Goal: Information Seeking & Learning: Learn about a topic

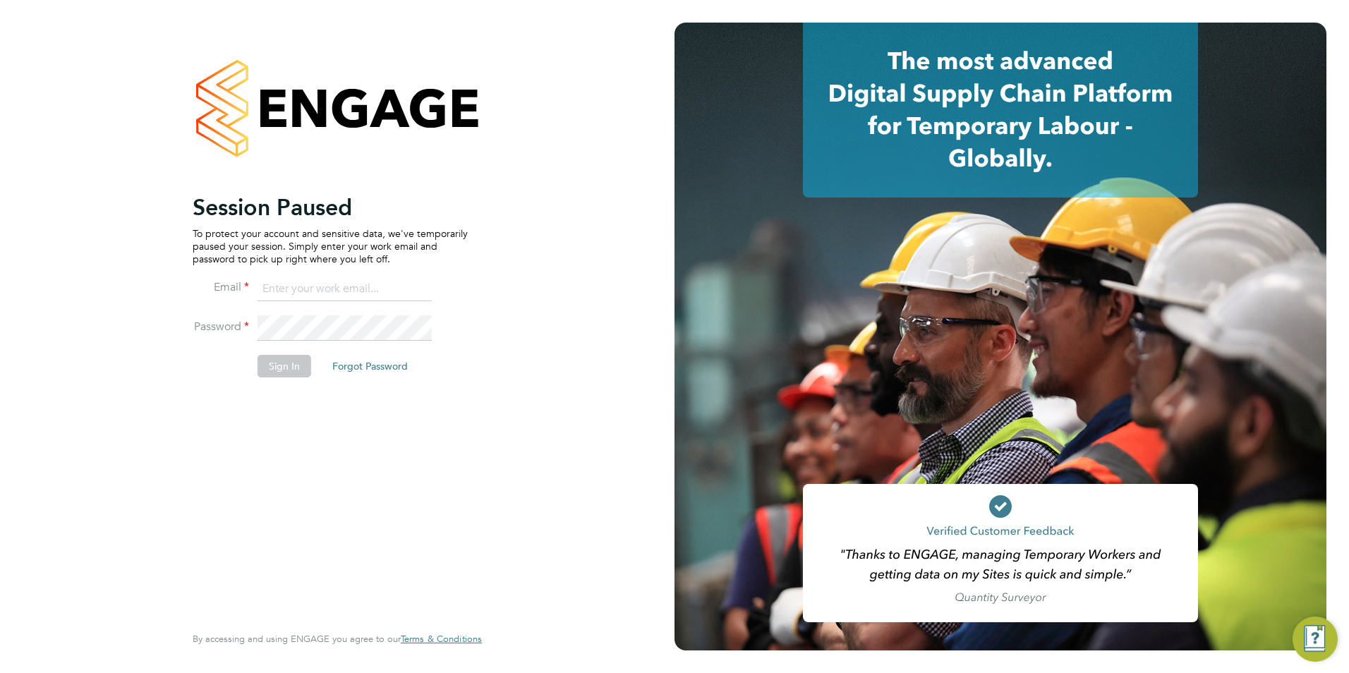
type input "Avais@Carbonrecruitment.co.uk"
click at [284, 356] on button "Sign In" at bounding box center [285, 366] width 54 height 23
click at [286, 365] on div "Sorry, we are having problems connecting to our services." at bounding box center [337, 336] width 675 height 673
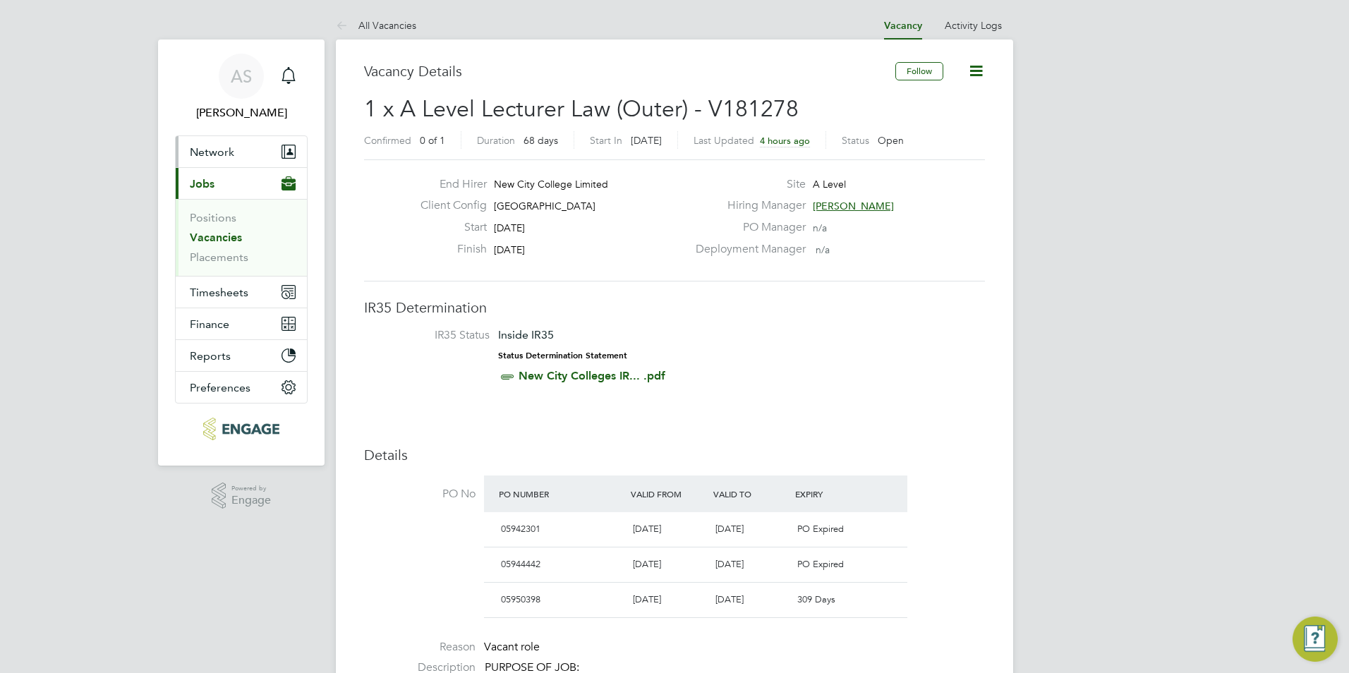
click at [230, 167] on button "Network" at bounding box center [241, 151] width 131 height 31
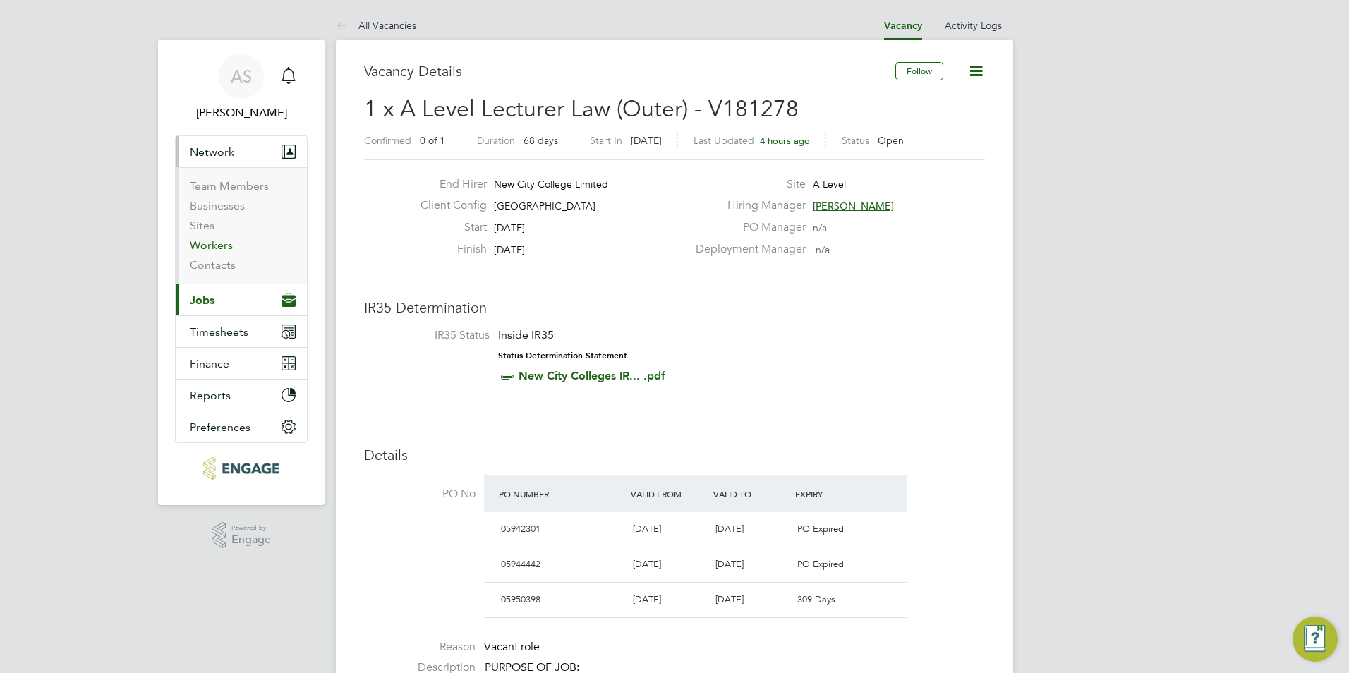
click at [208, 241] on link "Workers" at bounding box center [211, 245] width 43 height 13
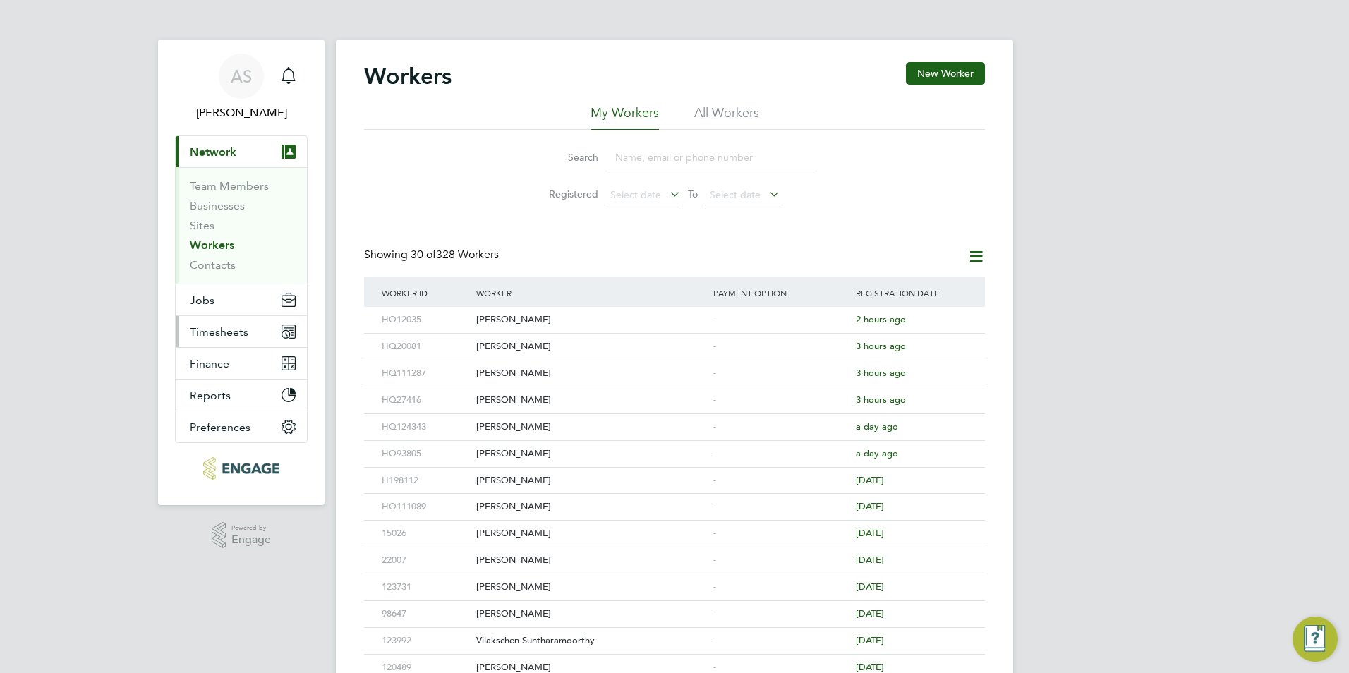
click at [228, 332] on span "Timesheets" at bounding box center [219, 331] width 59 height 13
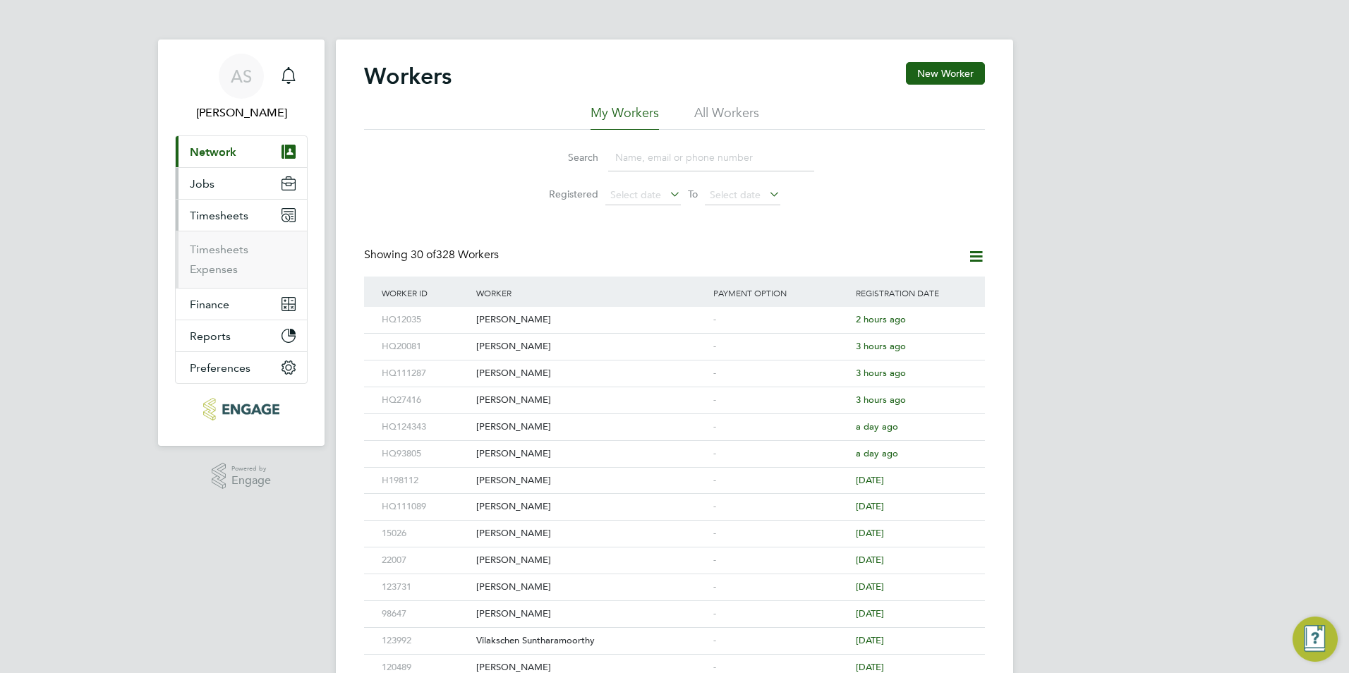
click at [212, 172] on button "Jobs" at bounding box center [241, 183] width 131 height 31
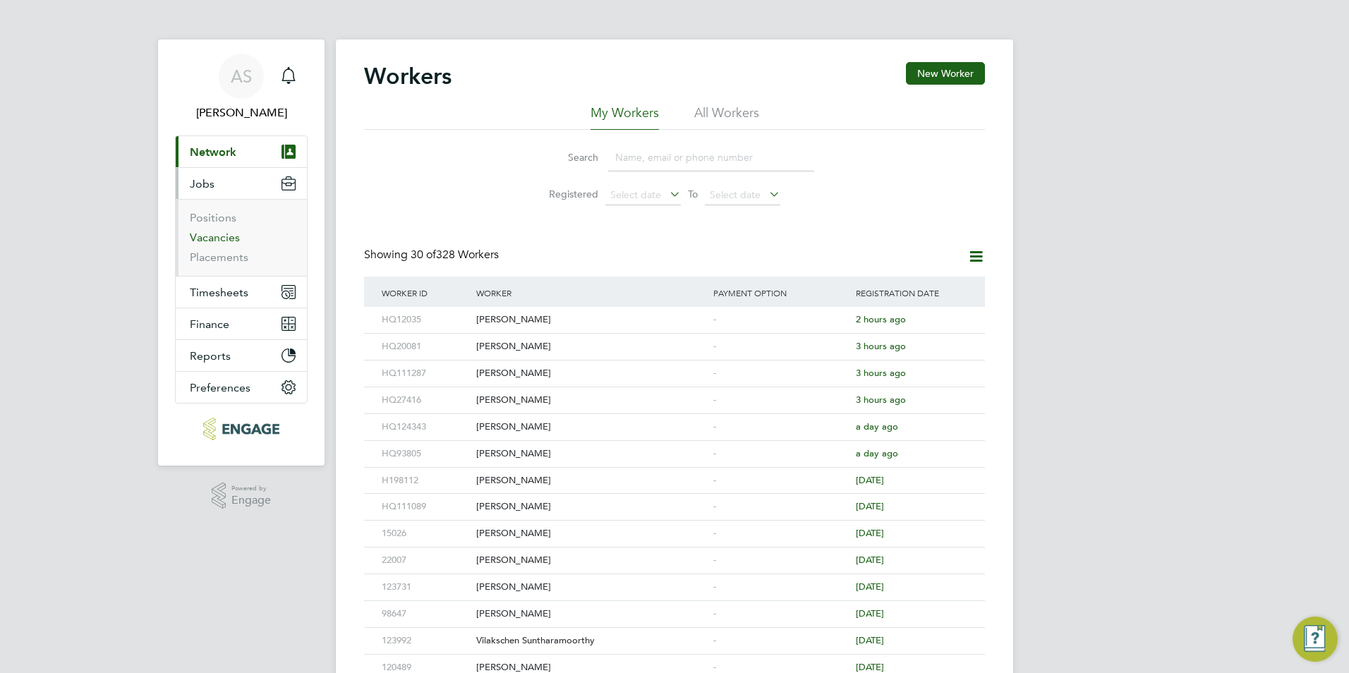
click at [227, 236] on link "Vacancies" at bounding box center [215, 237] width 50 height 13
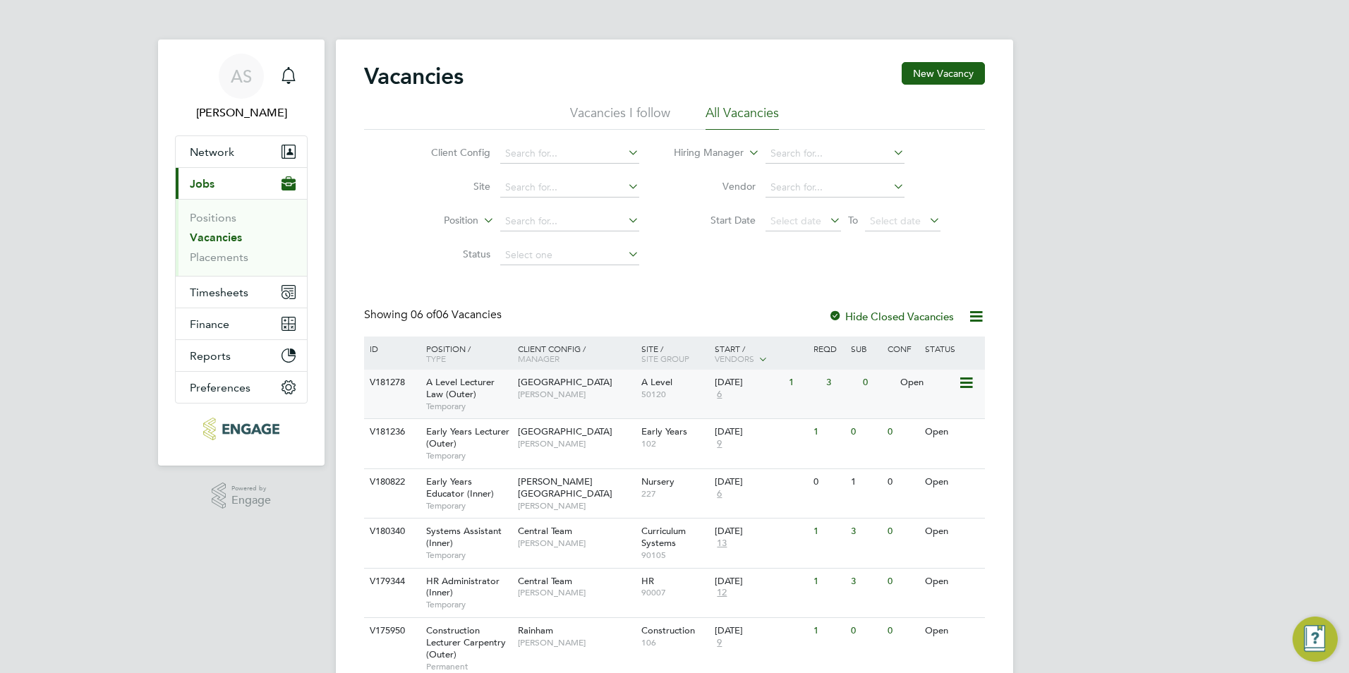
click at [596, 399] on div "Havering Sixth Form Campus Kerry Baker" at bounding box center [576, 388] width 124 height 37
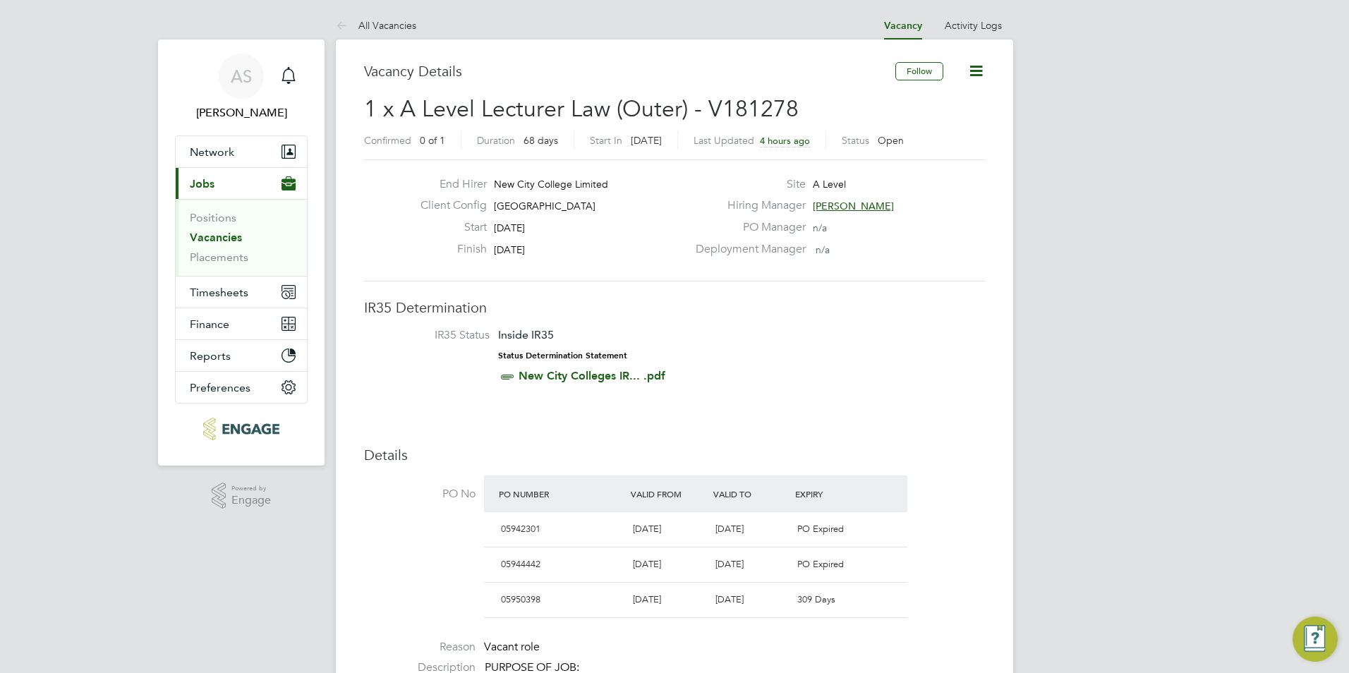
click at [836, 205] on span "[PERSON_NAME]" at bounding box center [853, 206] width 81 height 13
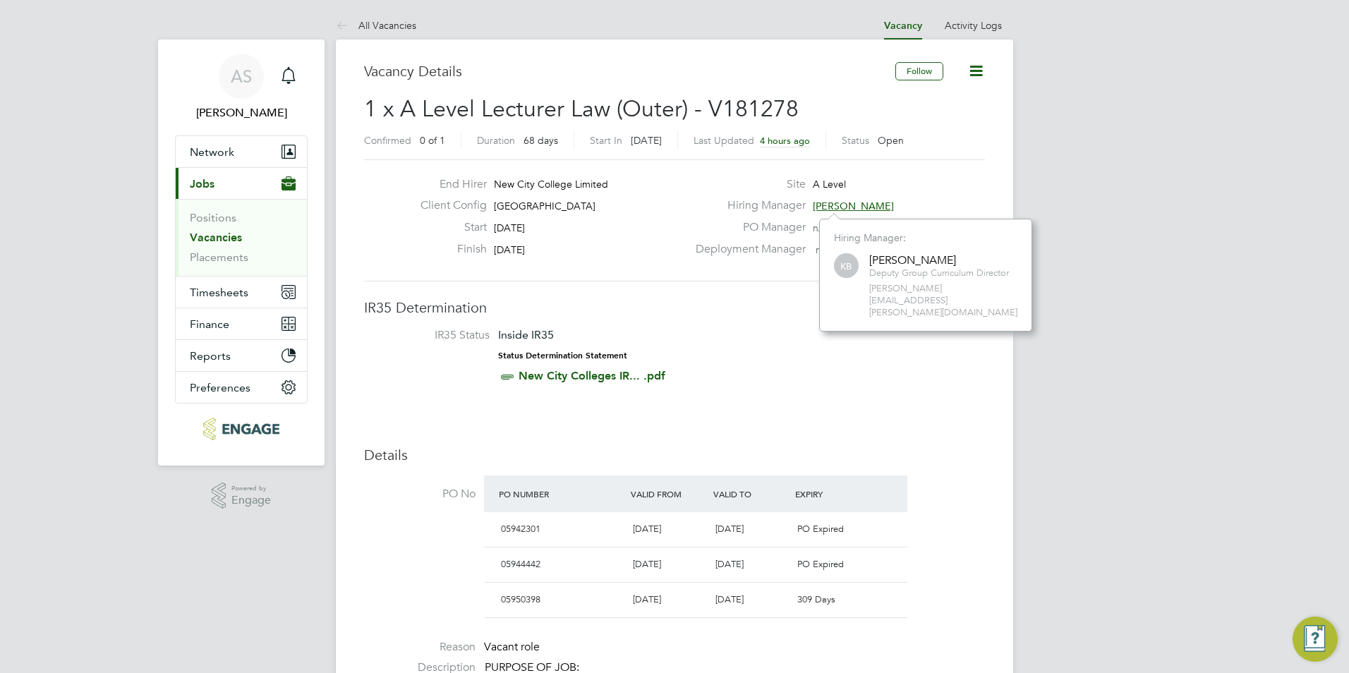
click at [750, 272] on div "End Hirer New City College Limited Client Config Havering Sixth Form Campus Sta…" at bounding box center [674, 220] width 621 height 122
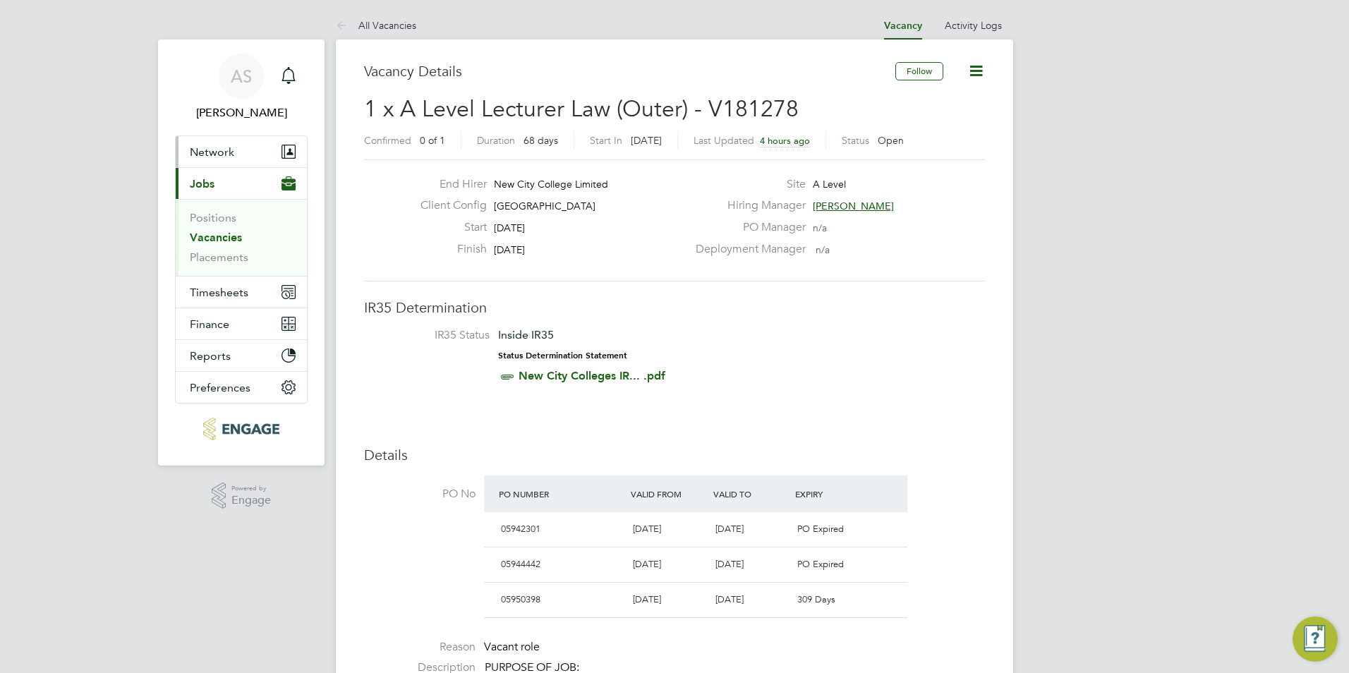
click at [222, 165] on button "Network" at bounding box center [241, 151] width 131 height 31
click at [363, 13] on li "All Vacancies" at bounding box center [376, 25] width 80 height 28
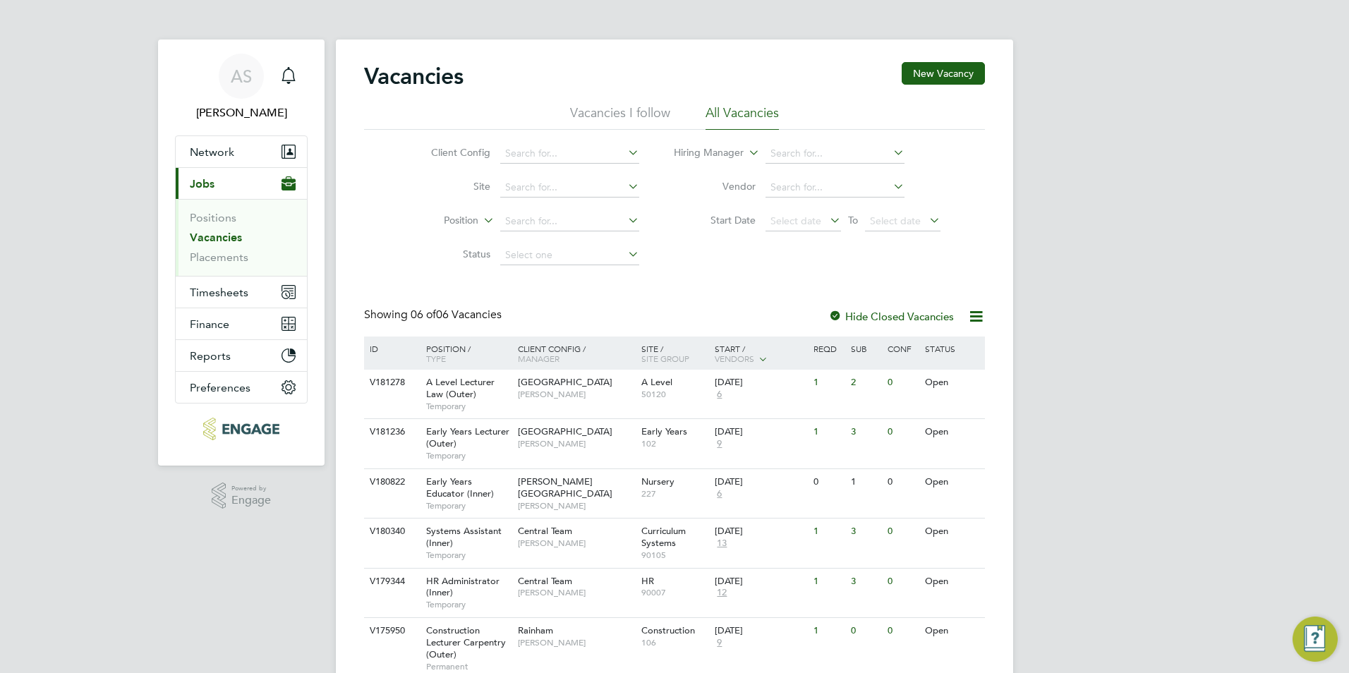
scroll to position [57, 0]
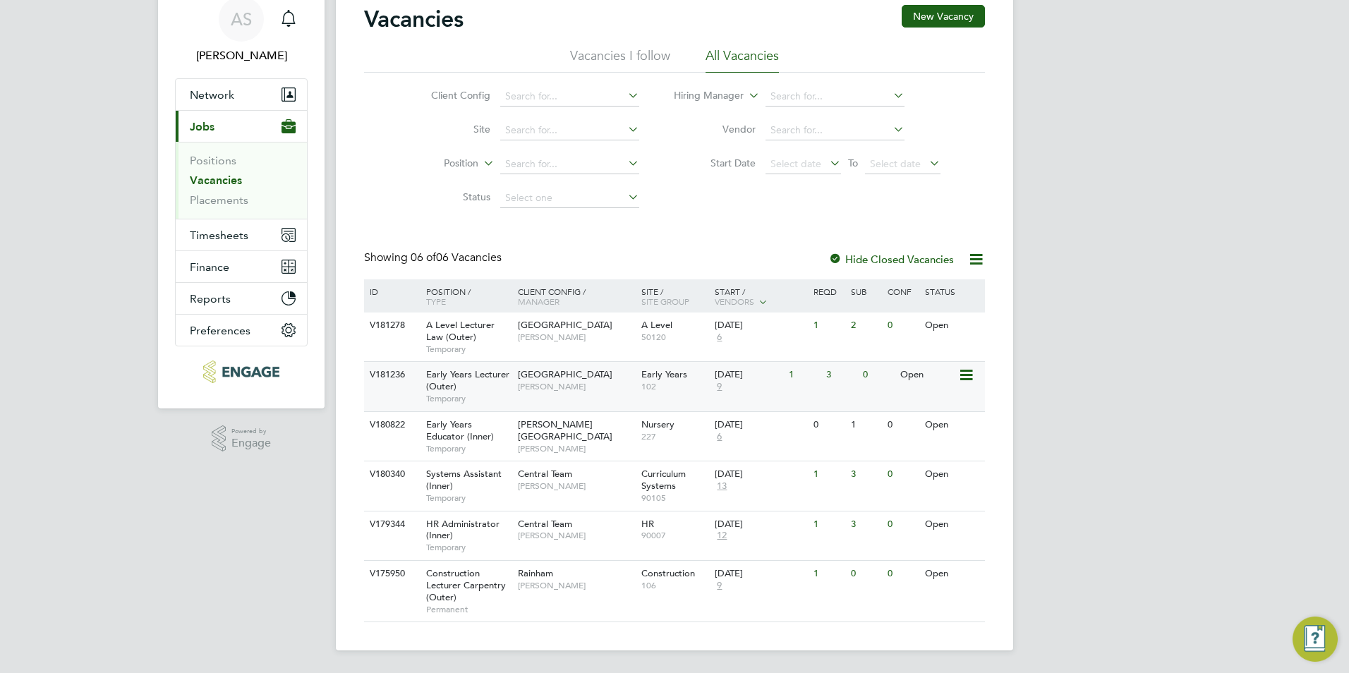
click at [558, 379] on span "[GEOGRAPHIC_DATA]" at bounding box center [565, 374] width 95 height 12
click at [549, 386] on span "[PERSON_NAME]" at bounding box center [576, 386] width 116 height 11
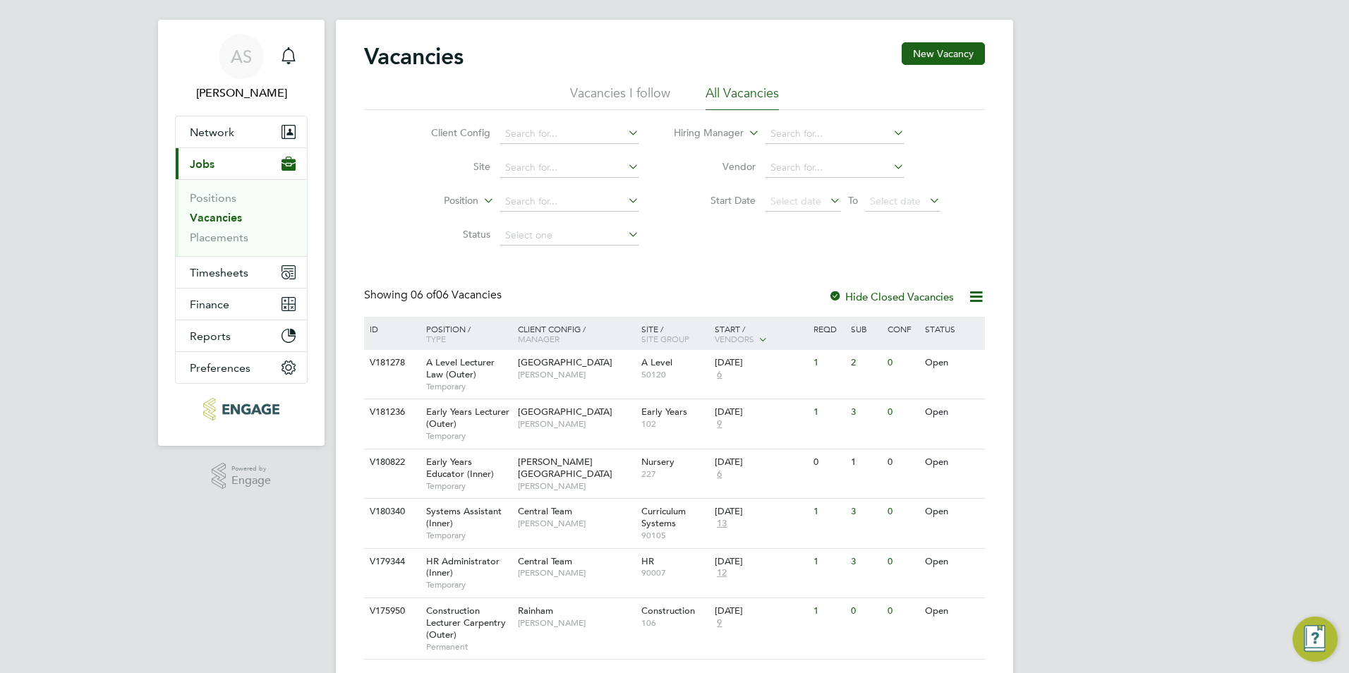
scroll to position [0, 0]
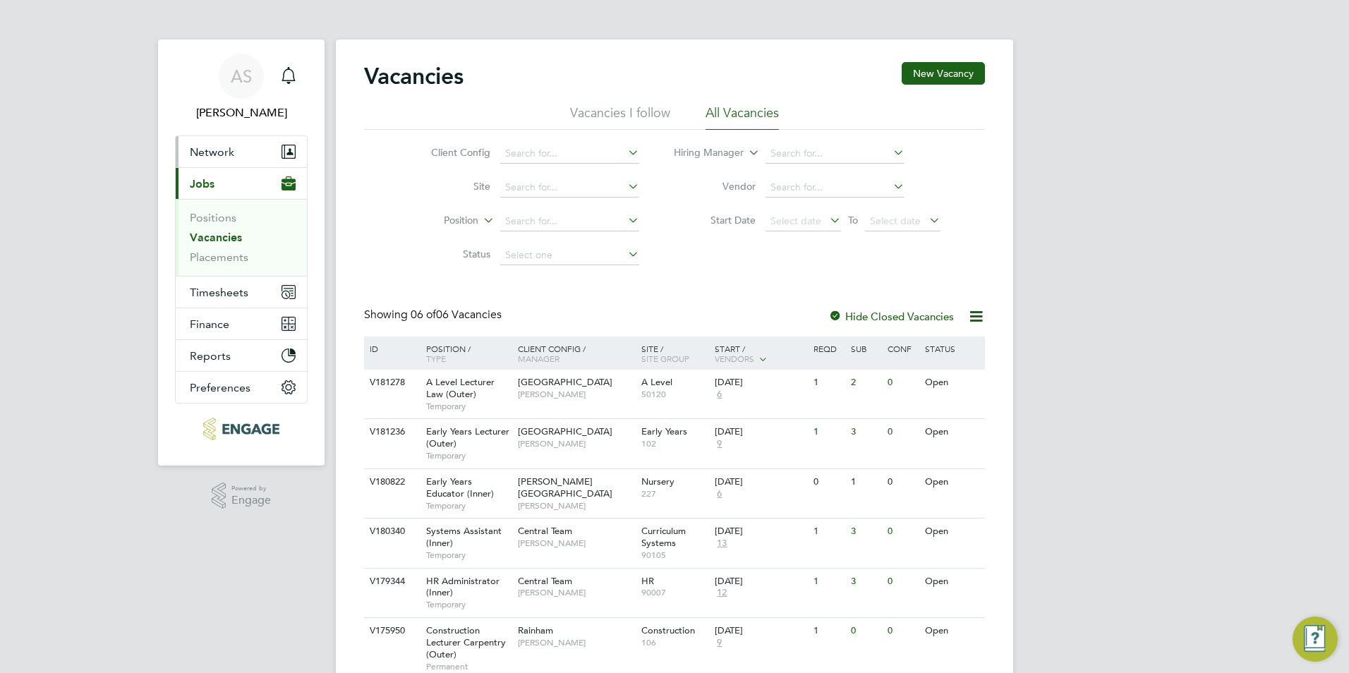
click at [215, 156] on span "Network" at bounding box center [212, 151] width 44 height 13
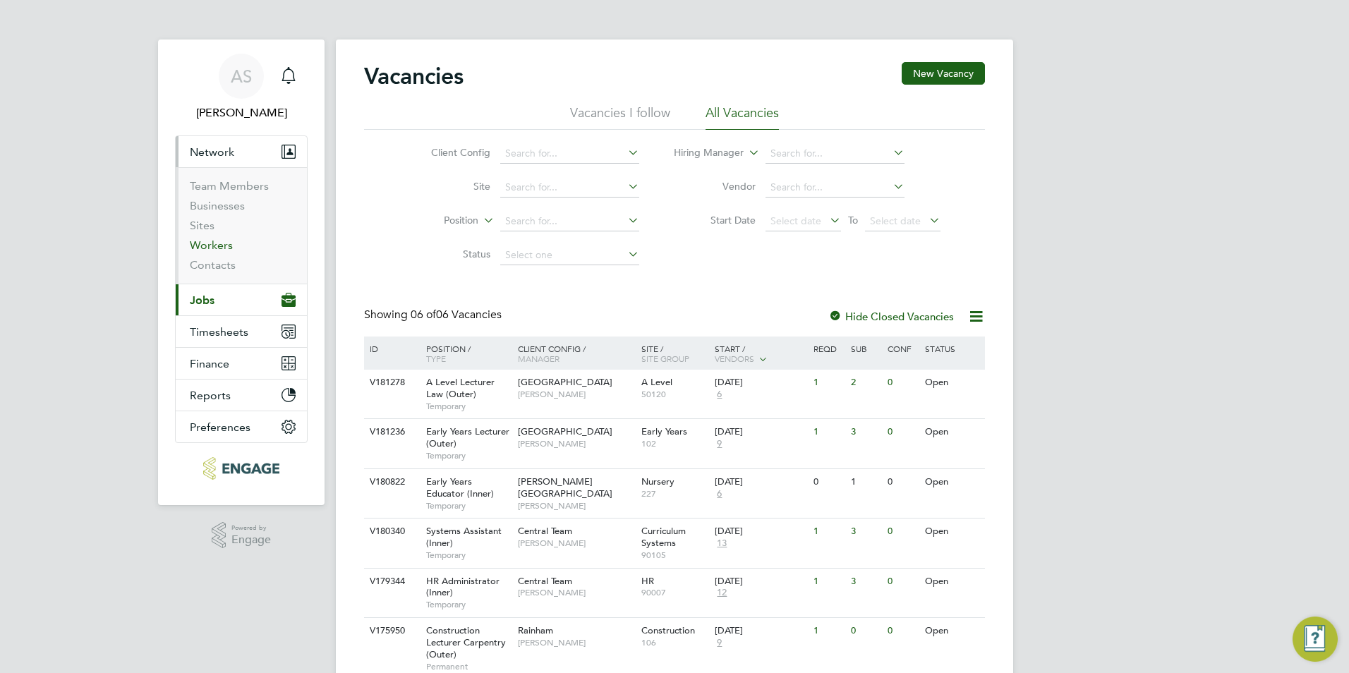
click at [211, 239] on link "Workers" at bounding box center [211, 245] width 43 height 13
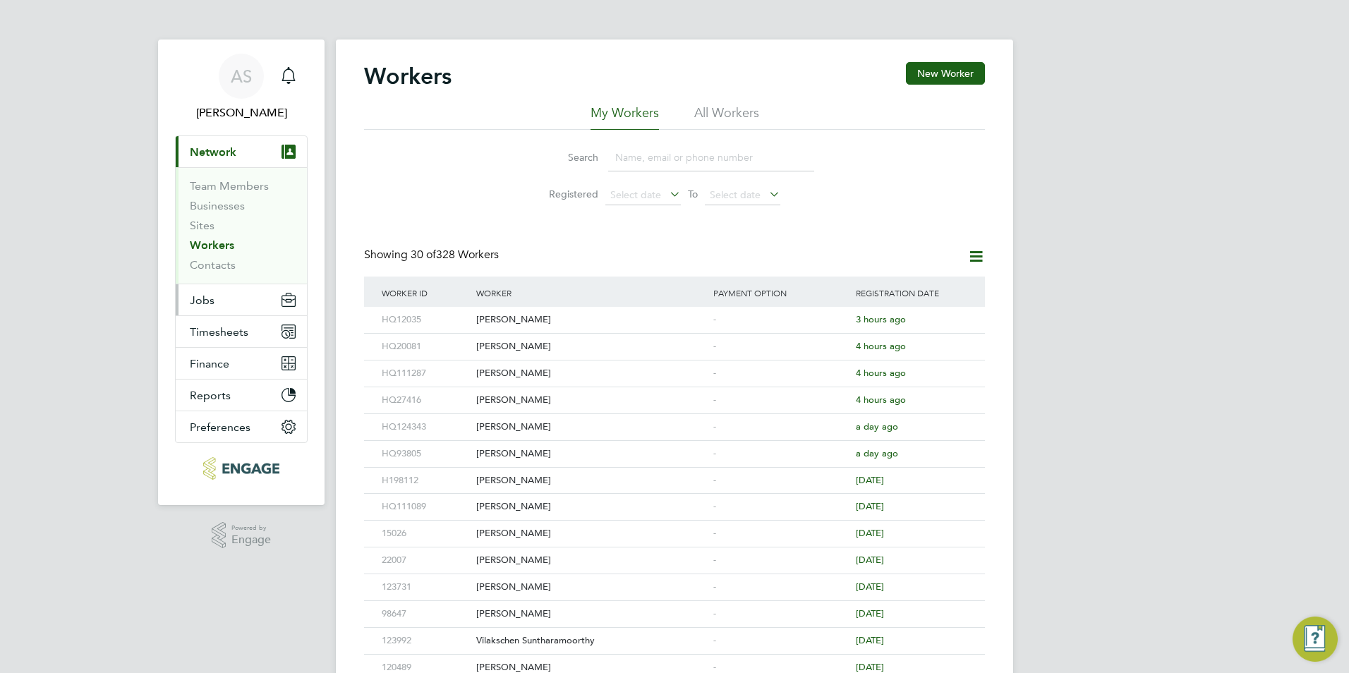
click at [229, 296] on button "Jobs" at bounding box center [241, 299] width 131 height 31
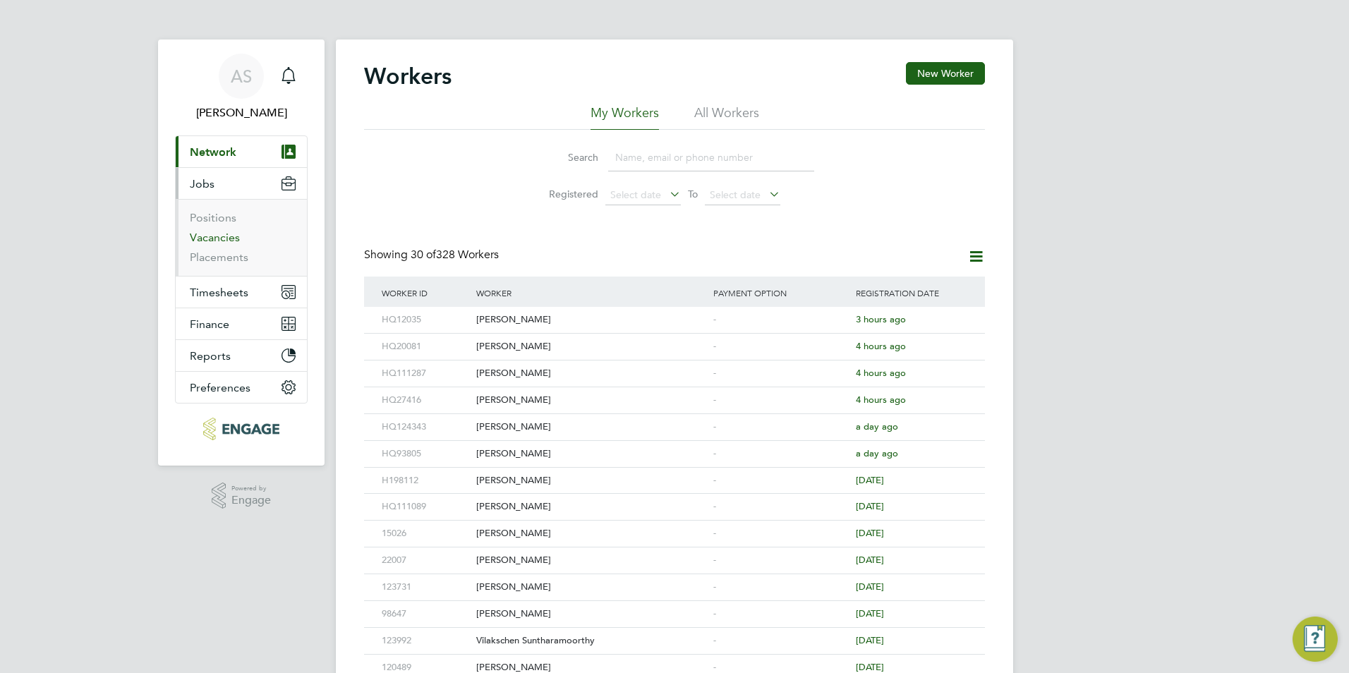
click at [227, 231] on link "Vacancies" at bounding box center [215, 237] width 50 height 13
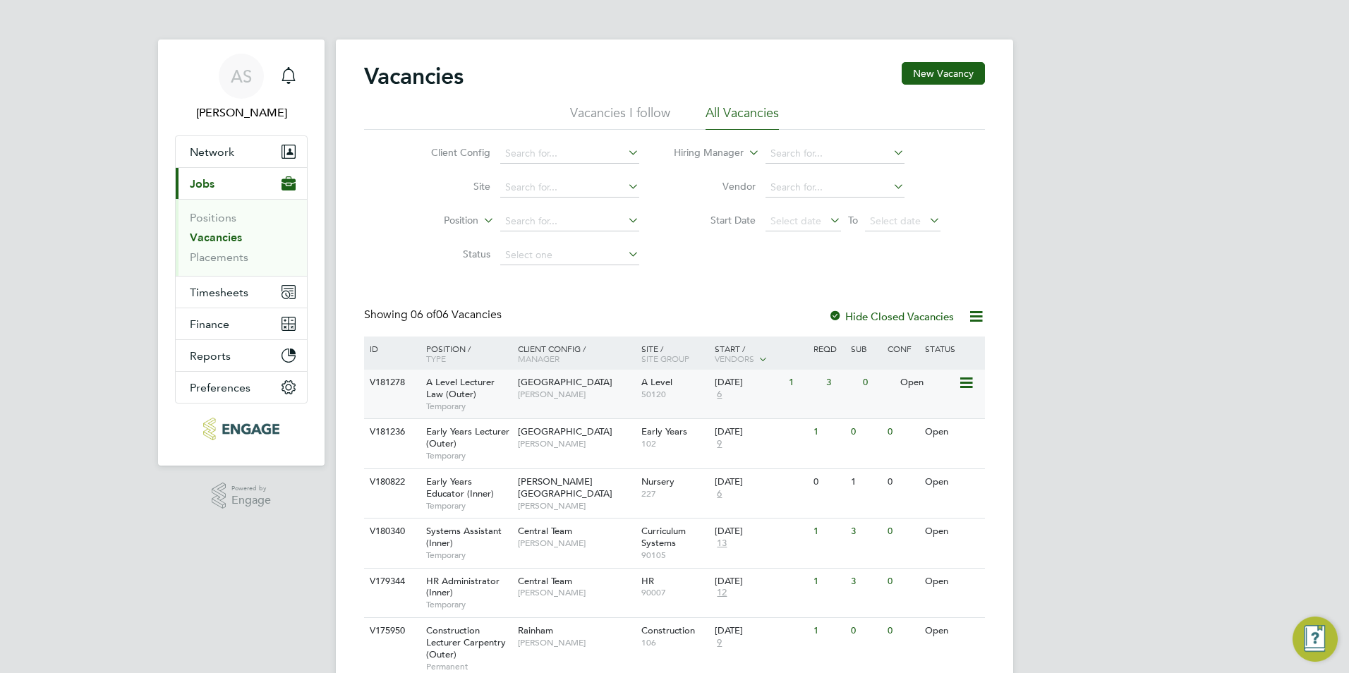
scroll to position [57, 0]
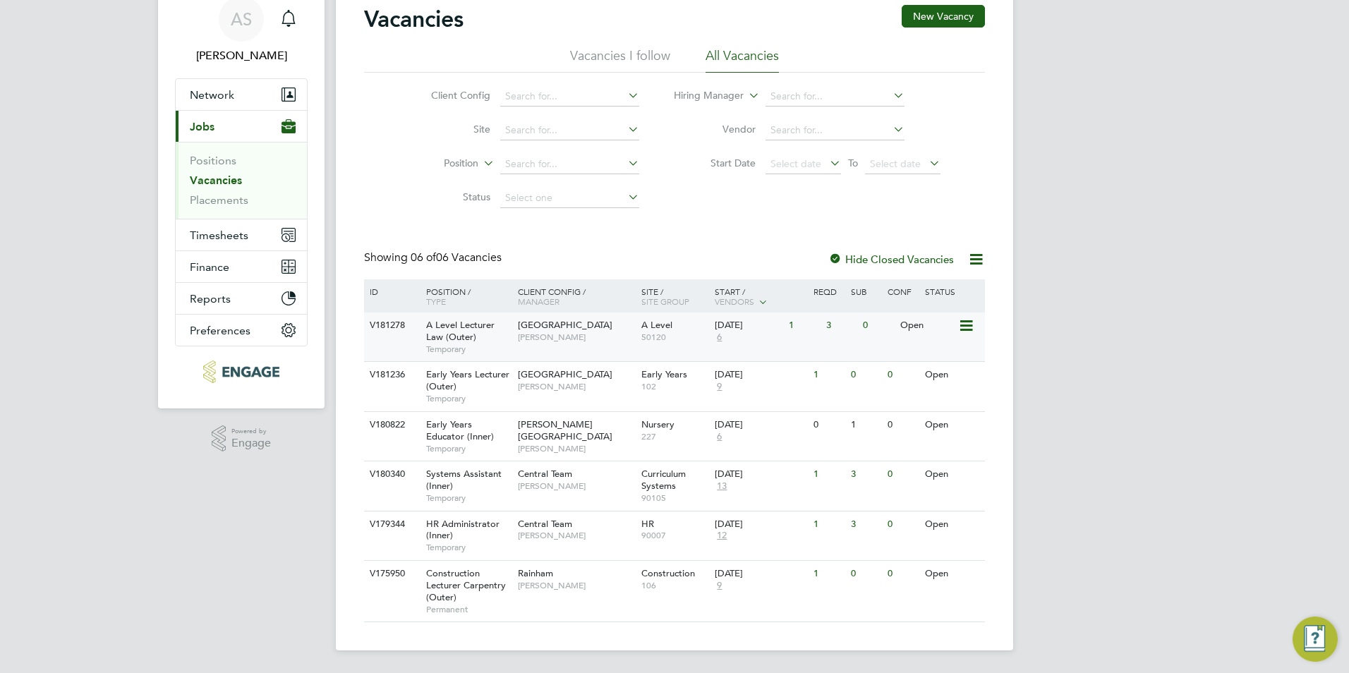
click at [480, 325] on span "A Level Lecturer Law (Outer)" at bounding box center [460, 331] width 68 height 24
click at [591, 343] on span "[PERSON_NAME]" at bounding box center [576, 337] width 116 height 11
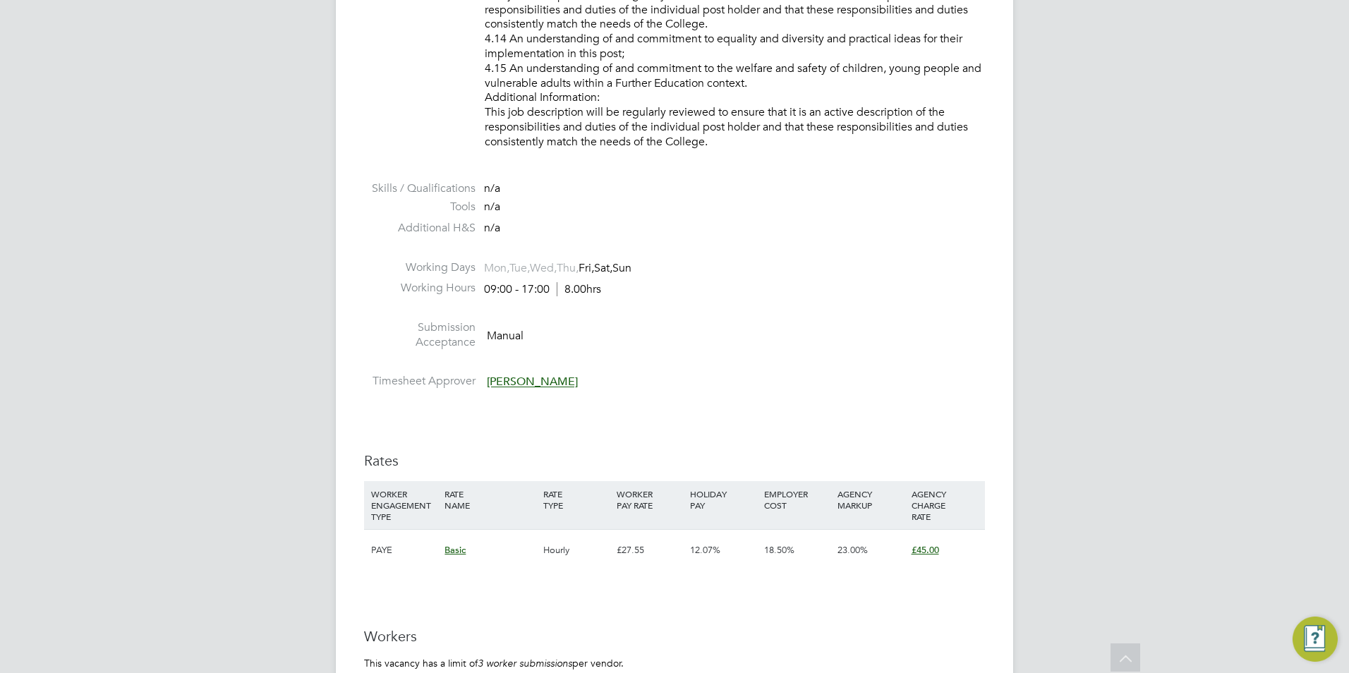
scroll to position [1764, 0]
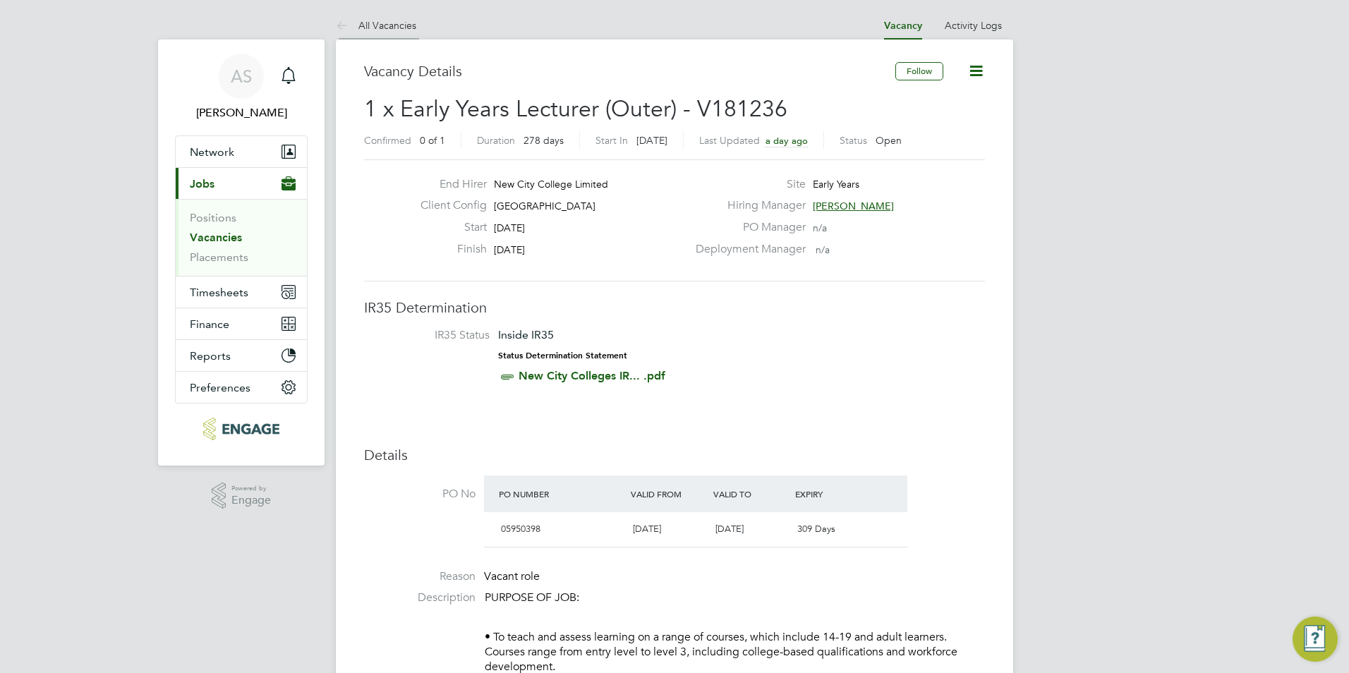
click at [404, 30] on link "All Vacancies" at bounding box center [376, 25] width 80 height 13
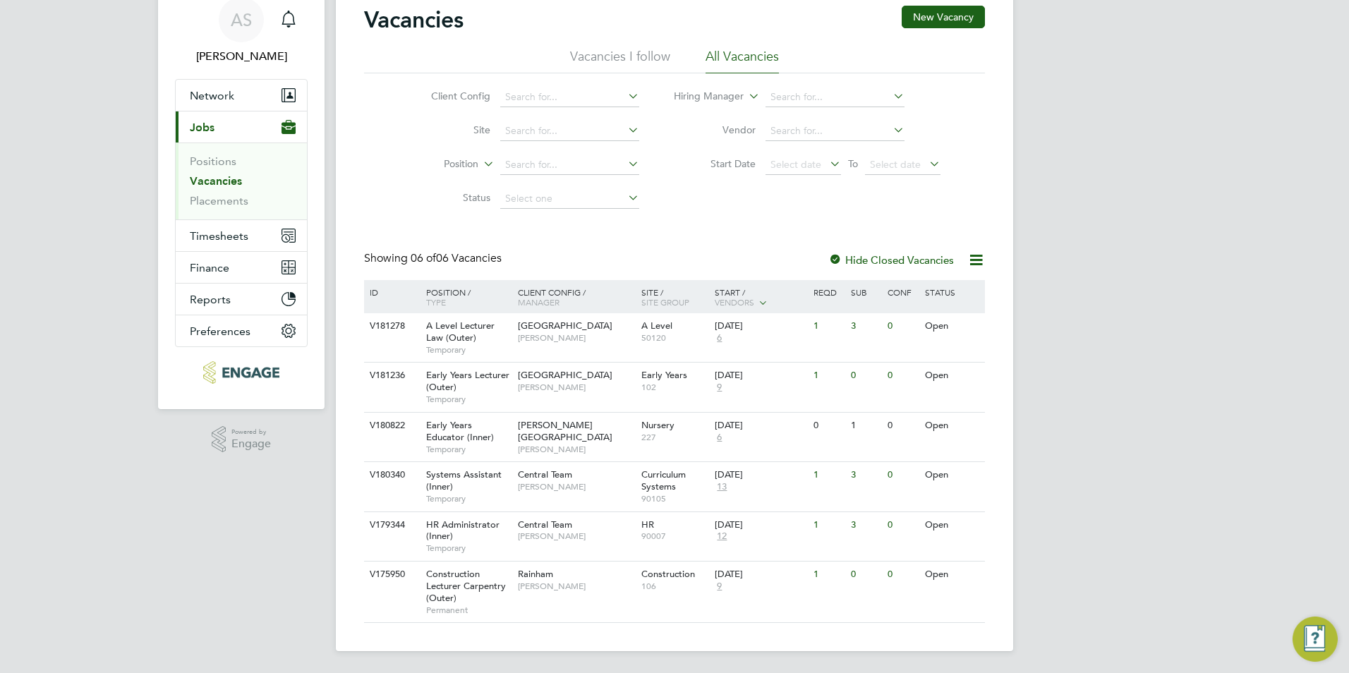
scroll to position [57, 0]
click at [574, 443] on span "[PERSON_NAME]" at bounding box center [576, 448] width 116 height 11
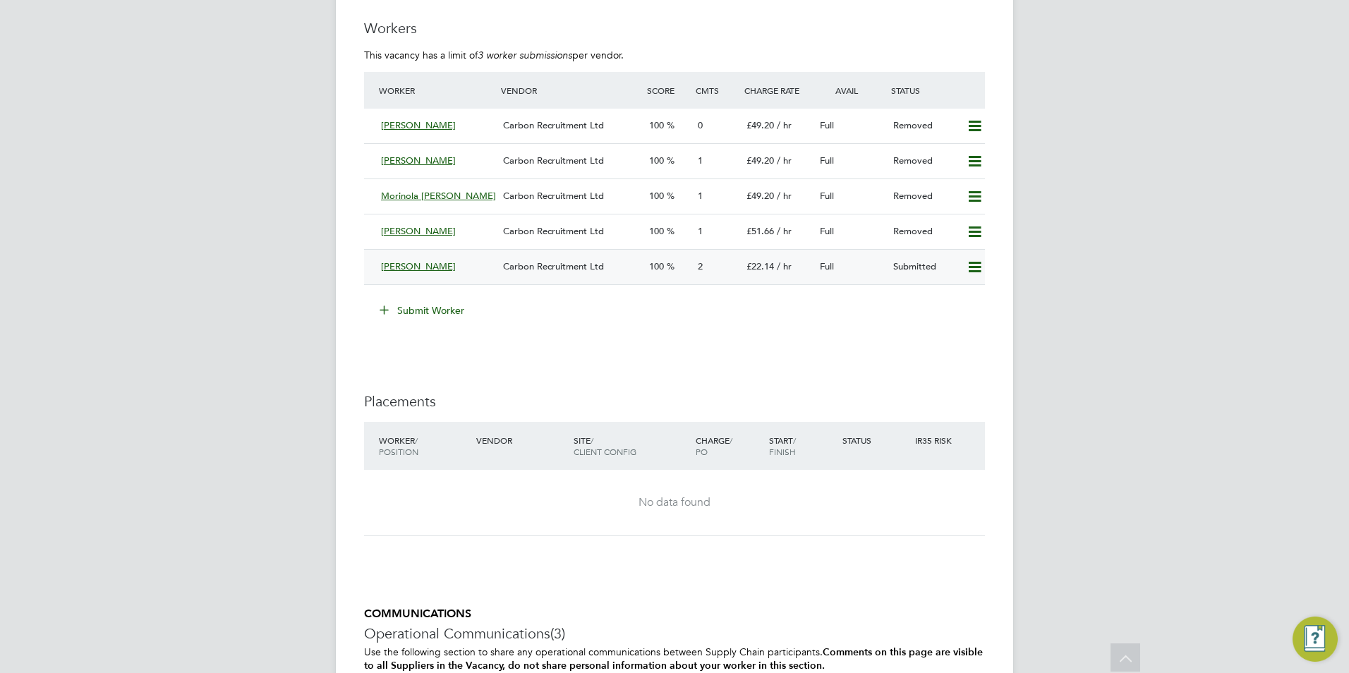
click at [546, 267] on span "Carbon Recruitment Ltd" at bounding box center [553, 266] width 101 height 12
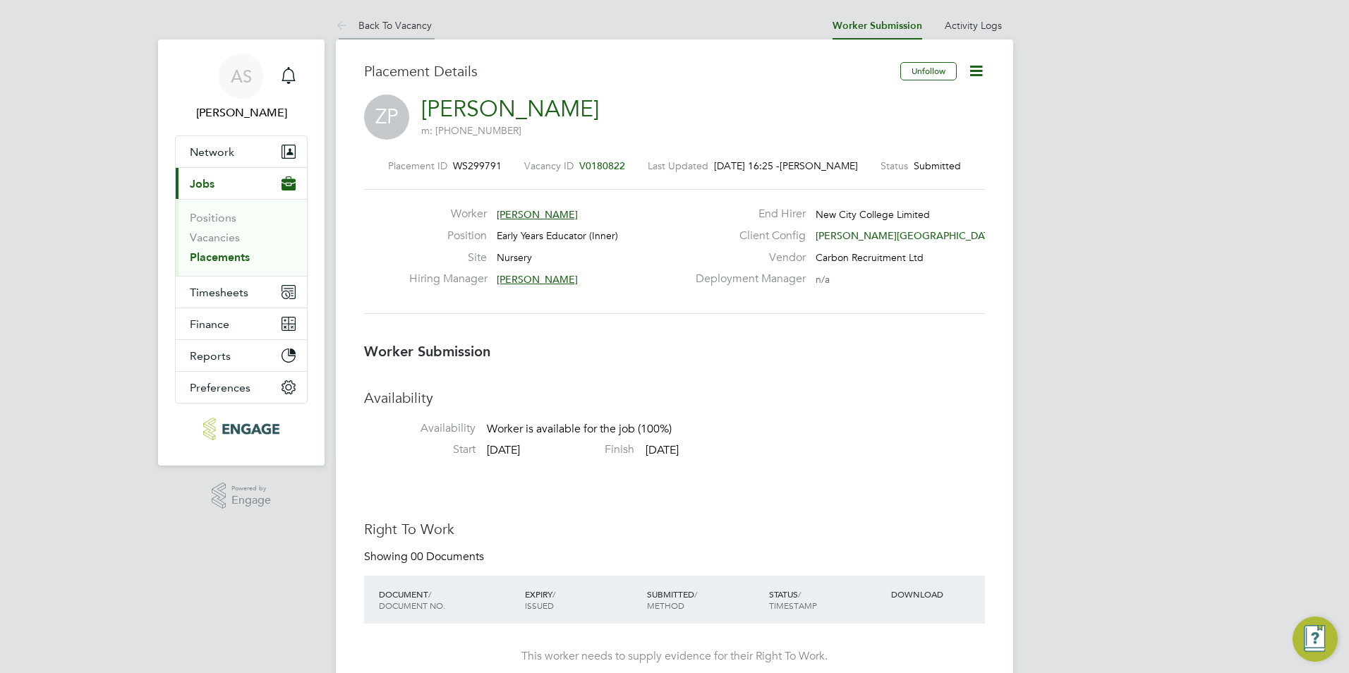
click at [402, 32] on li "Back To Vacancy" at bounding box center [384, 25] width 96 height 28
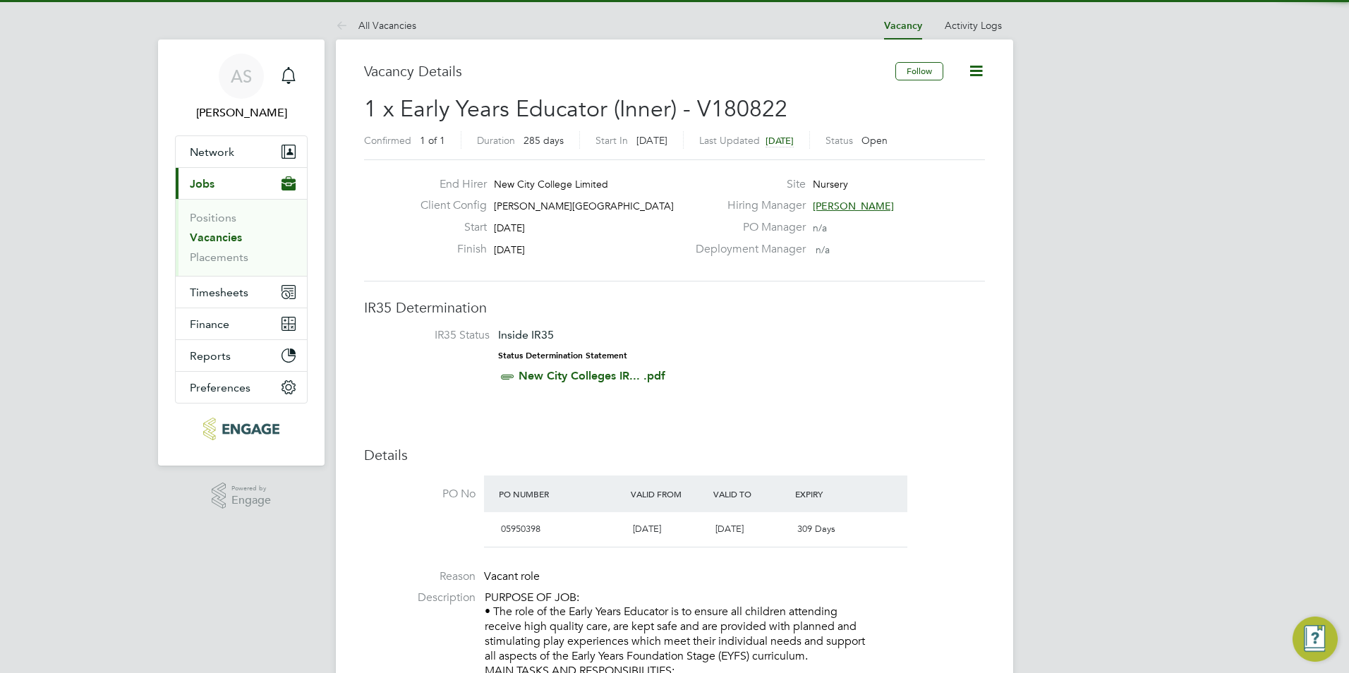
click at [400, 25] on link "All Vacancies" at bounding box center [376, 25] width 80 height 13
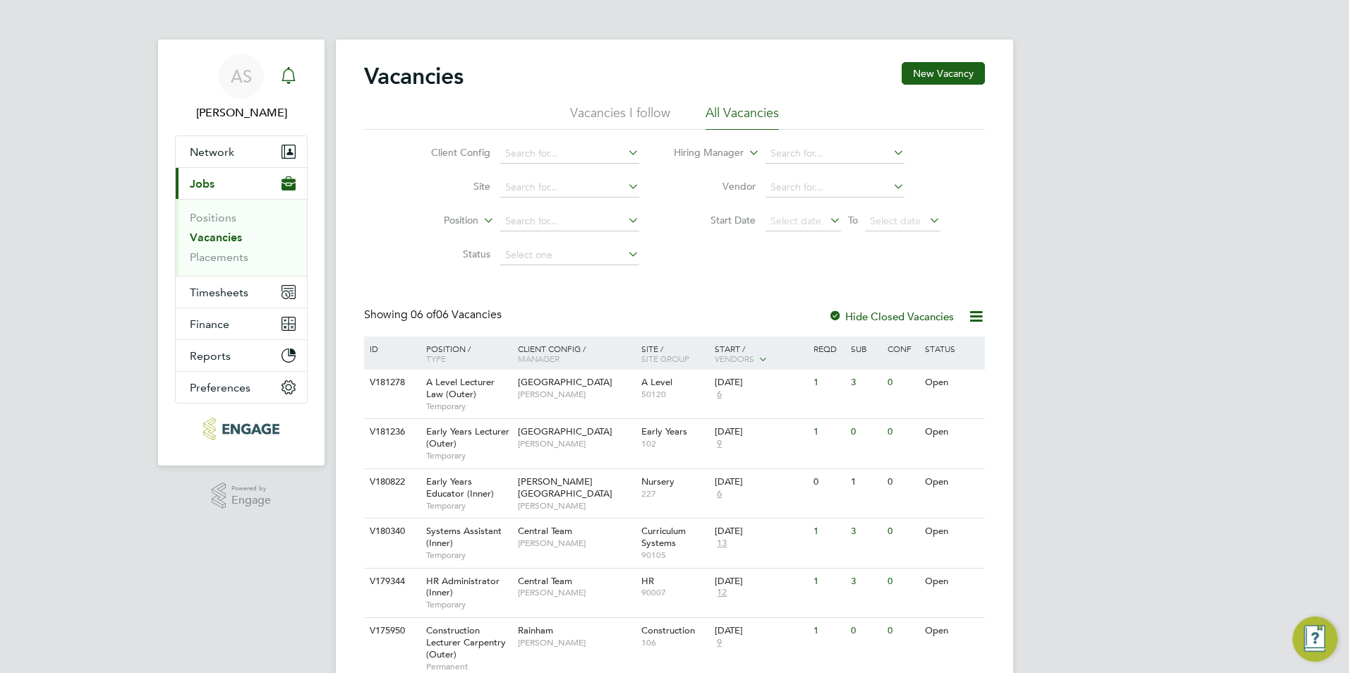
click at [277, 56] on link "Notifications" at bounding box center [289, 76] width 28 height 45
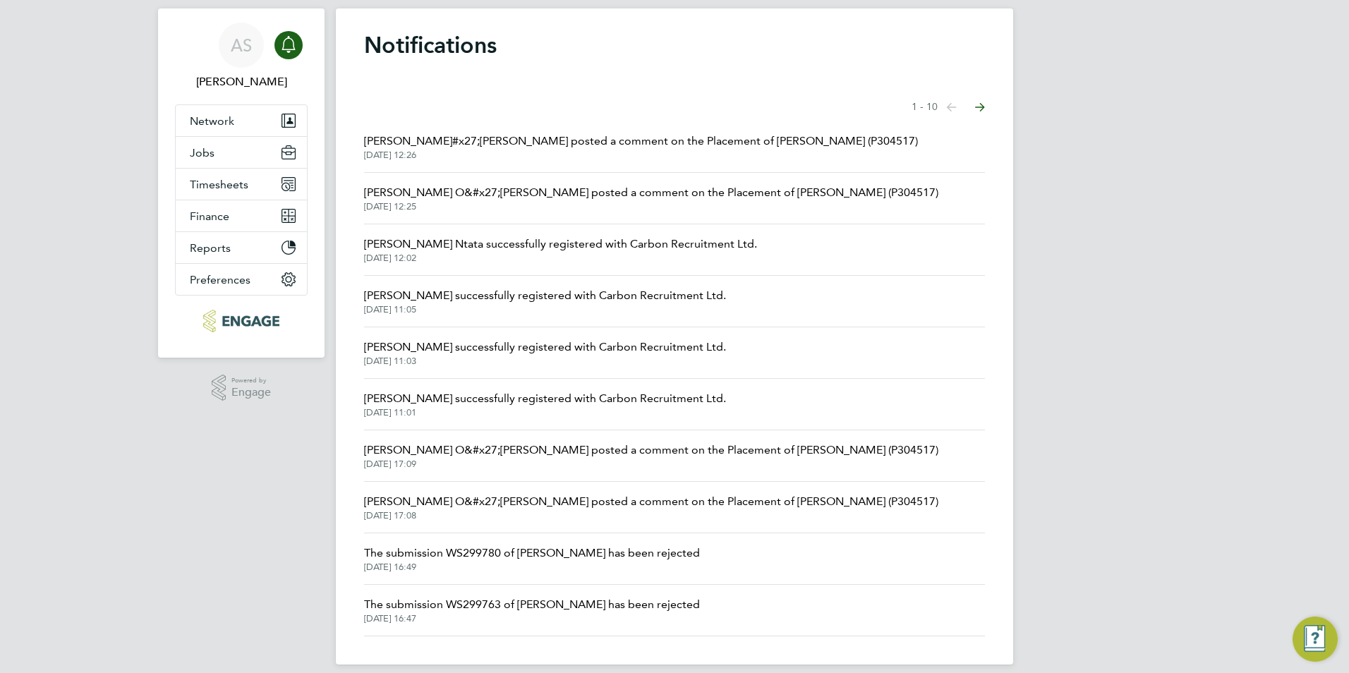
scroll to position [45, 0]
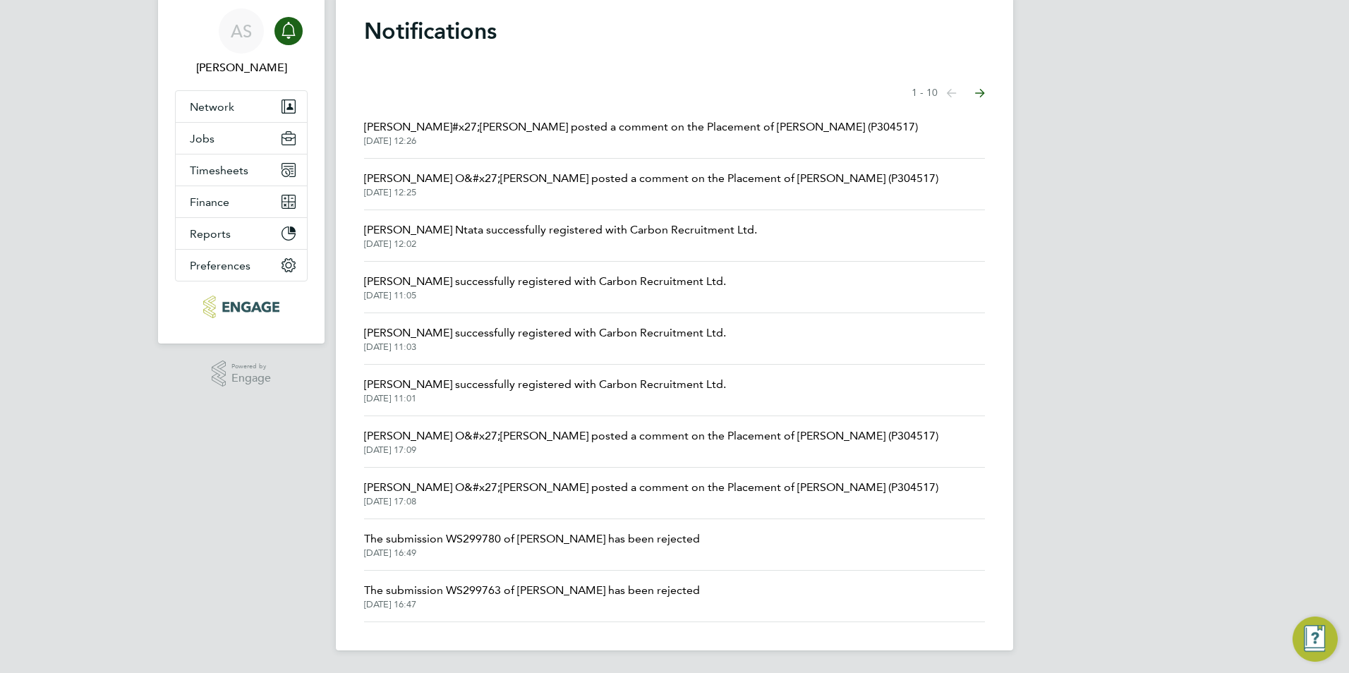
click at [593, 421] on li "Roslyn O&#x27;Garro posted a comment on the Placement of Florence Obabiyi (P304…" at bounding box center [674, 442] width 621 height 52
click at [594, 433] on span "Roslyn O&#x27;Garro posted a comment on the Placement of Florence Obabiyi (P304…" at bounding box center [651, 436] width 574 height 17
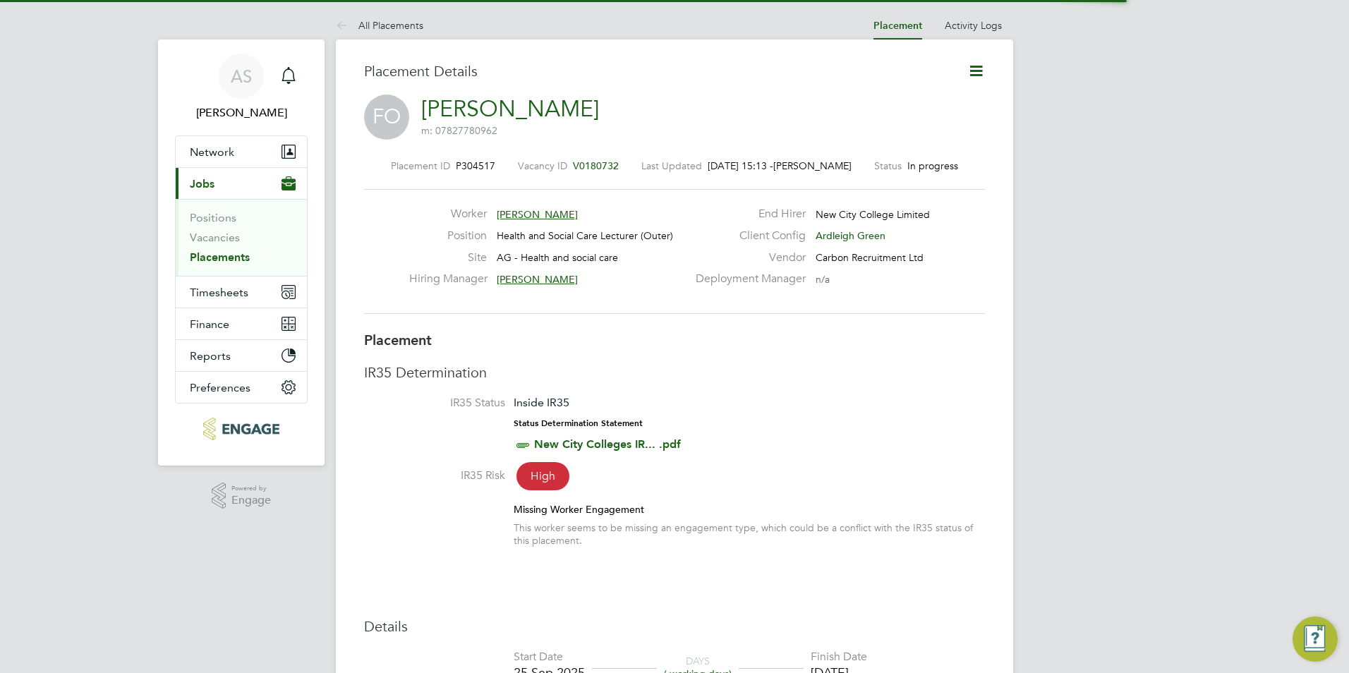
scroll to position [7, 7]
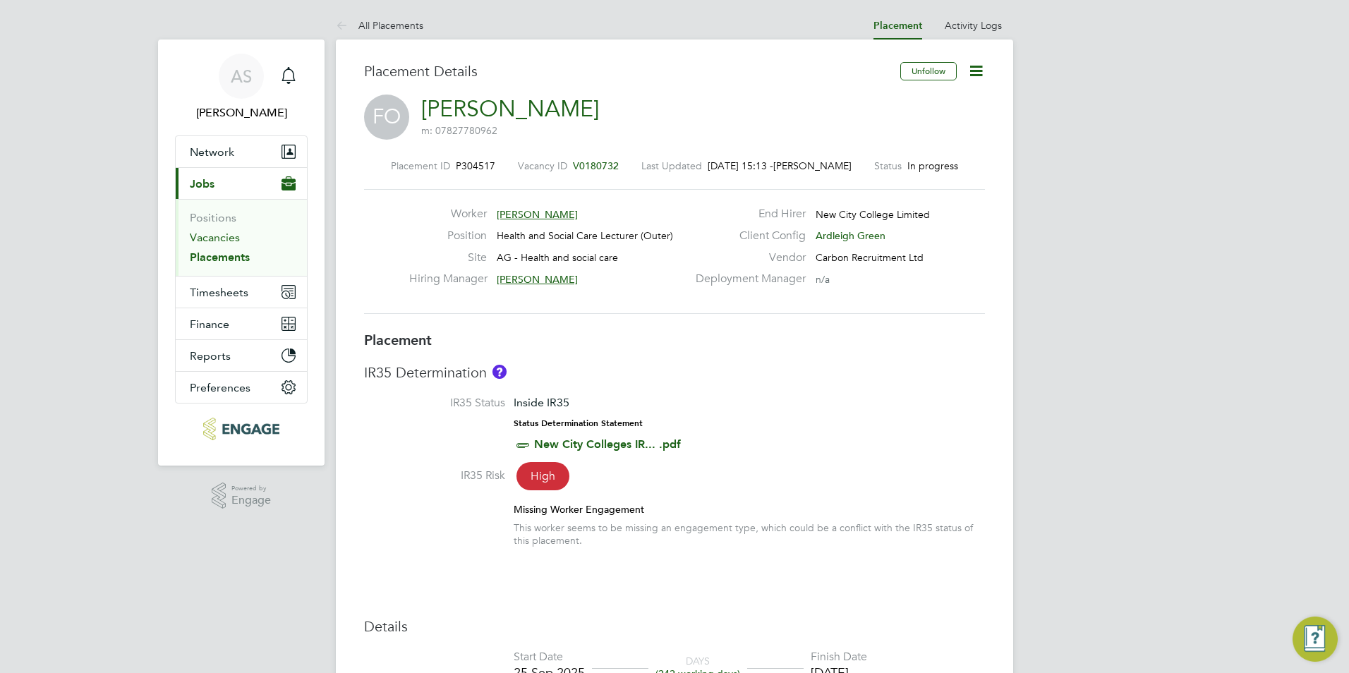
click at [217, 237] on link "Vacancies" at bounding box center [215, 237] width 50 height 13
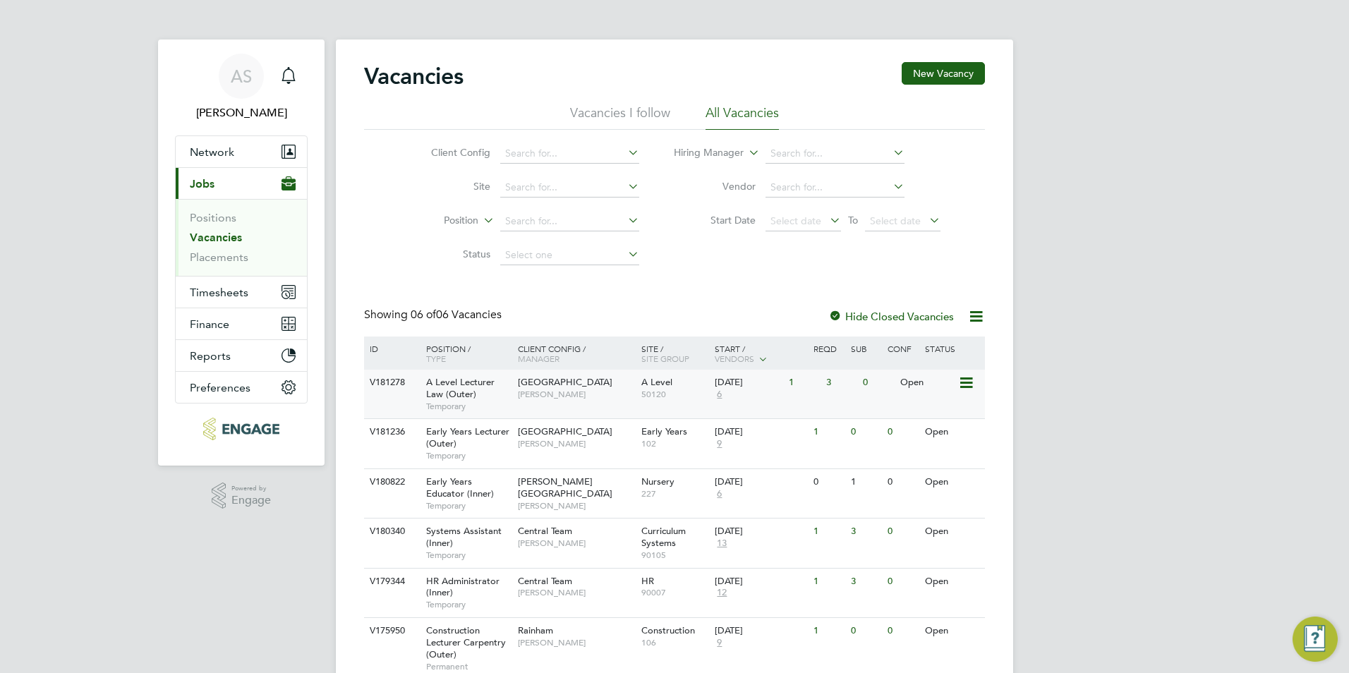
click at [541, 388] on span "[GEOGRAPHIC_DATA]" at bounding box center [565, 382] width 95 height 12
click at [721, 392] on span "6" at bounding box center [719, 395] width 9 height 12
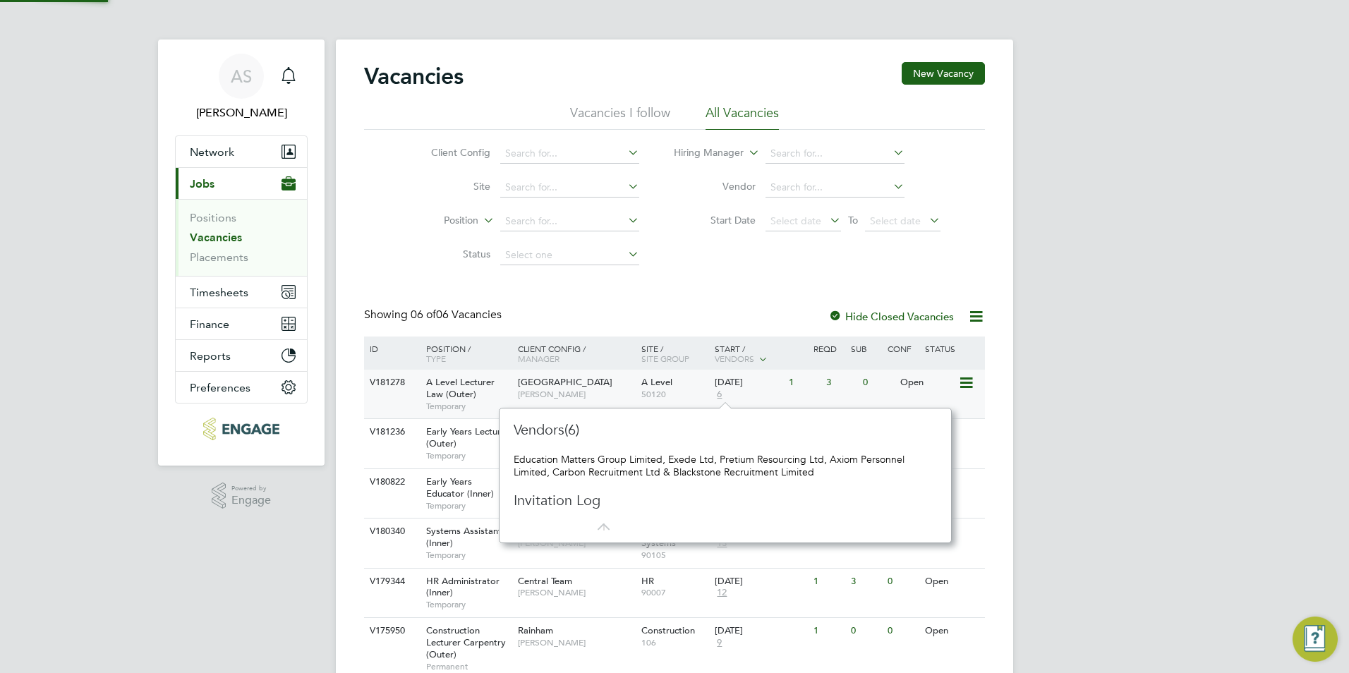
scroll to position [13, 10]
click at [1243, 369] on div "AS Avais Sabir Notifications Applications: Network Team Members Businesses Site…" at bounding box center [674, 365] width 1349 height 730
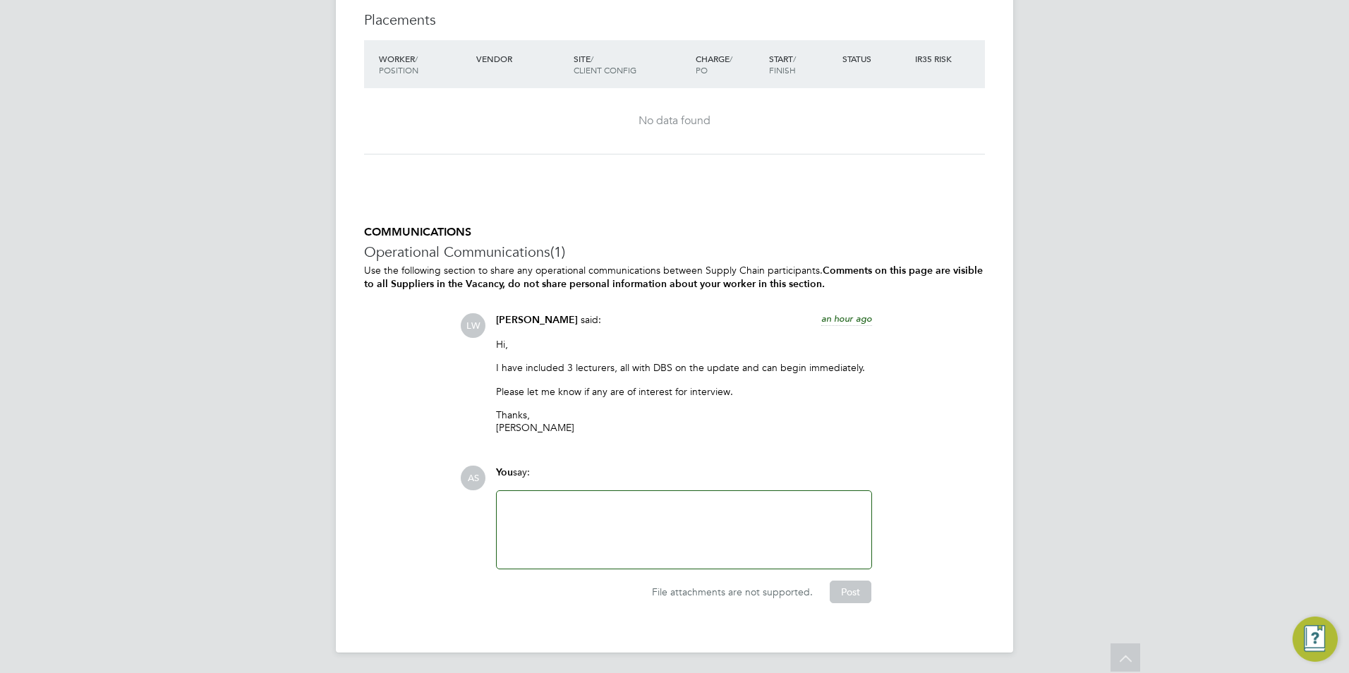
click at [574, 494] on div at bounding box center [684, 530] width 375 height 78
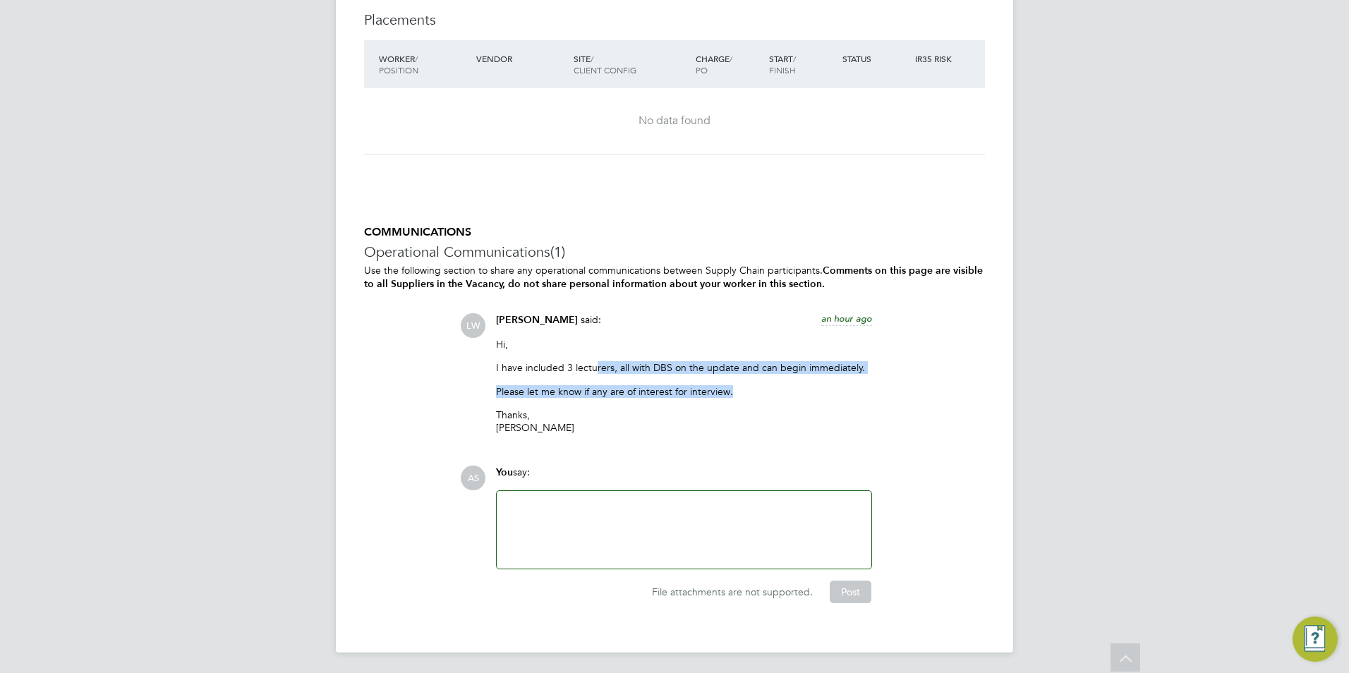
drag, startPoint x: 595, startPoint y: 368, endPoint x: 852, endPoint y: 379, distance: 257.1
click at [852, 379] on div "Hi, I have included 3 lecturers, all with DBS on the update and can begin immed…" at bounding box center [684, 391] width 376 height 107
drag, startPoint x: 852, startPoint y: 379, endPoint x: 728, endPoint y: 387, distance: 124.5
click at [728, 387] on p "Please let me know if any are of interest for interview." at bounding box center [684, 391] width 376 height 13
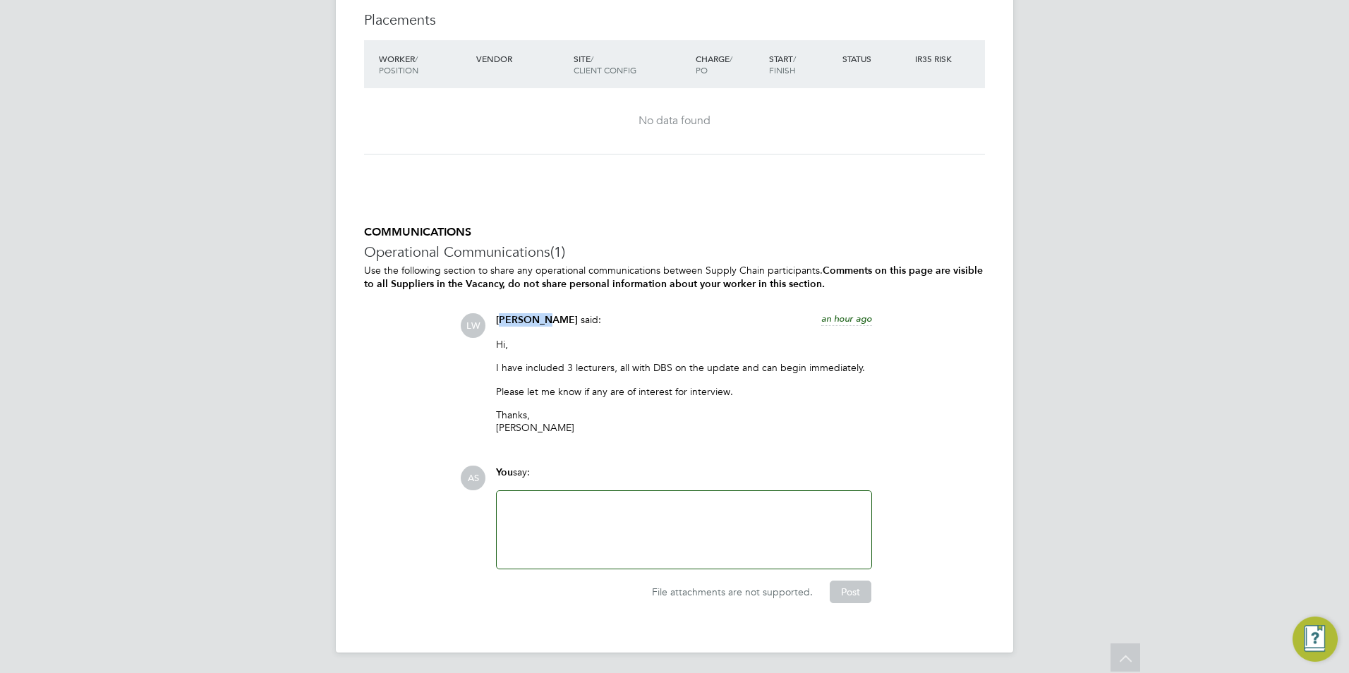
drag, startPoint x: 501, startPoint y: 318, endPoint x: 543, endPoint y: 318, distance: 42.3
click at [543, 318] on span "[PERSON_NAME]" at bounding box center [537, 320] width 82 height 12
drag, startPoint x: 555, startPoint y: 315, endPoint x: 498, endPoint y: 318, distance: 57.2
click at [498, 318] on span "[PERSON_NAME]" at bounding box center [537, 320] width 82 height 12
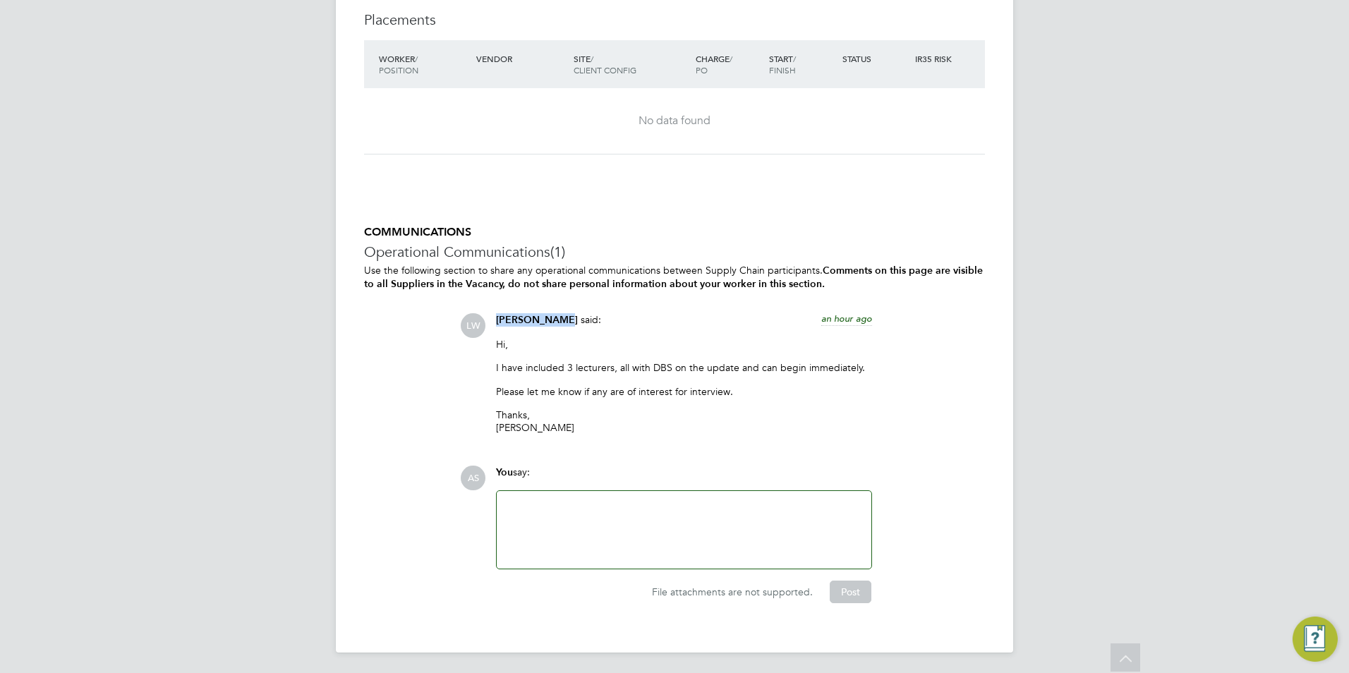
copy span "[PERSON_NAME]"
click at [601, 528] on div at bounding box center [684, 530] width 358 height 61
drag, startPoint x: 543, startPoint y: 498, endPoint x: 519, endPoint y: 498, distance: 24.0
click at [519, 500] on div "Hi Kerry, I hope you are well!" at bounding box center [684, 530] width 358 height 61
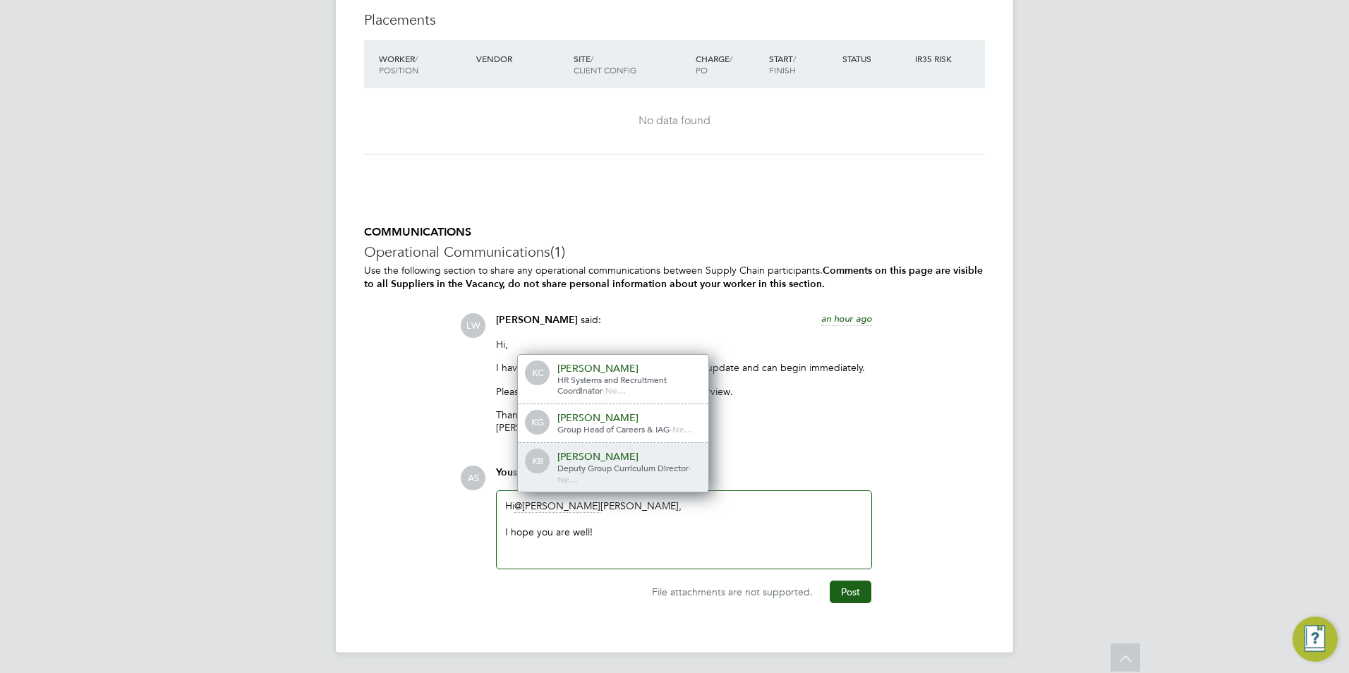
click at [598, 462] on span "Deputy Group Curriculum Director" at bounding box center [623, 467] width 131 height 11
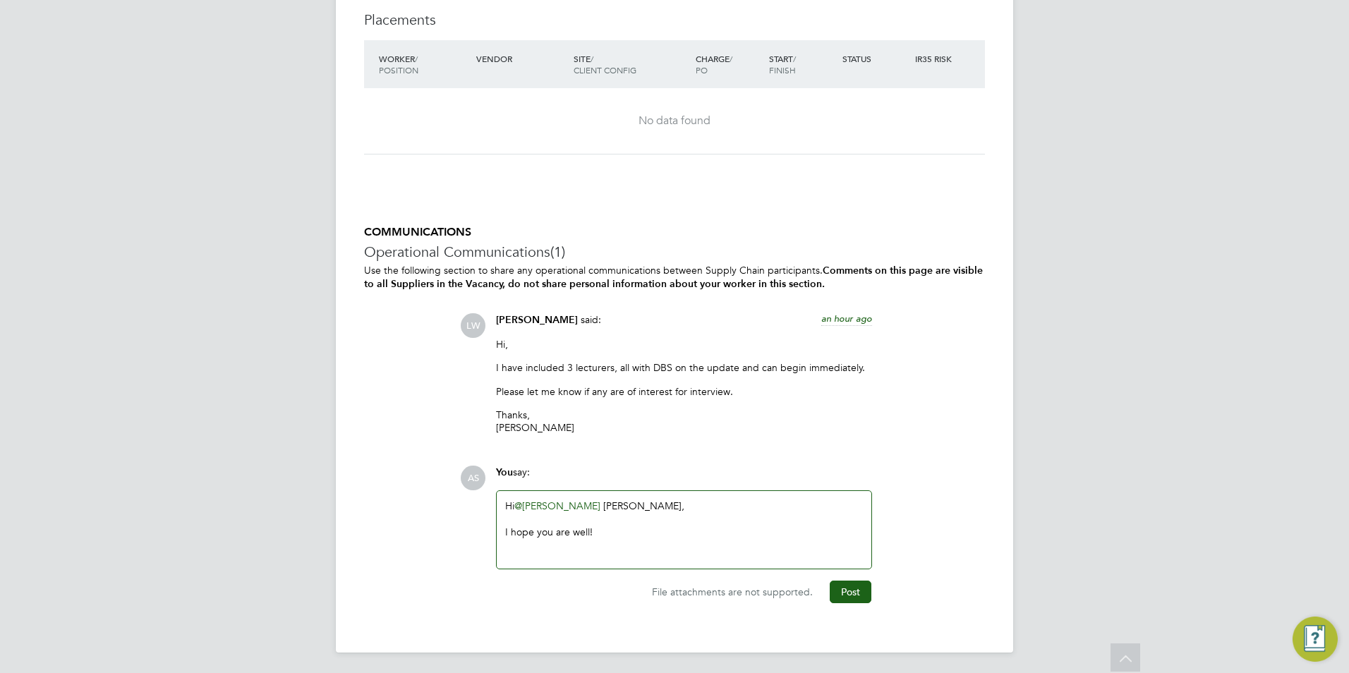
click at [601, 501] on div "Hi @Kerry Baker ​ Kerry, I hope you are well!" at bounding box center [684, 530] width 358 height 61
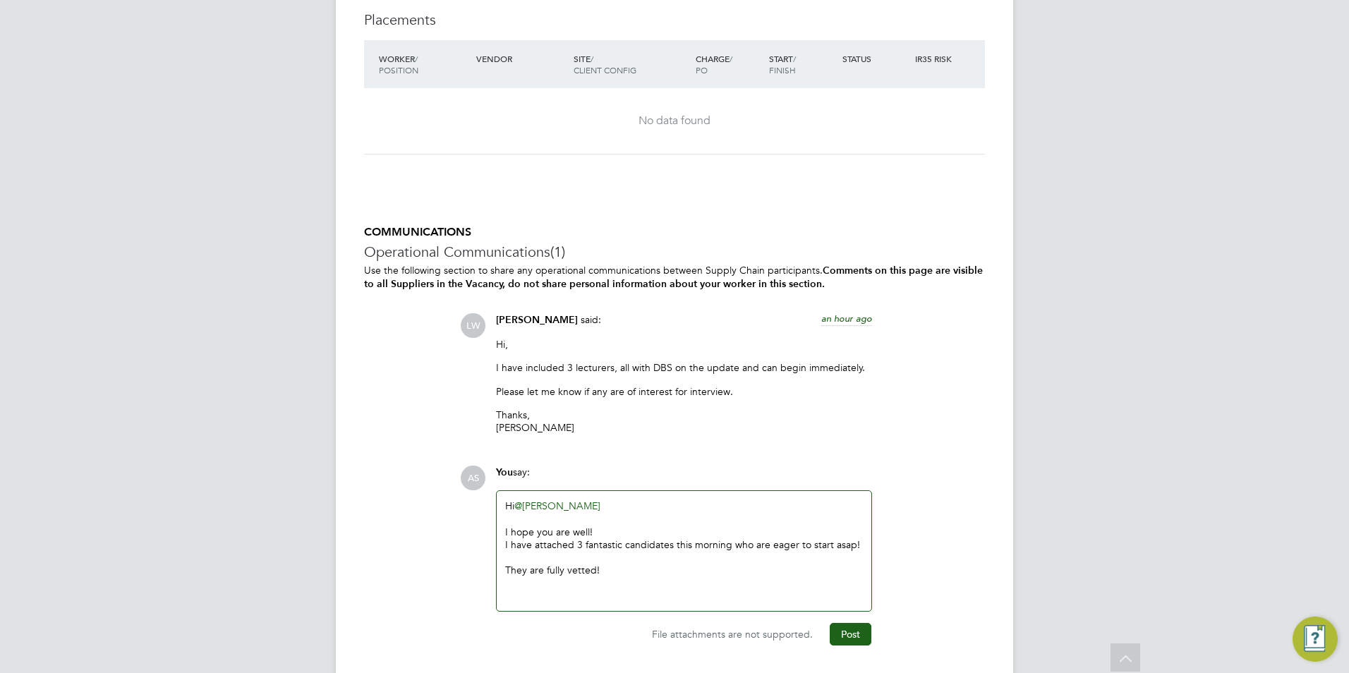
click at [609, 567] on div "They are fully vetted!" at bounding box center [684, 570] width 358 height 13
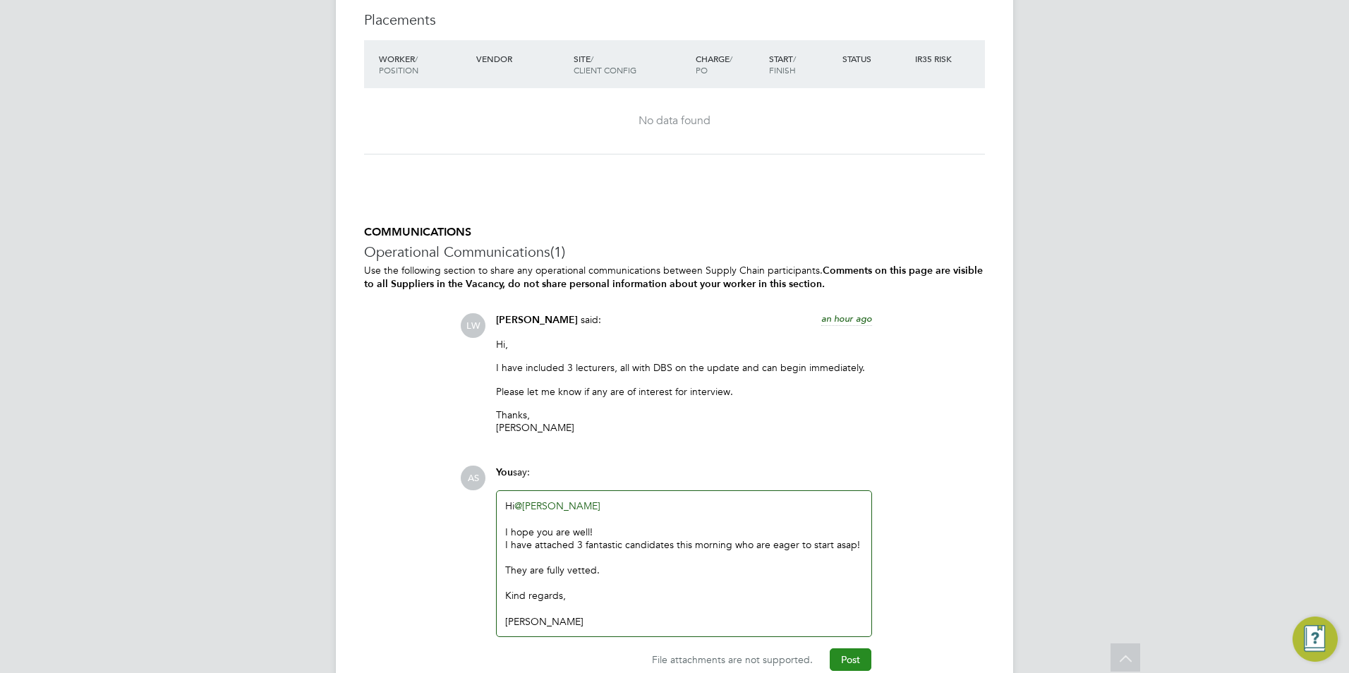
click at [857, 649] on button "Post" at bounding box center [851, 660] width 42 height 23
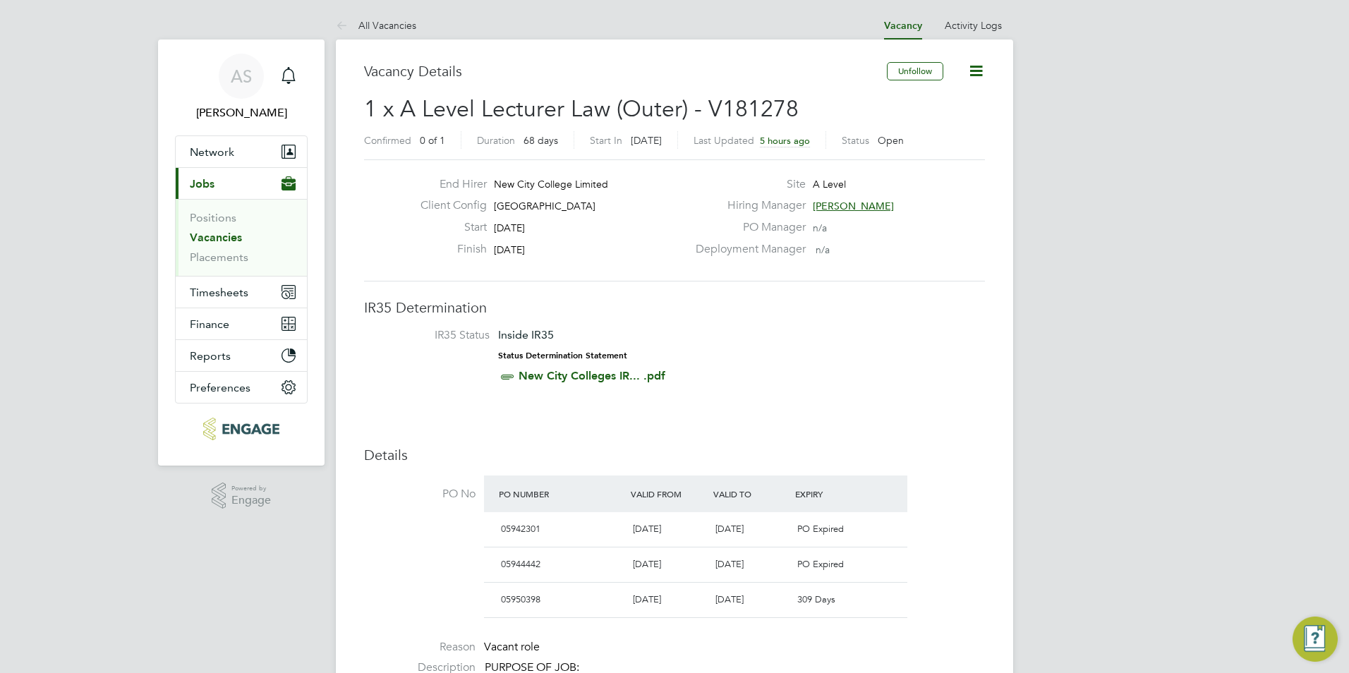
click at [808, 142] on span "5 hours ago" at bounding box center [785, 141] width 50 height 12
click at [793, 133] on div "Last Updated 25 Sep 2025, 10:59" at bounding box center [762, 140] width 136 height 18
click at [791, 135] on span "25 Sep 2025, 10:59" at bounding box center [787, 141] width 54 height 12
click at [791, 135] on span "5 hours ago" at bounding box center [785, 141] width 50 height 12
click at [786, 142] on span "25 Sep 2025, 10:59" at bounding box center [787, 141] width 54 height 12
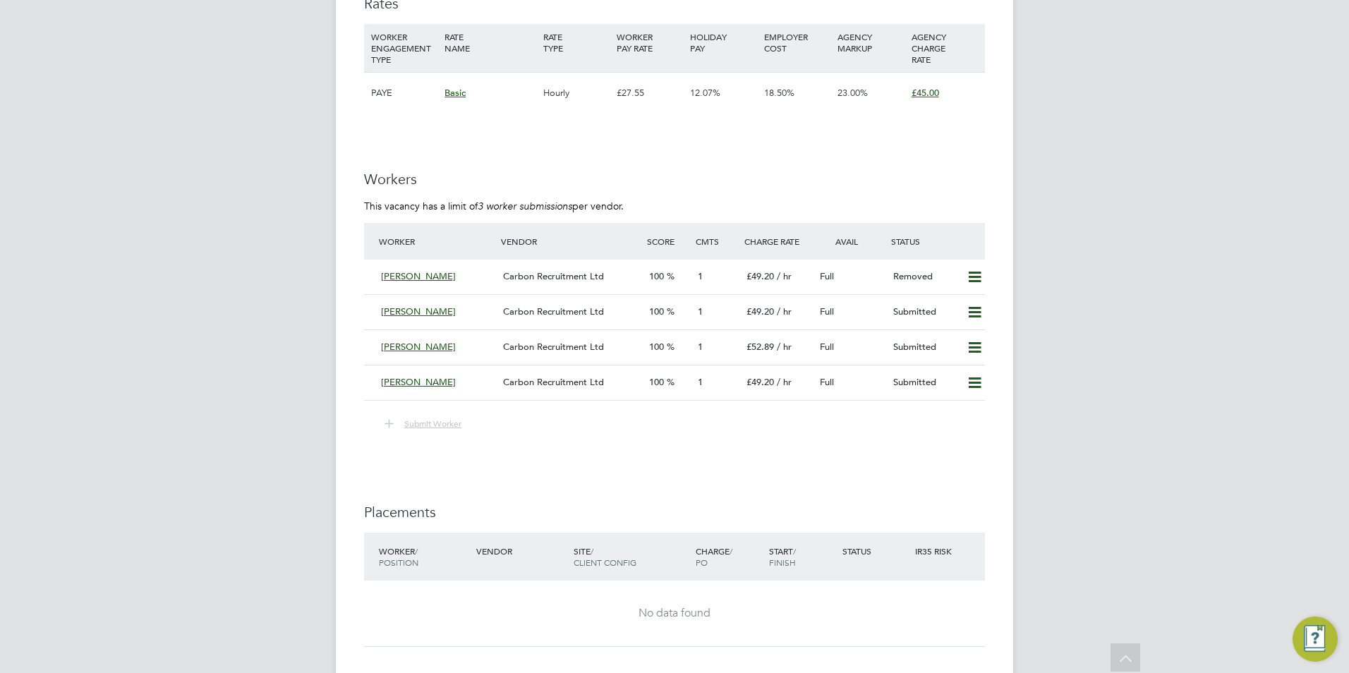
scroll to position [2611, 0]
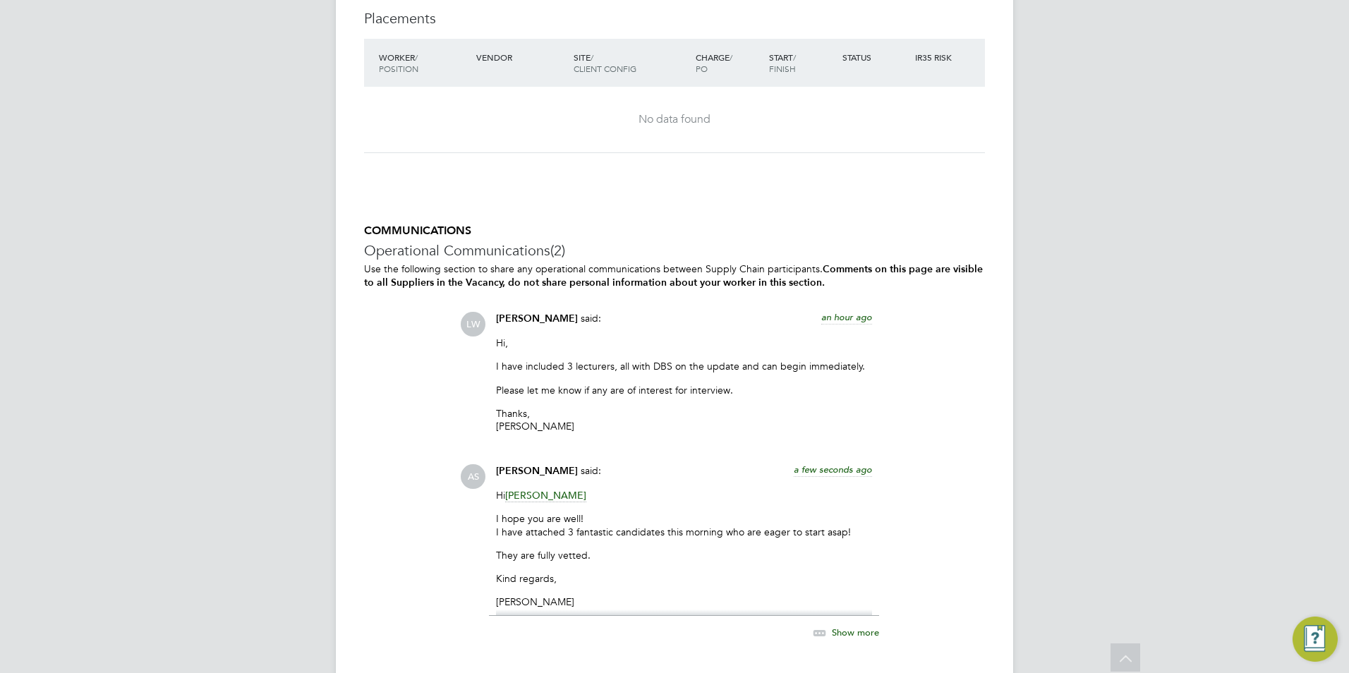
click at [848, 314] on span "an hour ago" at bounding box center [846, 317] width 51 height 12
click at [836, 315] on span "25 Sep 2025, 14:17" at bounding box center [846, 317] width 54 height 12
click at [836, 315] on span "an hour ago" at bounding box center [846, 317] width 51 height 12
click at [836, 315] on span "25 Sep 2025, 14:17" at bounding box center [846, 317] width 54 height 12
click at [836, 315] on span "an hour ago" at bounding box center [846, 317] width 51 height 12
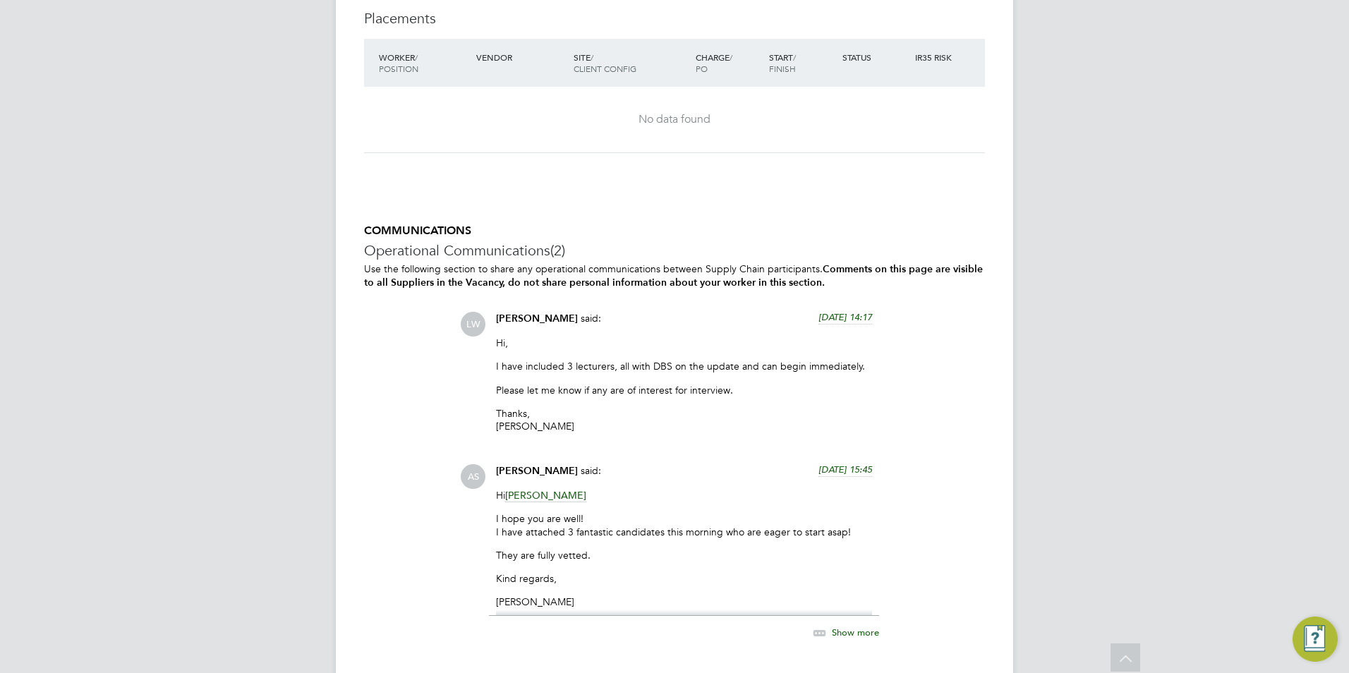
click at [824, 630] on icon at bounding box center [820, 634] width 18 height 18
click at [837, 324] on div "Louis Warner said: 25 Sep 2025, 14:17" at bounding box center [684, 324] width 376 height 25
click at [838, 323] on at-time-ago-past "25 Sep 2025, 14:17" at bounding box center [846, 318] width 54 height 13
click at [838, 319] on span "an hour ago" at bounding box center [846, 317] width 51 height 12
click at [838, 319] on span "25 Sep 2025, 14:17" at bounding box center [846, 317] width 54 height 12
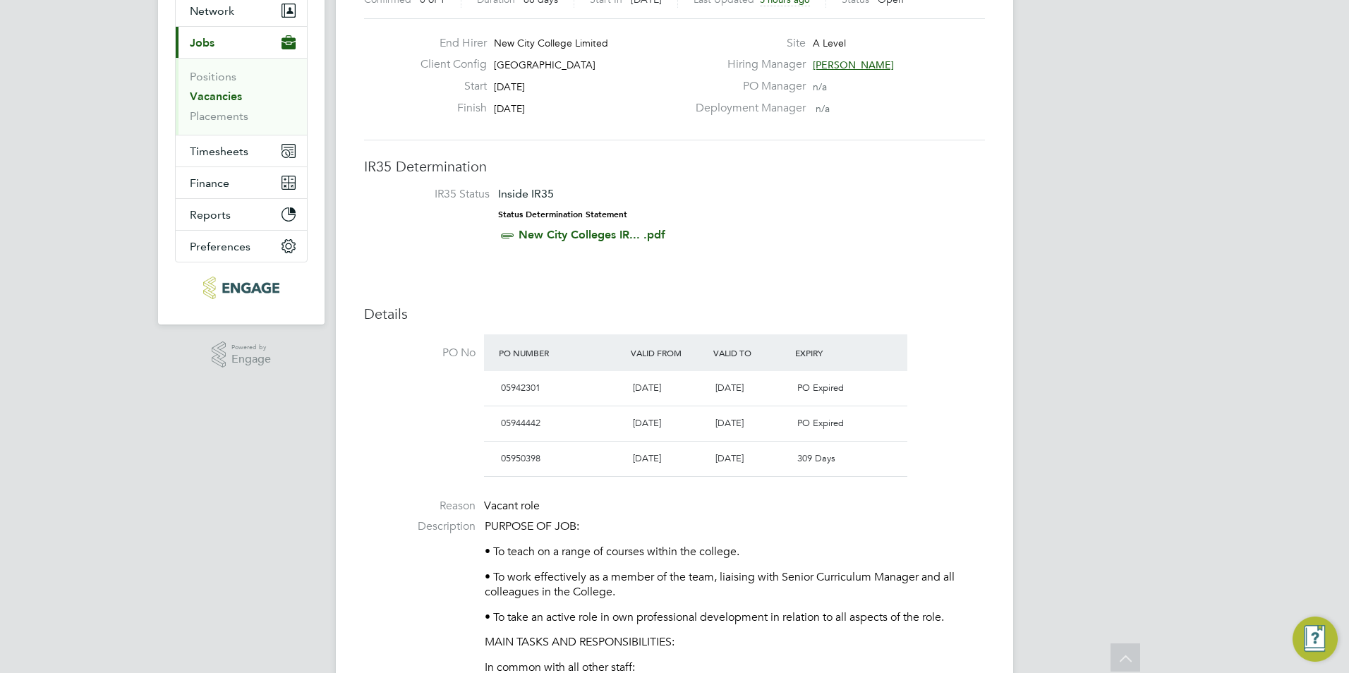
scroll to position [0, 0]
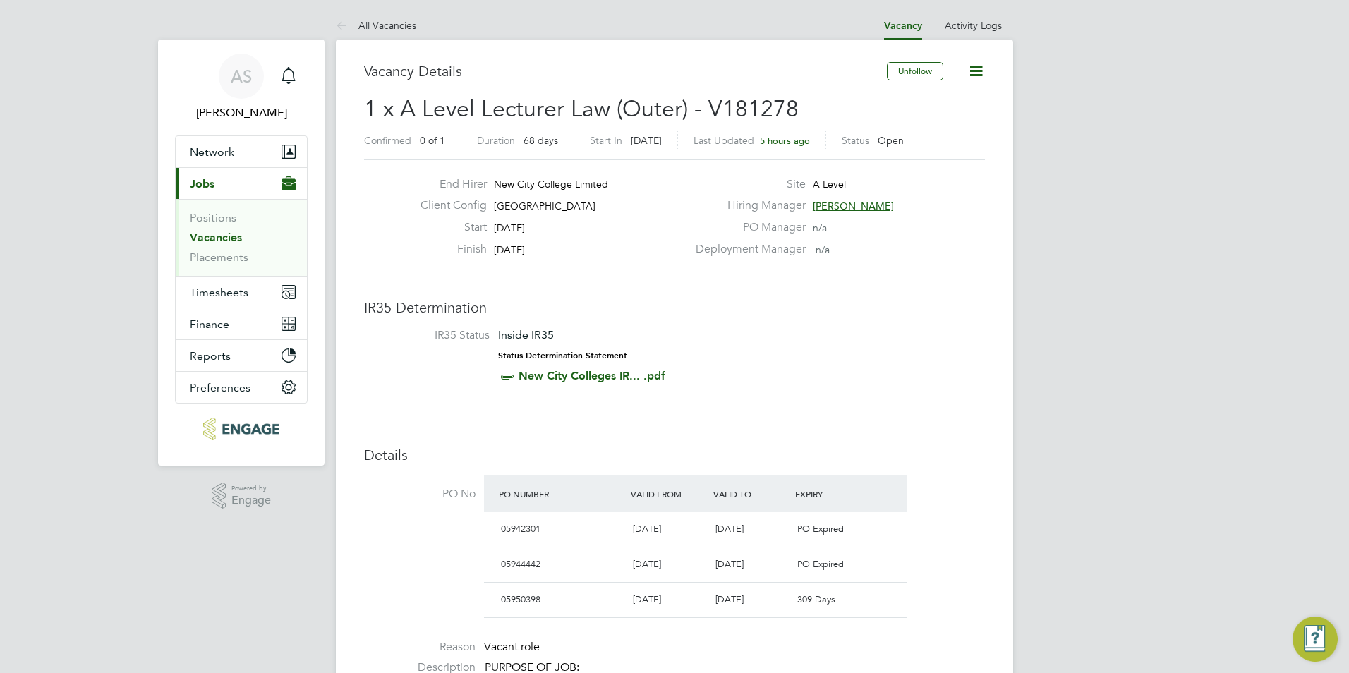
click at [802, 143] on span "5 hours ago" at bounding box center [785, 141] width 50 height 12
click at [829, 204] on span "[PERSON_NAME]" at bounding box center [853, 206] width 81 height 13
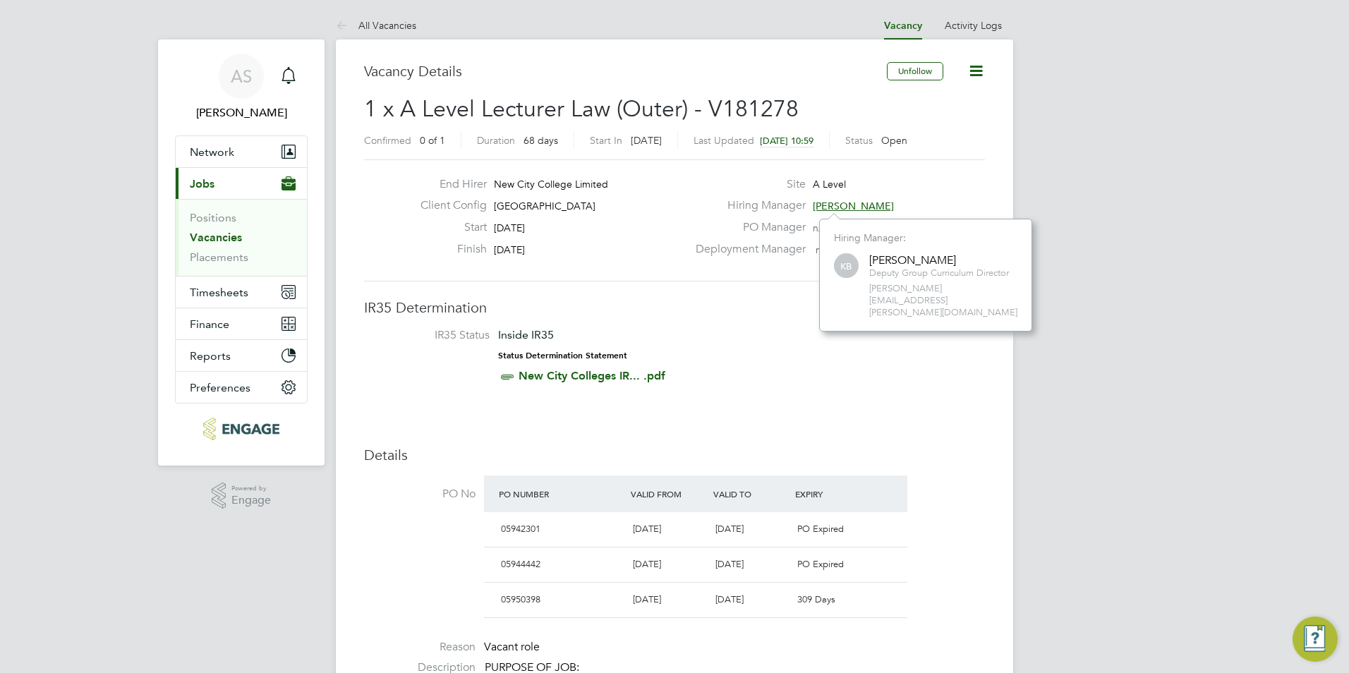
scroll to position [13, 54]
click at [867, 266] on div "KB Kerry Baker Deputy Group Curriculum Director kerry.baker@ncclondon.ac.uk" at bounding box center [925, 285] width 183 height 68
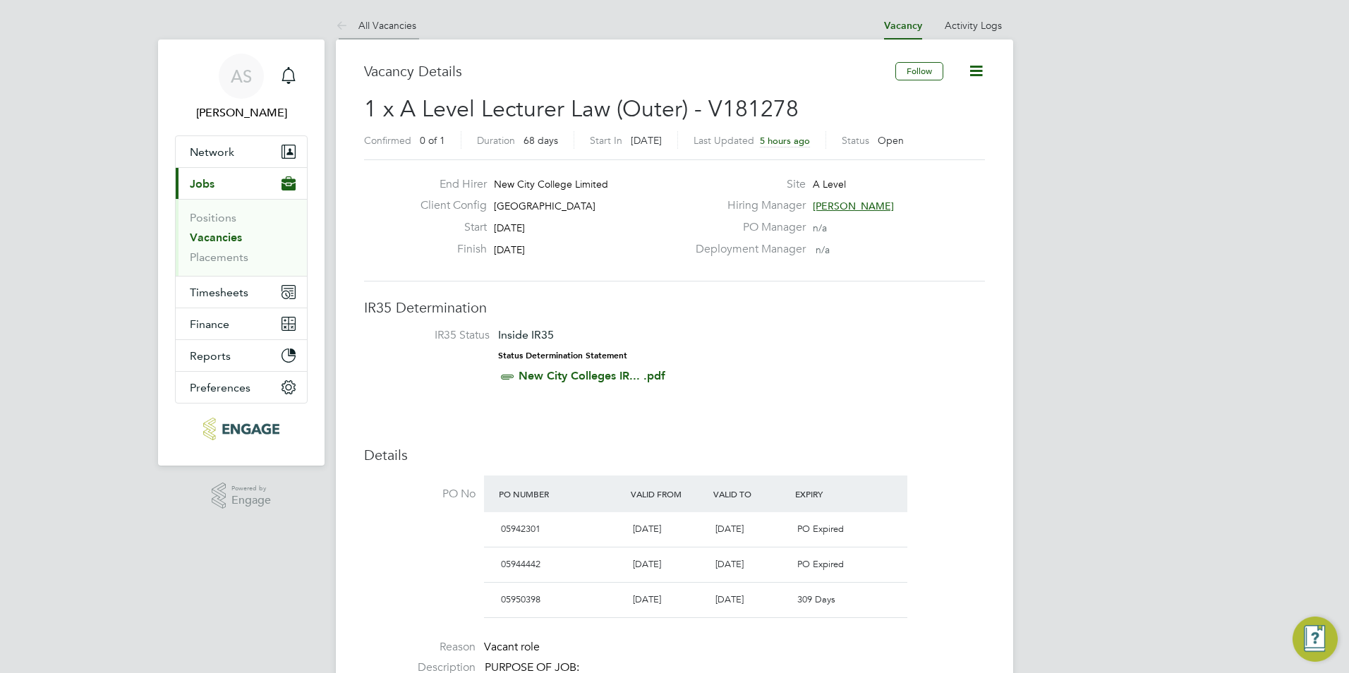
click at [397, 28] on link "All Vacancies" at bounding box center [376, 25] width 80 height 13
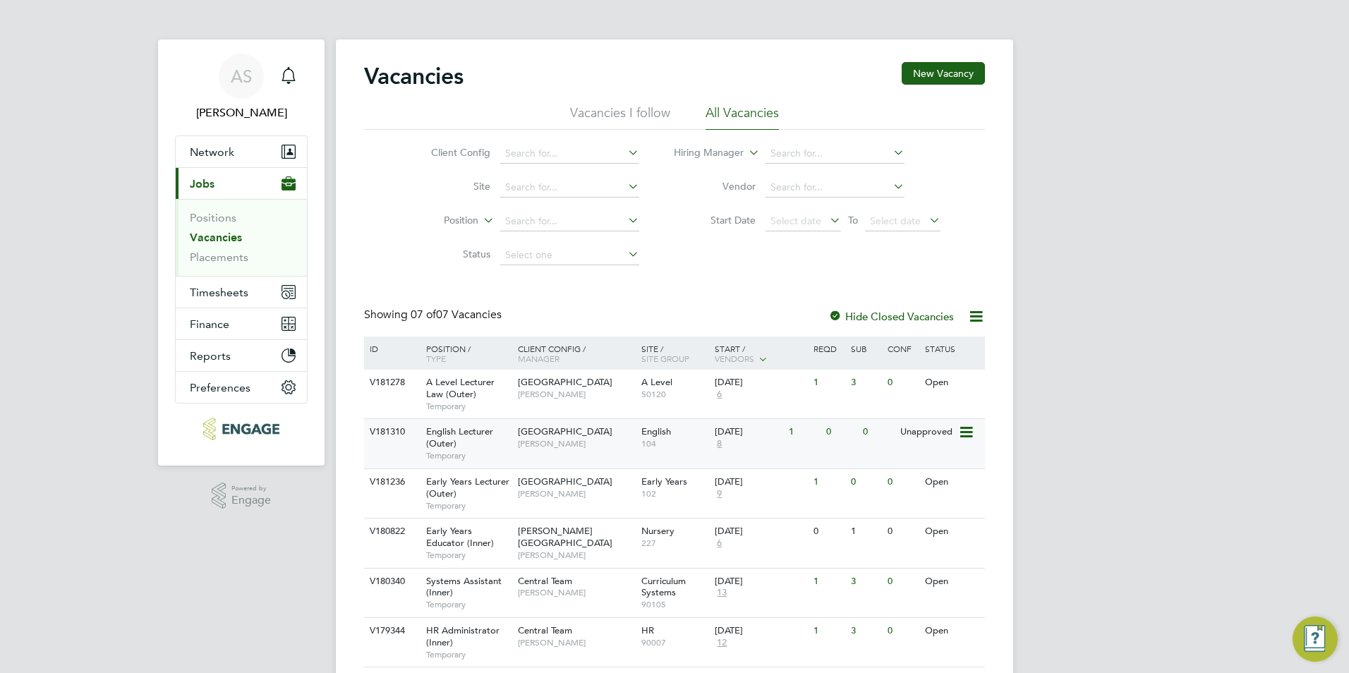
click at [574, 451] on div "Redbridge Campus Daria Gregory" at bounding box center [576, 437] width 124 height 37
click at [224, 156] on span "Network" at bounding box center [212, 151] width 44 height 13
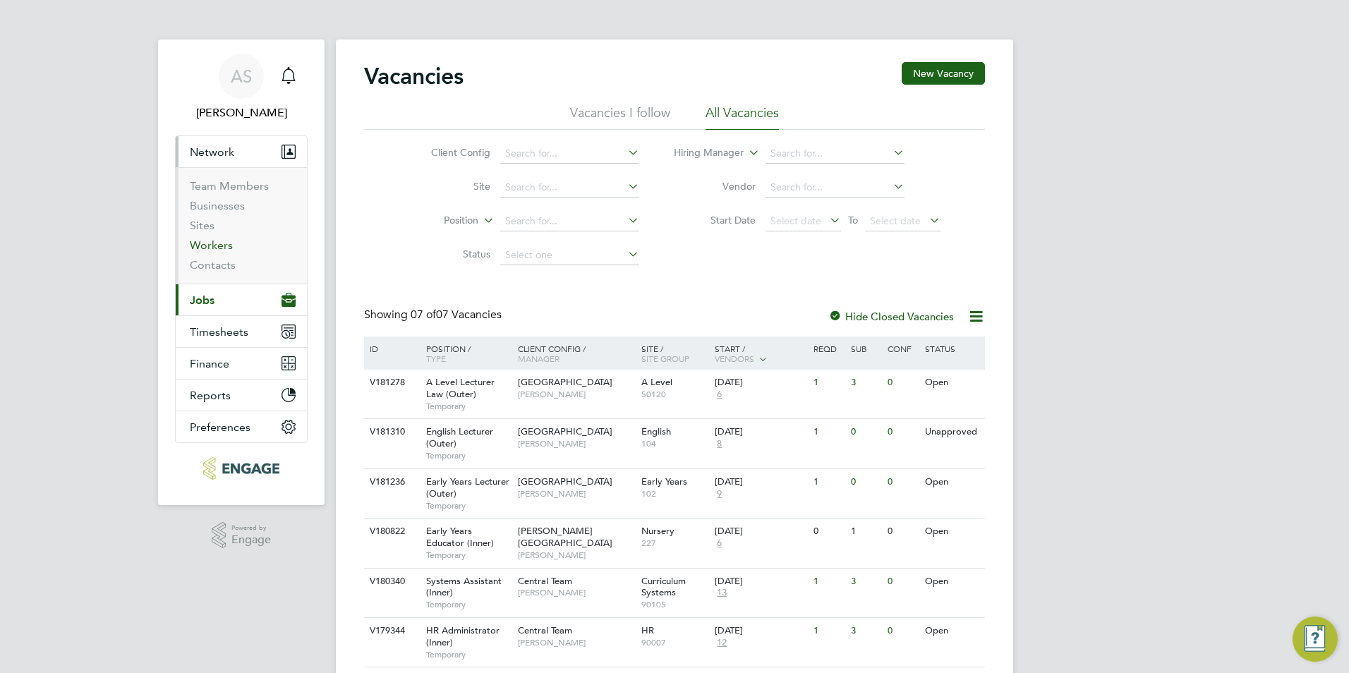
click at [215, 241] on link "Workers" at bounding box center [211, 245] width 43 height 13
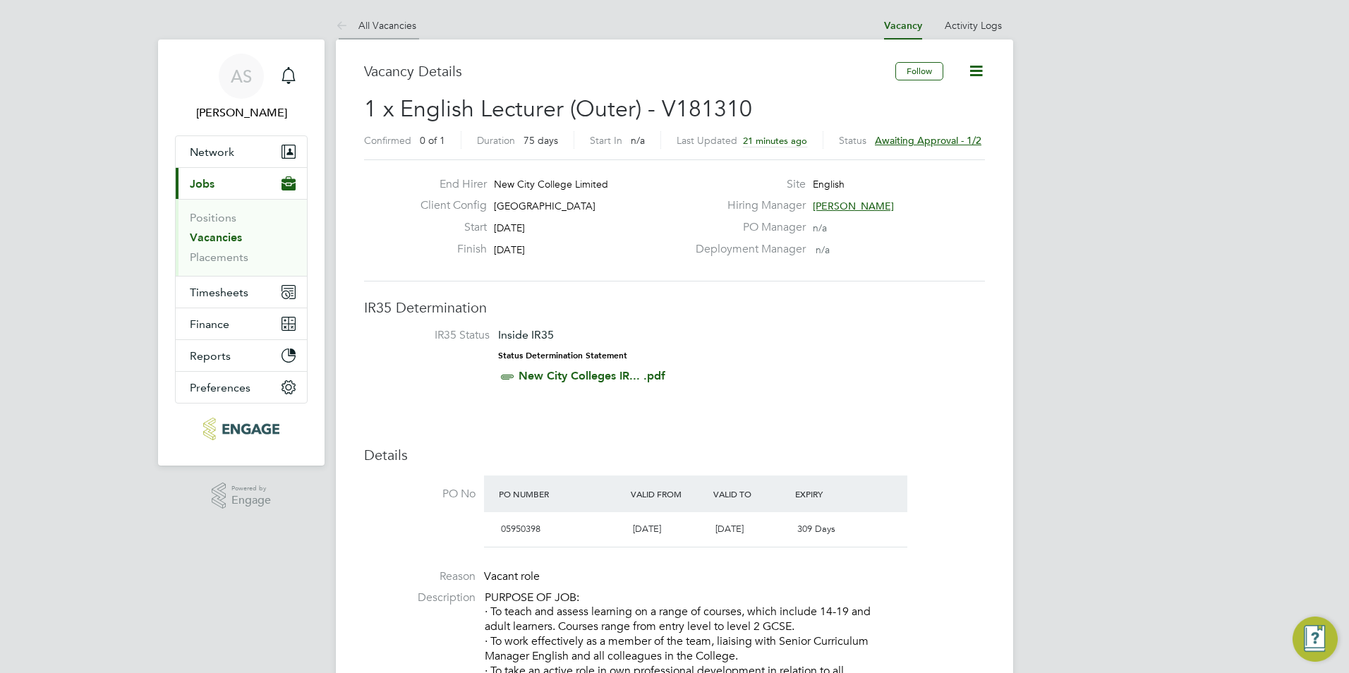
click at [354, 20] on icon at bounding box center [345, 27] width 18 height 18
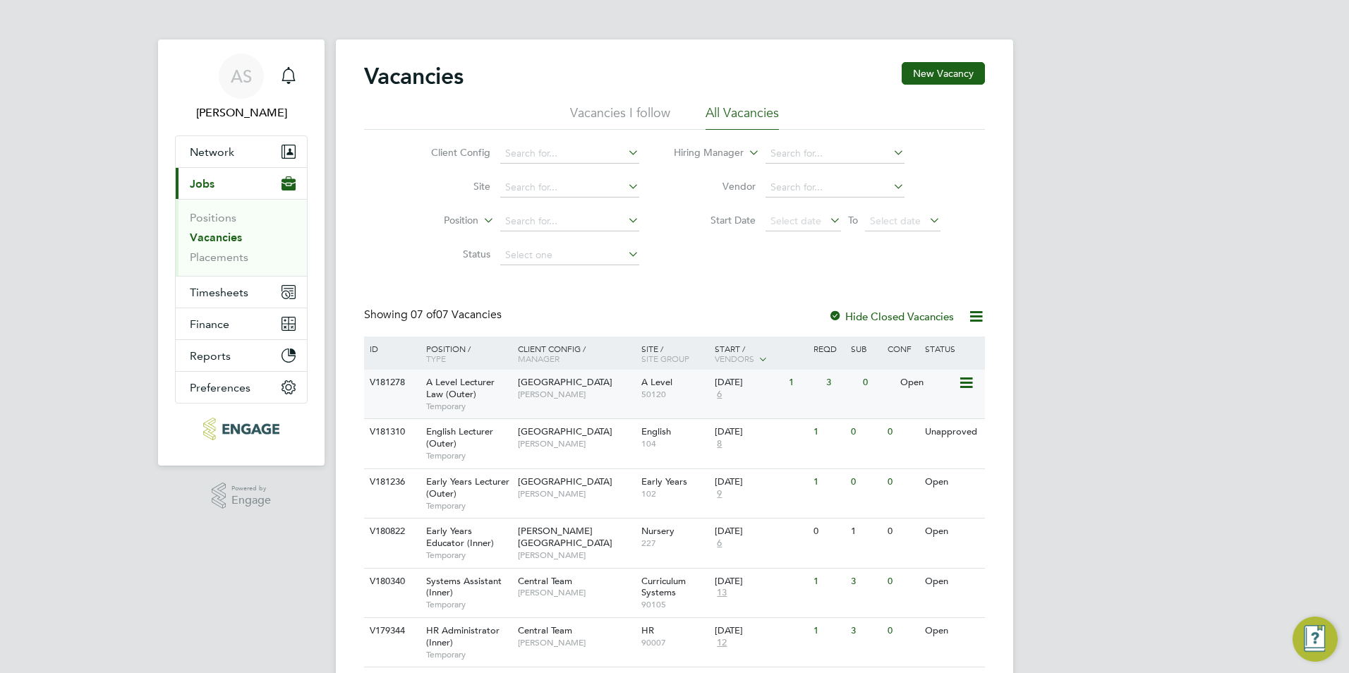
click at [541, 388] on span "[GEOGRAPHIC_DATA]" at bounding box center [565, 382] width 95 height 12
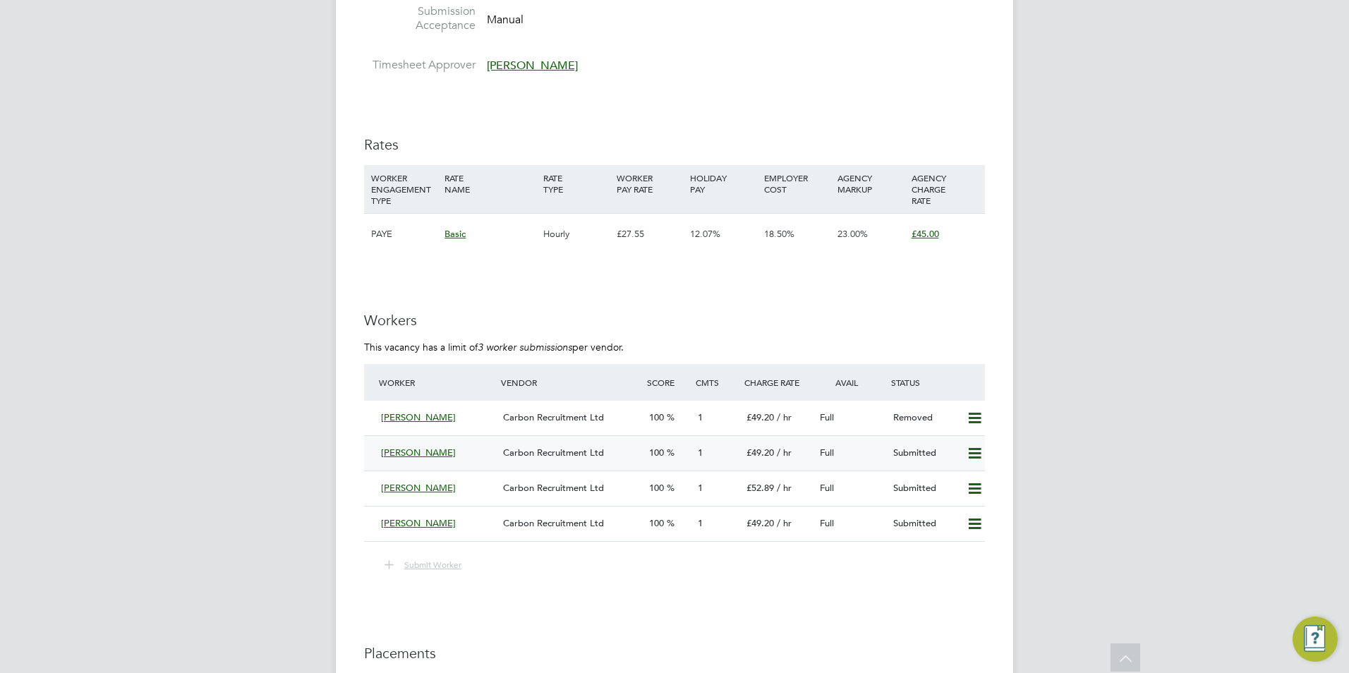
click at [526, 454] on span "Carbon Recruitment Ltd" at bounding box center [553, 453] width 101 height 12
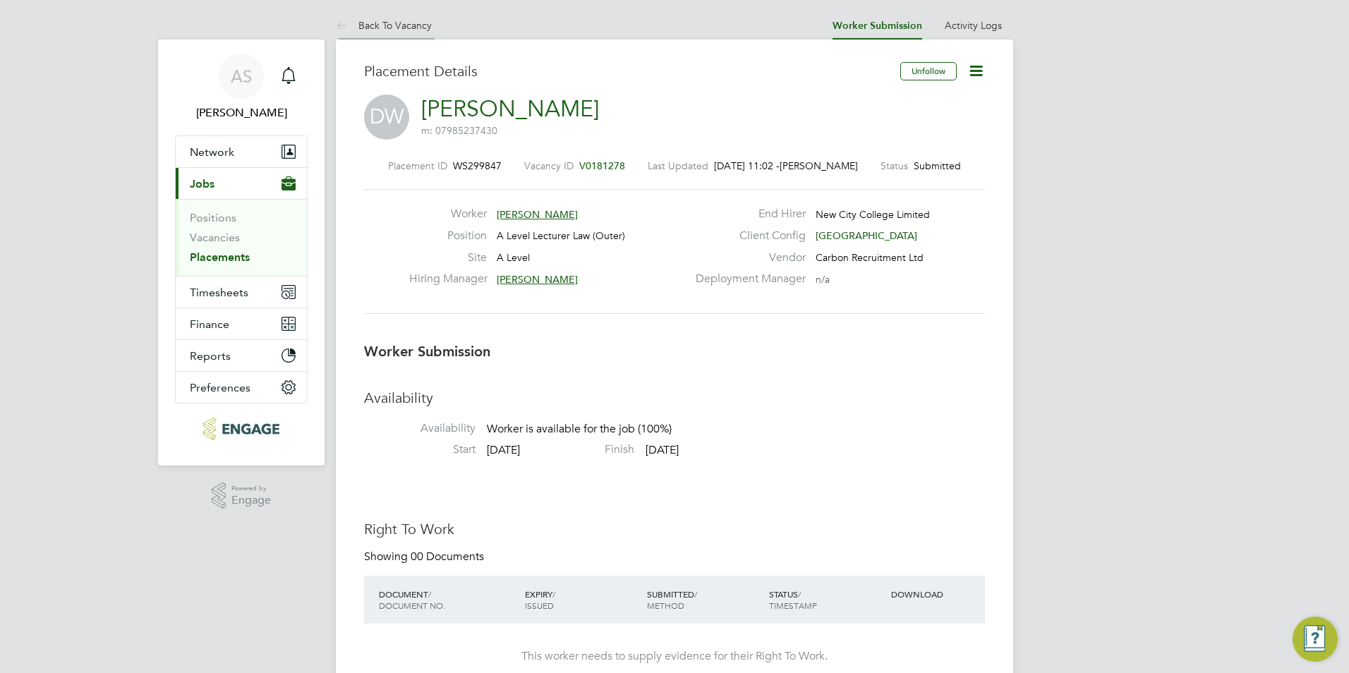
click at [404, 34] on li "Back To Vacancy" at bounding box center [384, 25] width 96 height 28
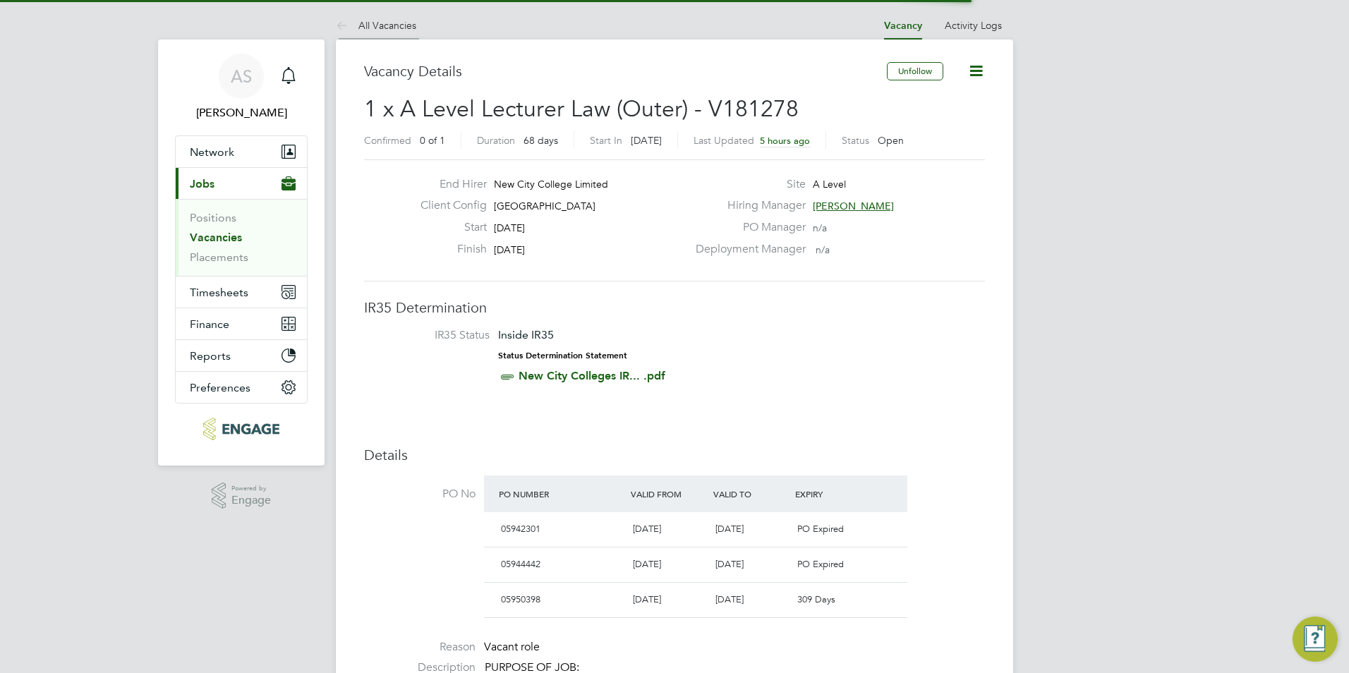
click at [404, 32] on li "All Vacancies" at bounding box center [376, 25] width 80 height 28
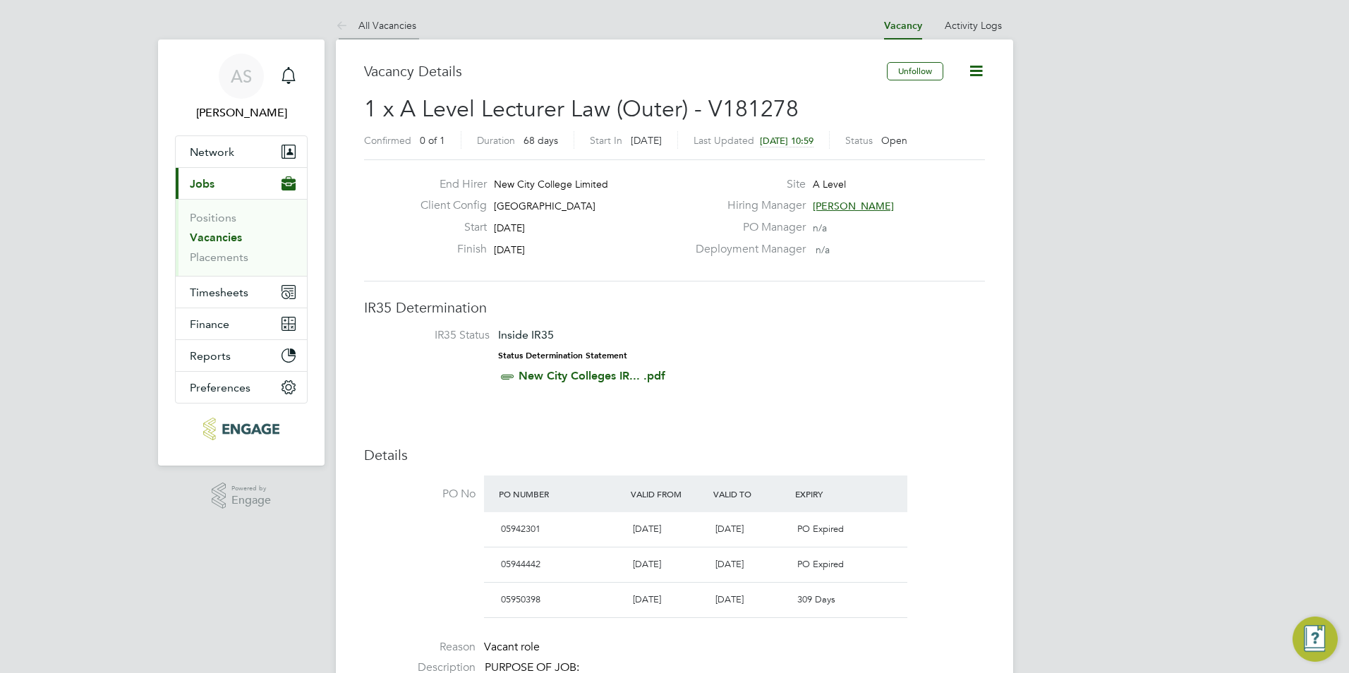
click at [383, 34] on li "All Vacancies" at bounding box center [376, 25] width 80 height 28
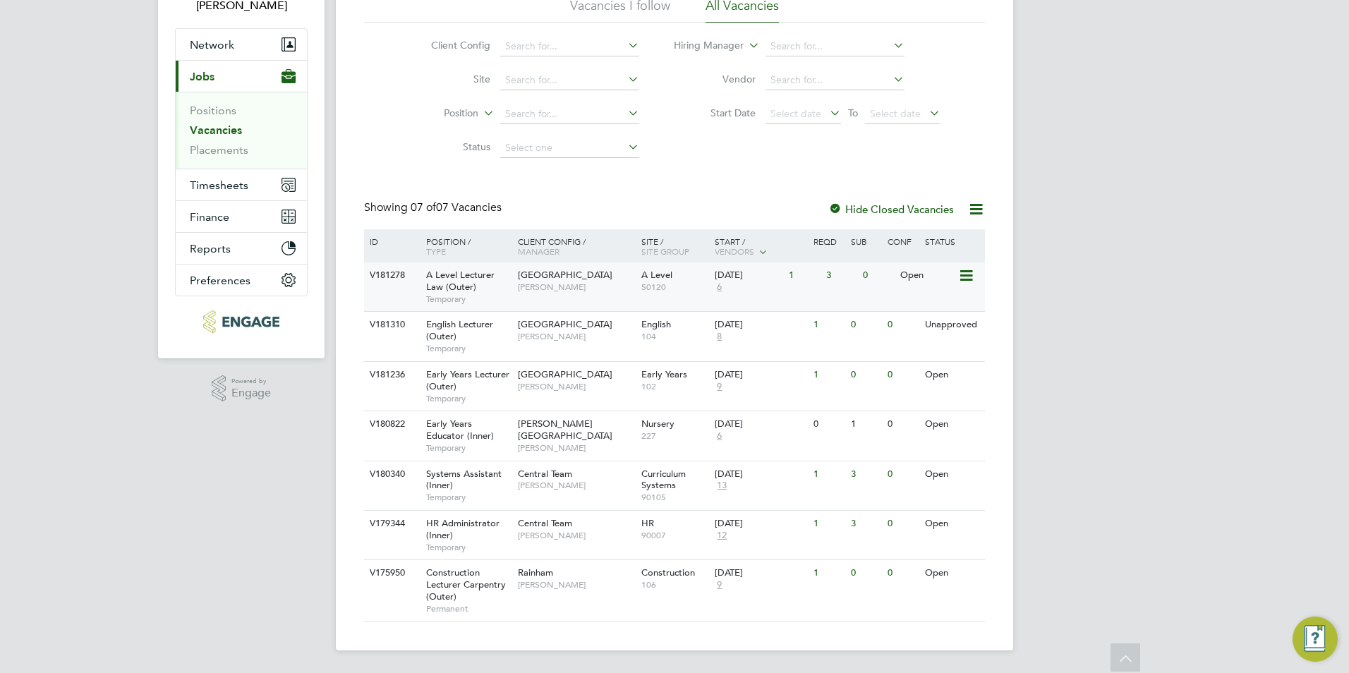
click at [548, 281] on span "[GEOGRAPHIC_DATA]" at bounding box center [565, 275] width 95 height 12
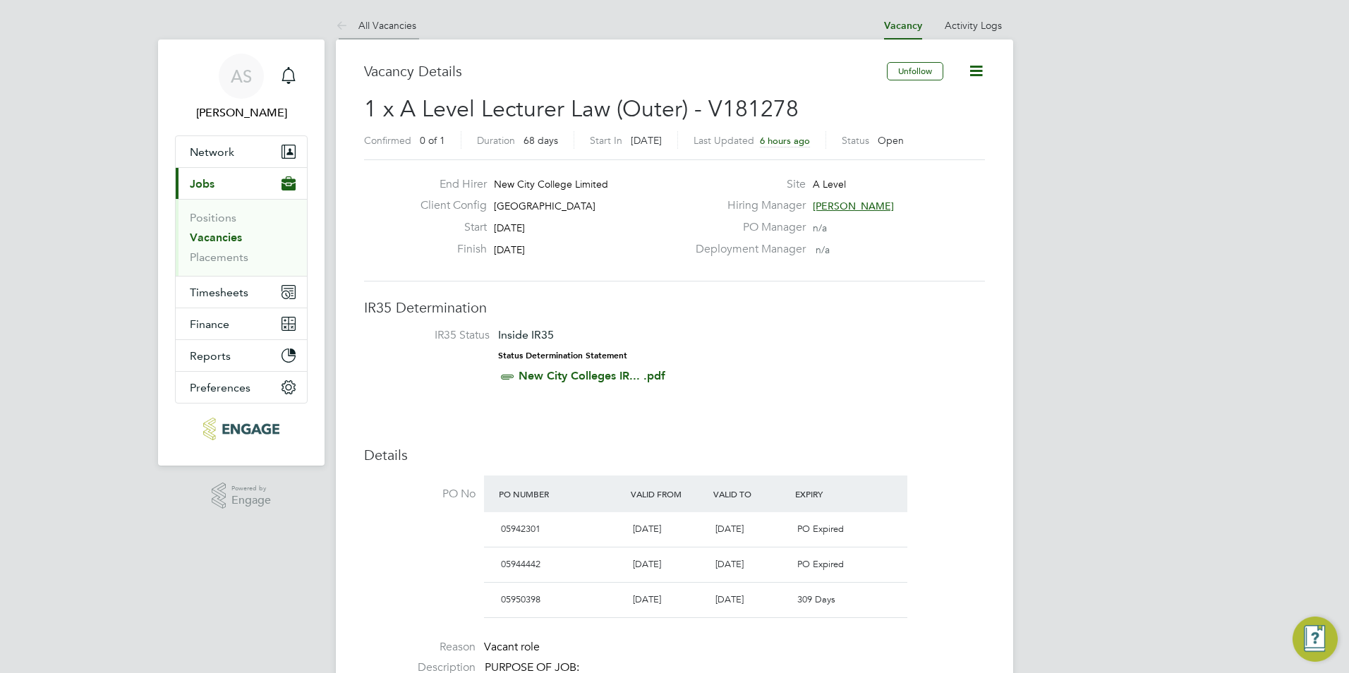
click at [383, 30] on link "All Vacancies" at bounding box center [376, 25] width 80 height 13
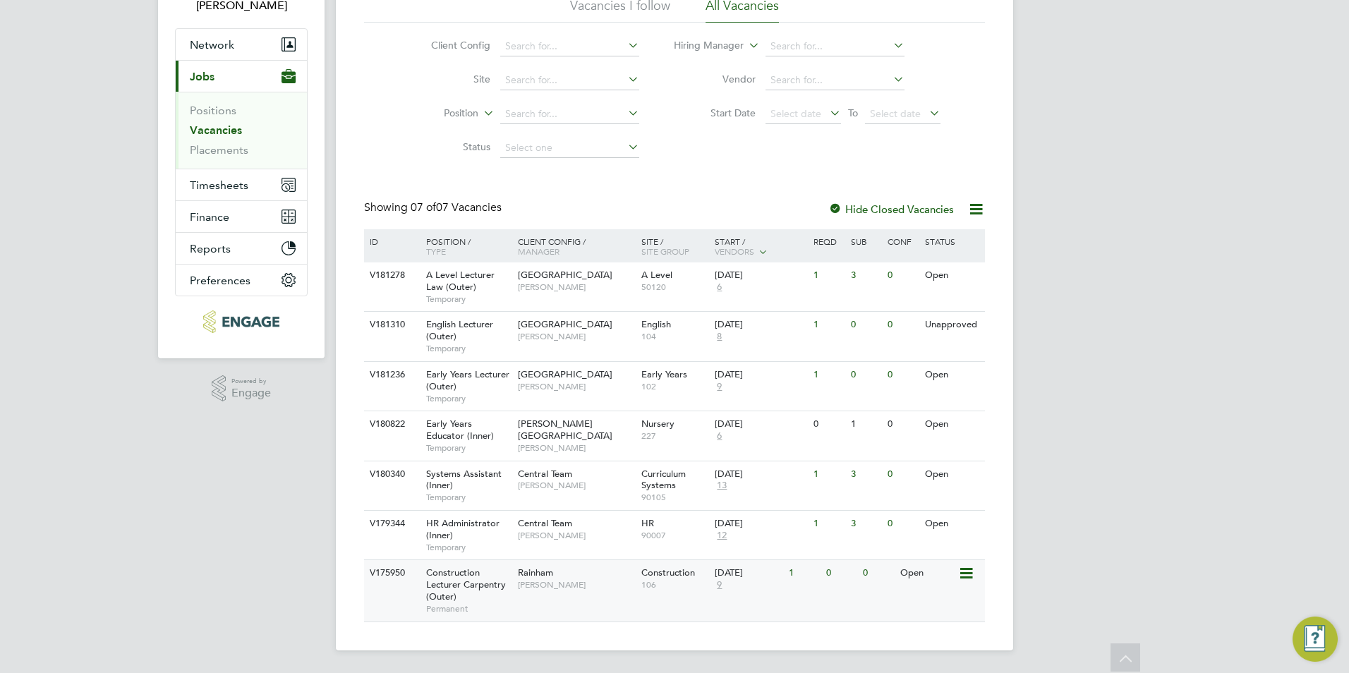
click at [500, 593] on div "Construction Lecturer Carpentry (Outer) Permanent" at bounding box center [465, 590] width 99 height 61
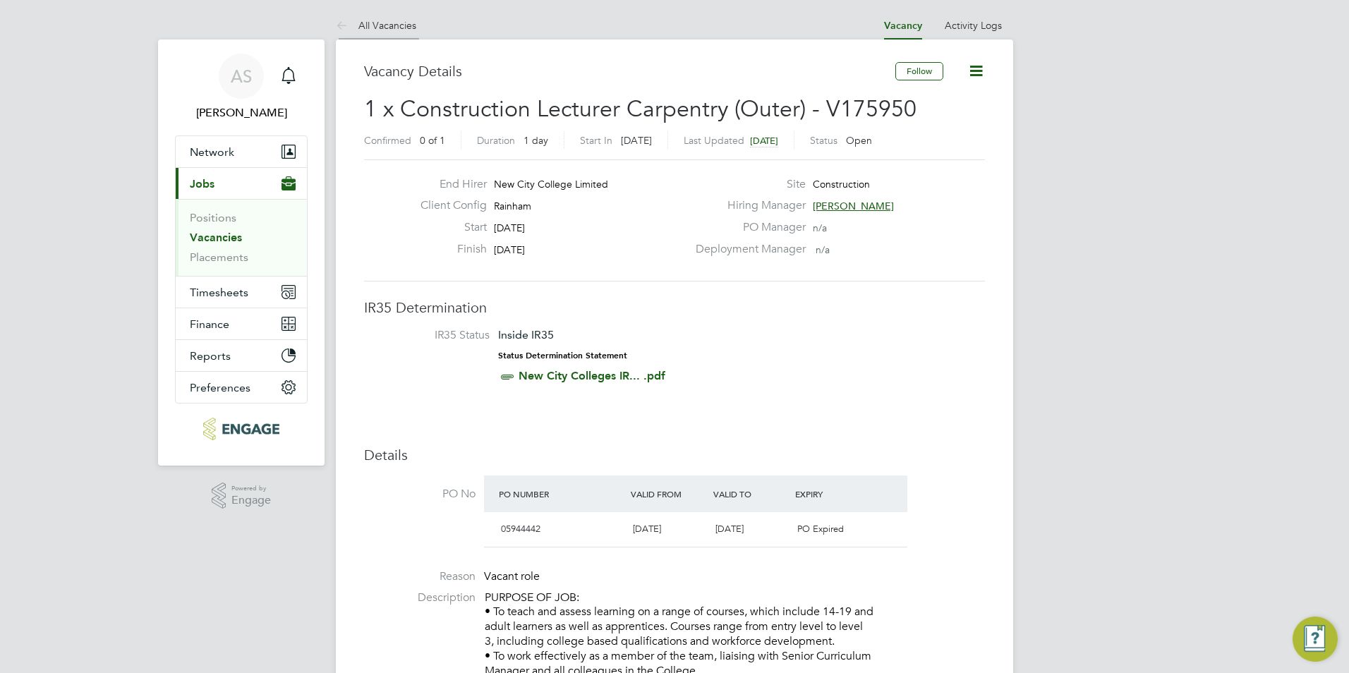
click at [414, 27] on link "All Vacancies" at bounding box center [376, 25] width 80 height 13
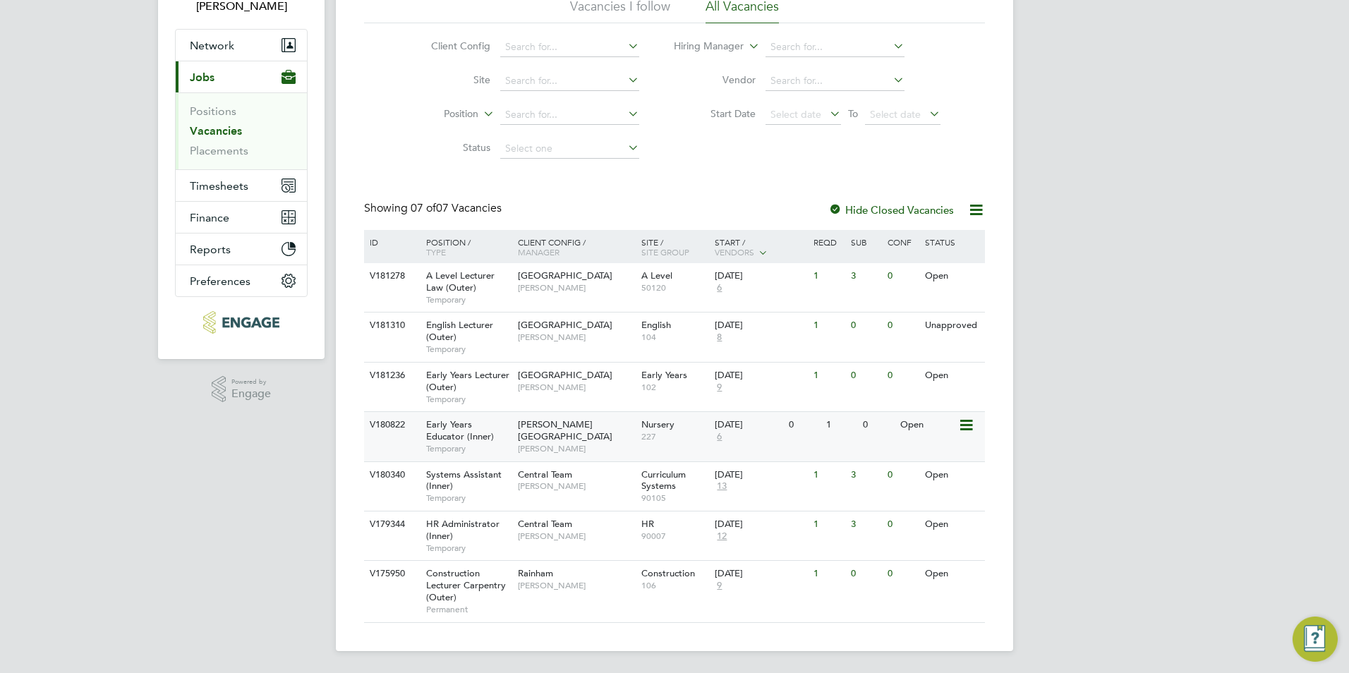
scroll to position [107, 0]
click at [560, 293] on span "[PERSON_NAME]" at bounding box center [576, 287] width 116 height 11
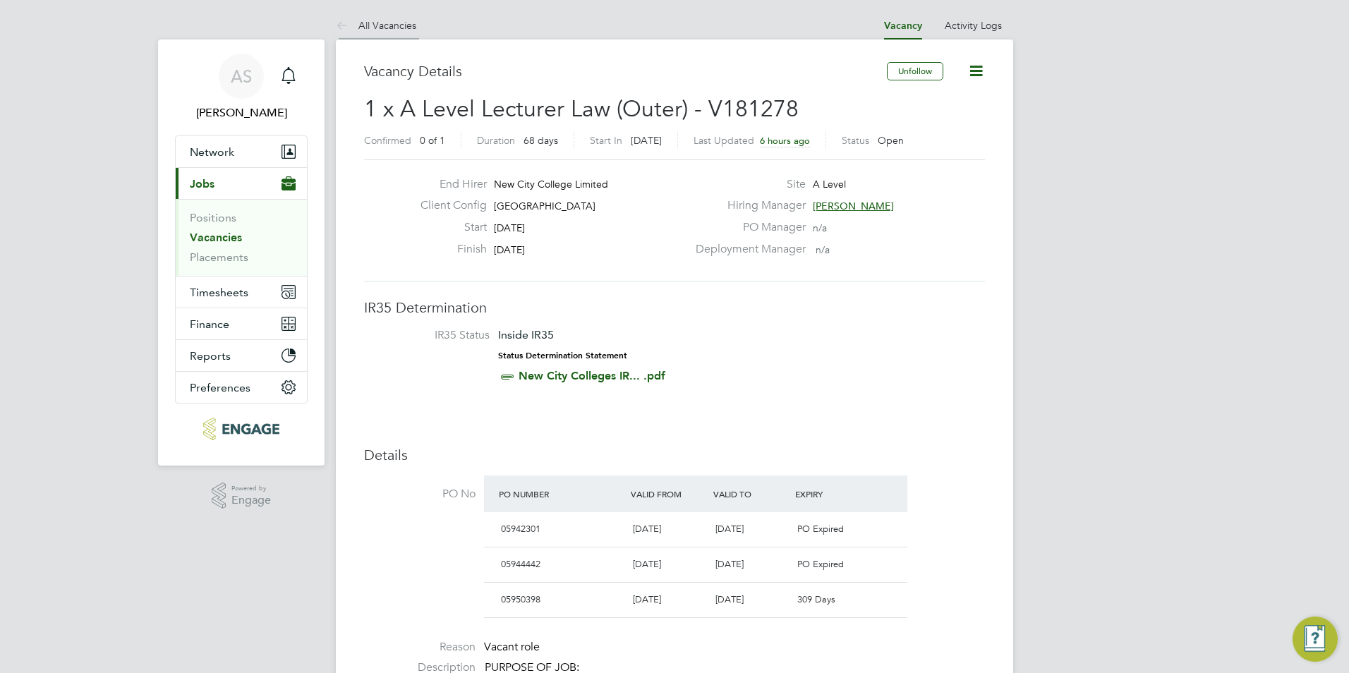
click at [406, 18] on li "All Vacancies" at bounding box center [376, 25] width 80 height 28
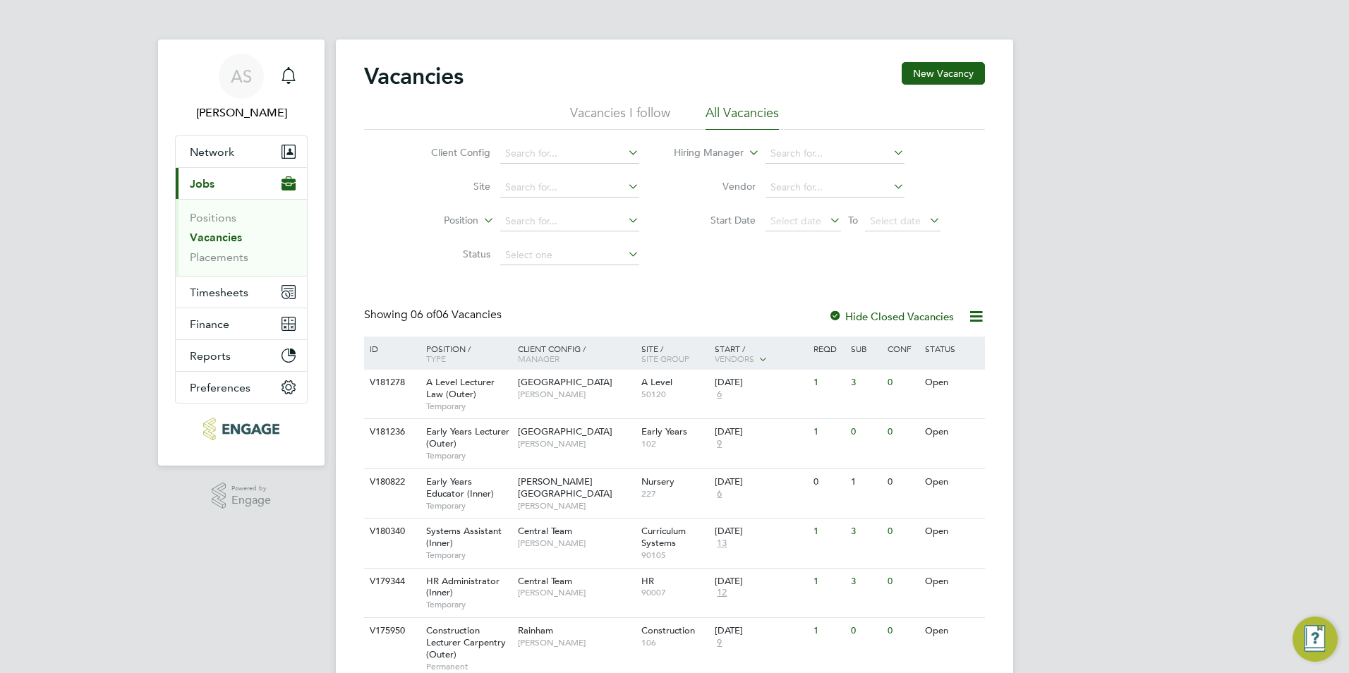
scroll to position [57, 0]
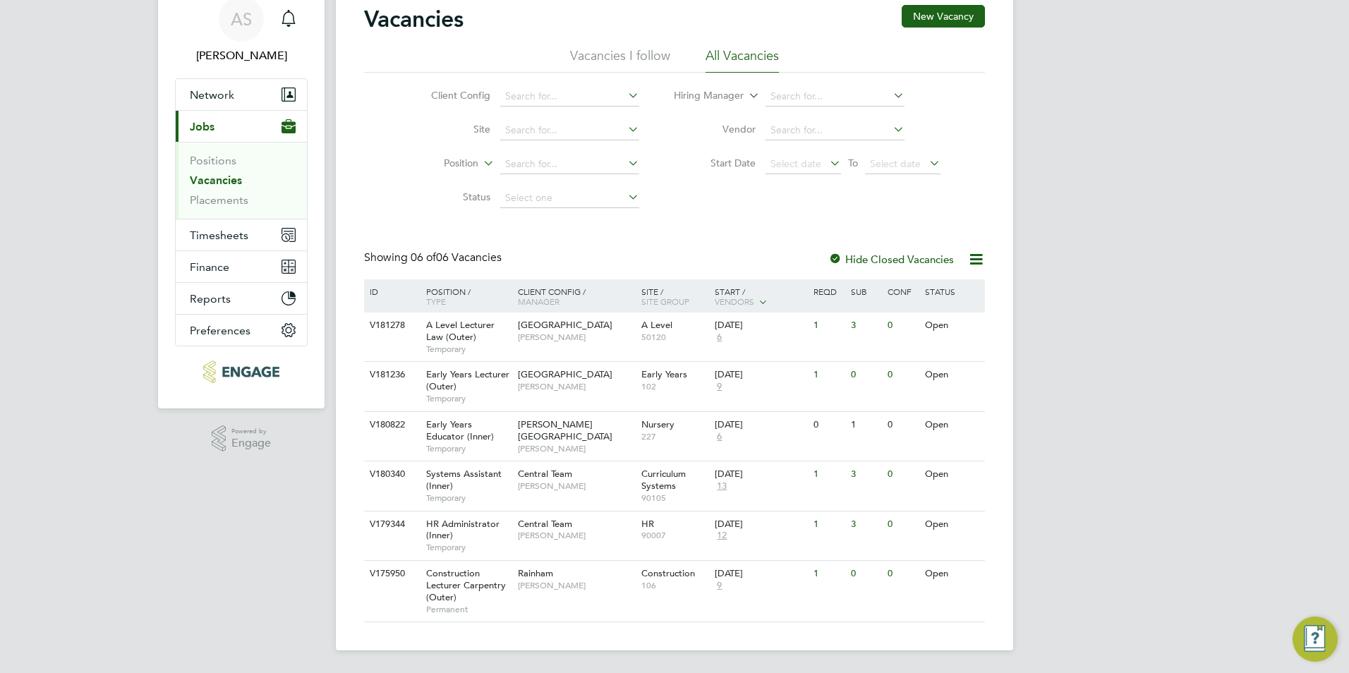
click at [214, 153] on ul "Positions Vacancies Placements" at bounding box center [241, 180] width 131 height 77
click at [213, 157] on link "Positions" at bounding box center [213, 160] width 47 height 13
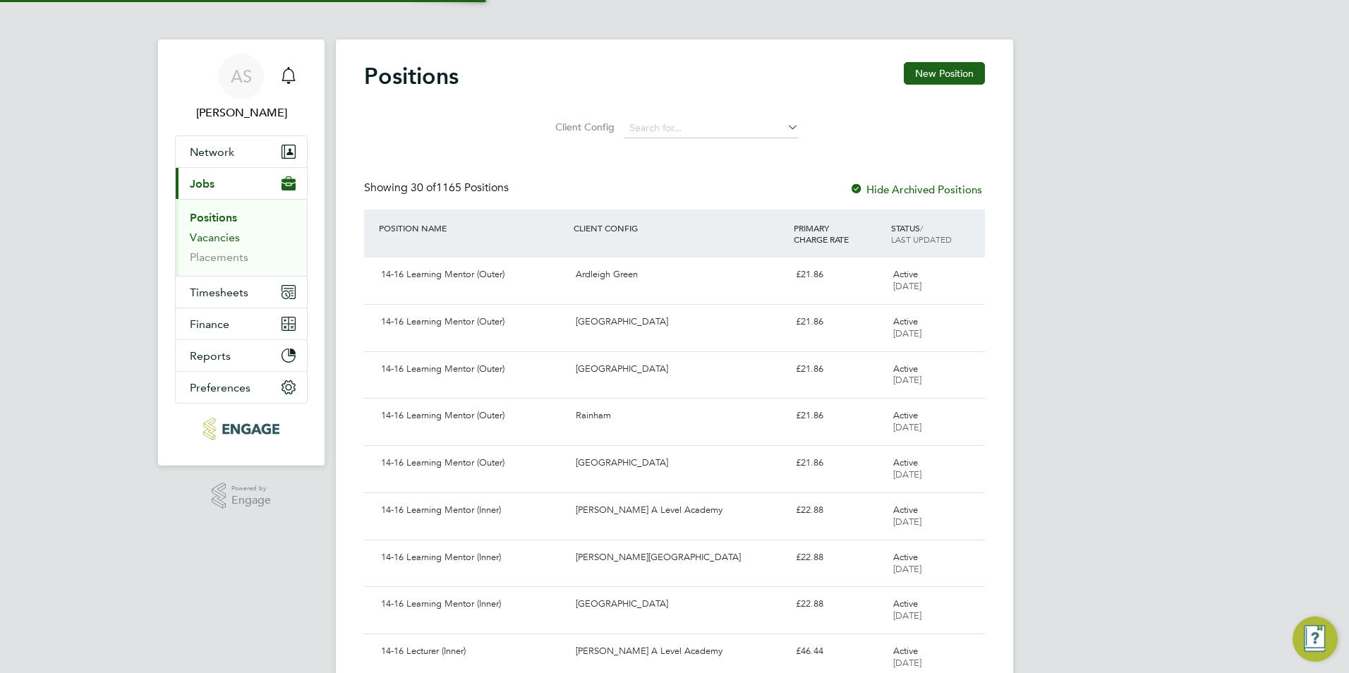
click at [198, 239] on link "Vacancies" at bounding box center [215, 237] width 50 height 13
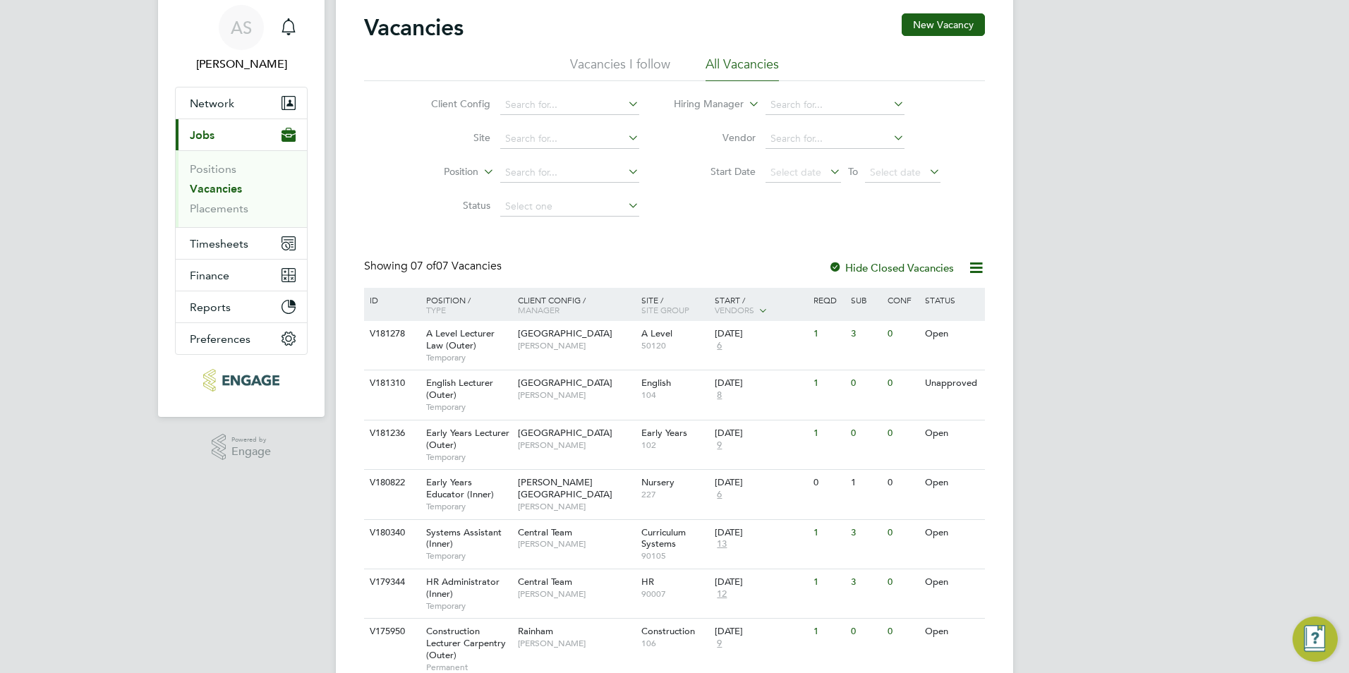
scroll to position [107, 0]
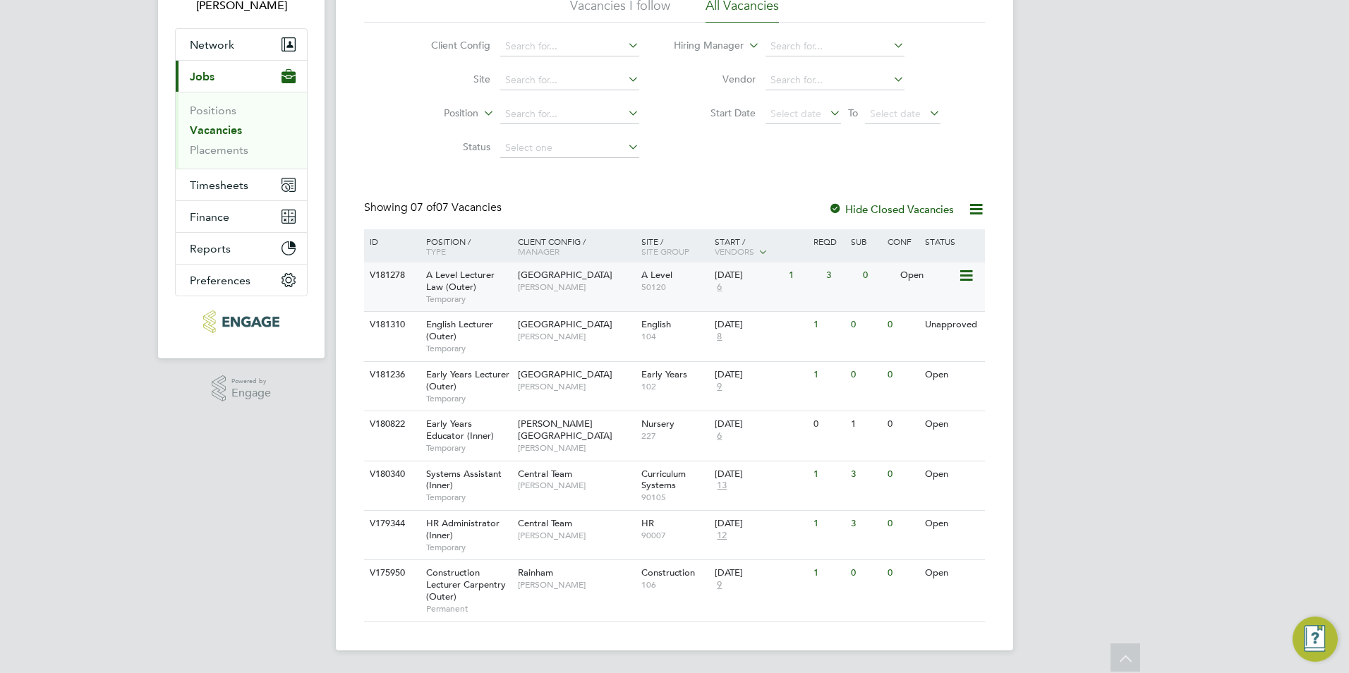
click at [565, 273] on span "[GEOGRAPHIC_DATA]" at bounding box center [565, 275] width 95 height 12
click at [224, 54] on button "Network" at bounding box center [241, 44] width 131 height 31
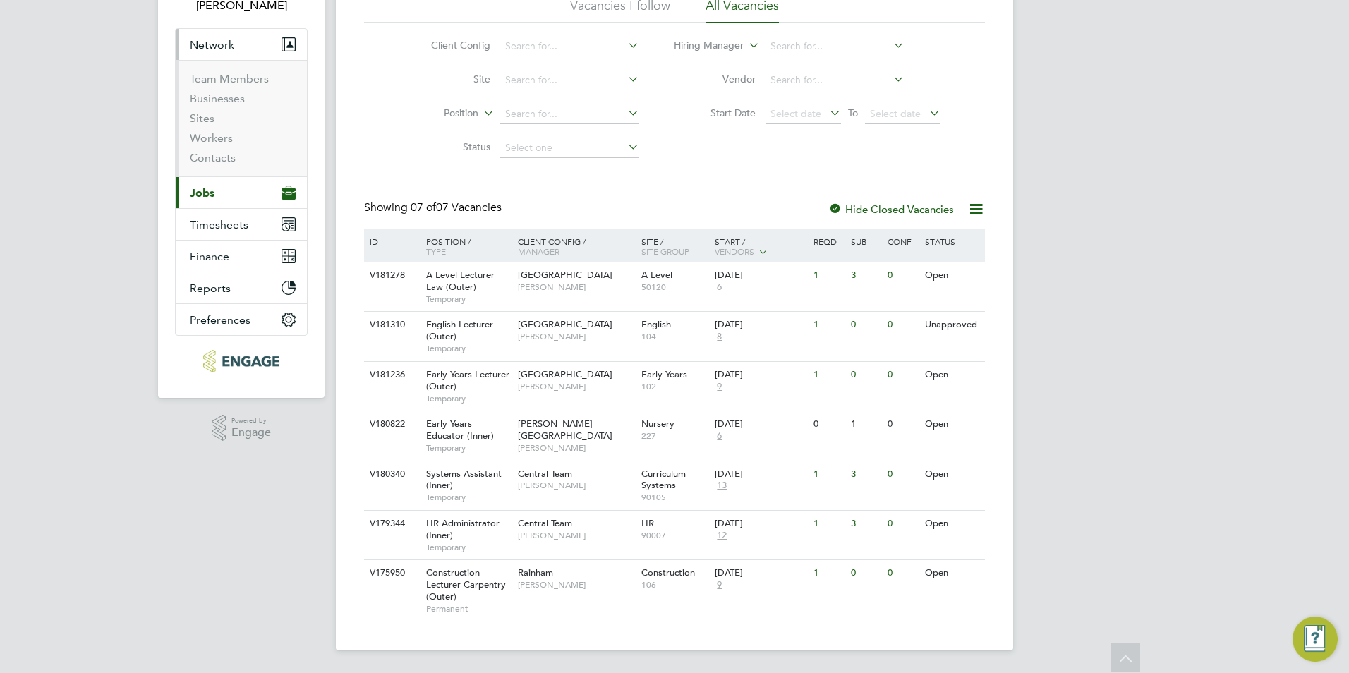
click at [215, 107] on li "Businesses" at bounding box center [243, 102] width 106 height 20
click at [217, 100] on link "Businesses" at bounding box center [217, 98] width 55 height 13
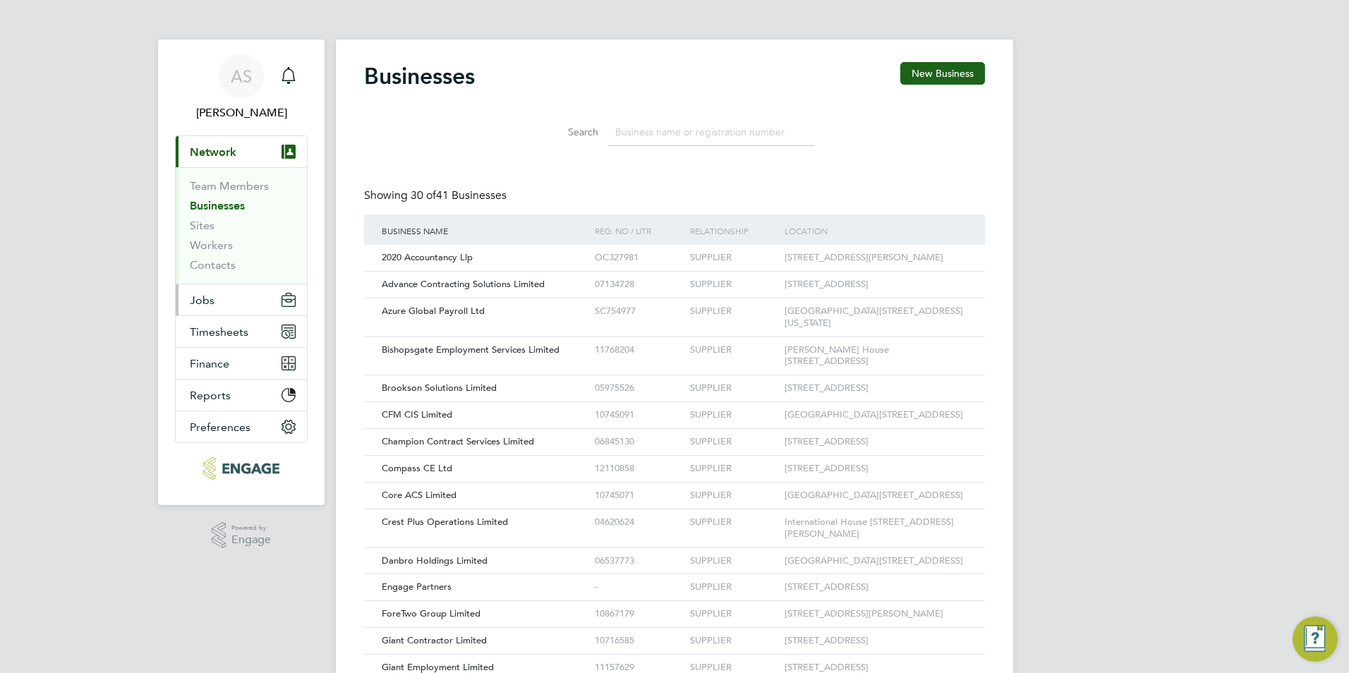
click at [224, 291] on button "Jobs" at bounding box center [241, 299] width 131 height 31
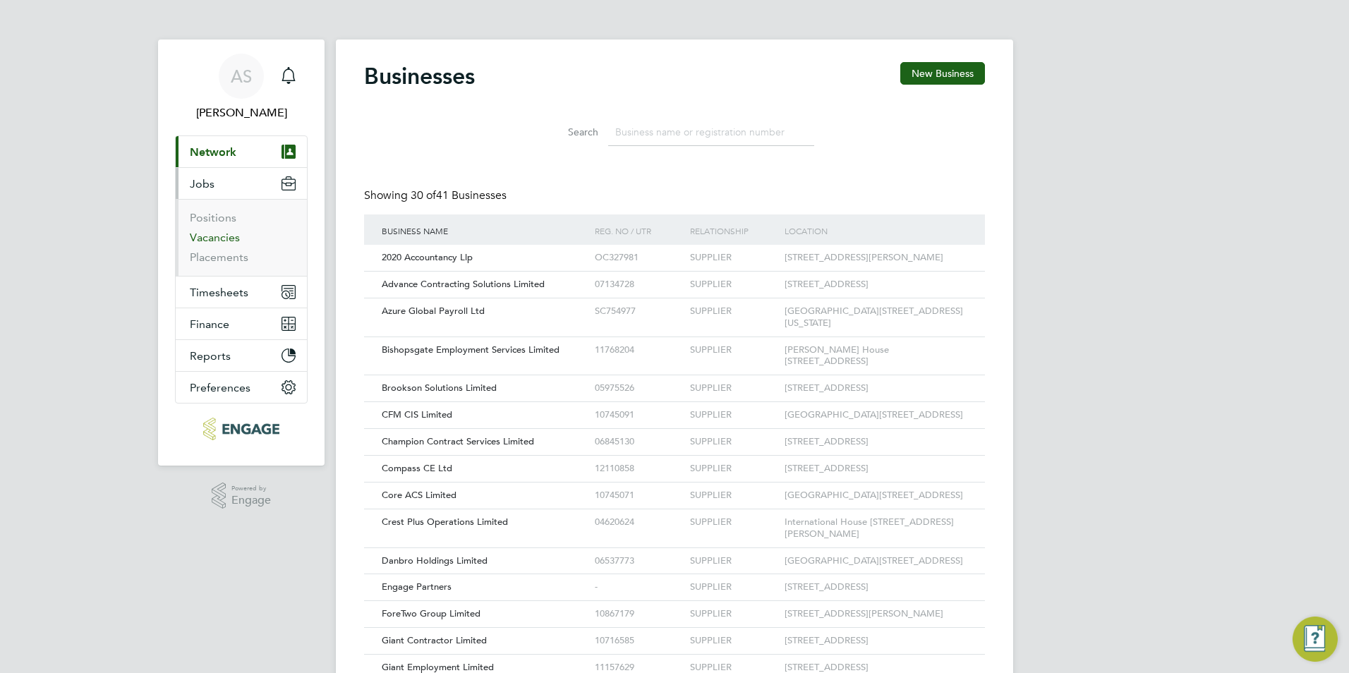
click at [227, 238] on link "Vacancies" at bounding box center [215, 237] width 50 height 13
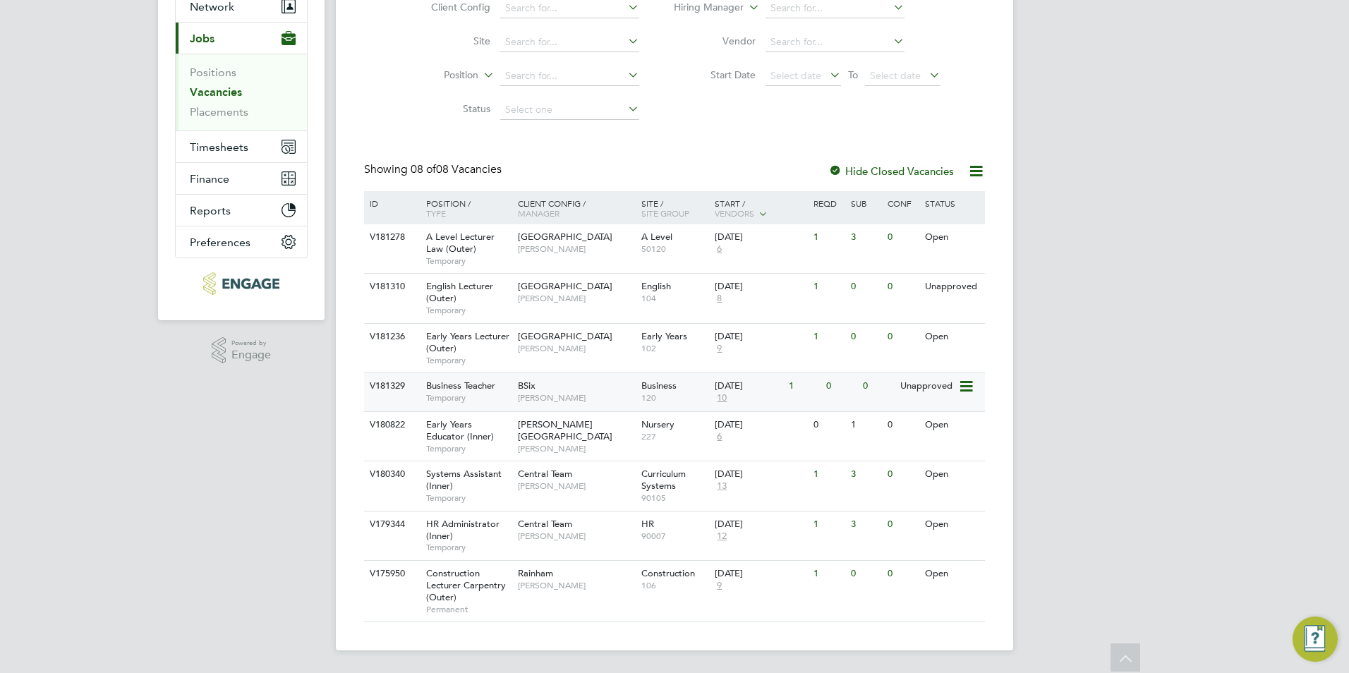
click at [567, 395] on span "[PERSON_NAME]" at bounding box center [576, 397] width 116 height 11
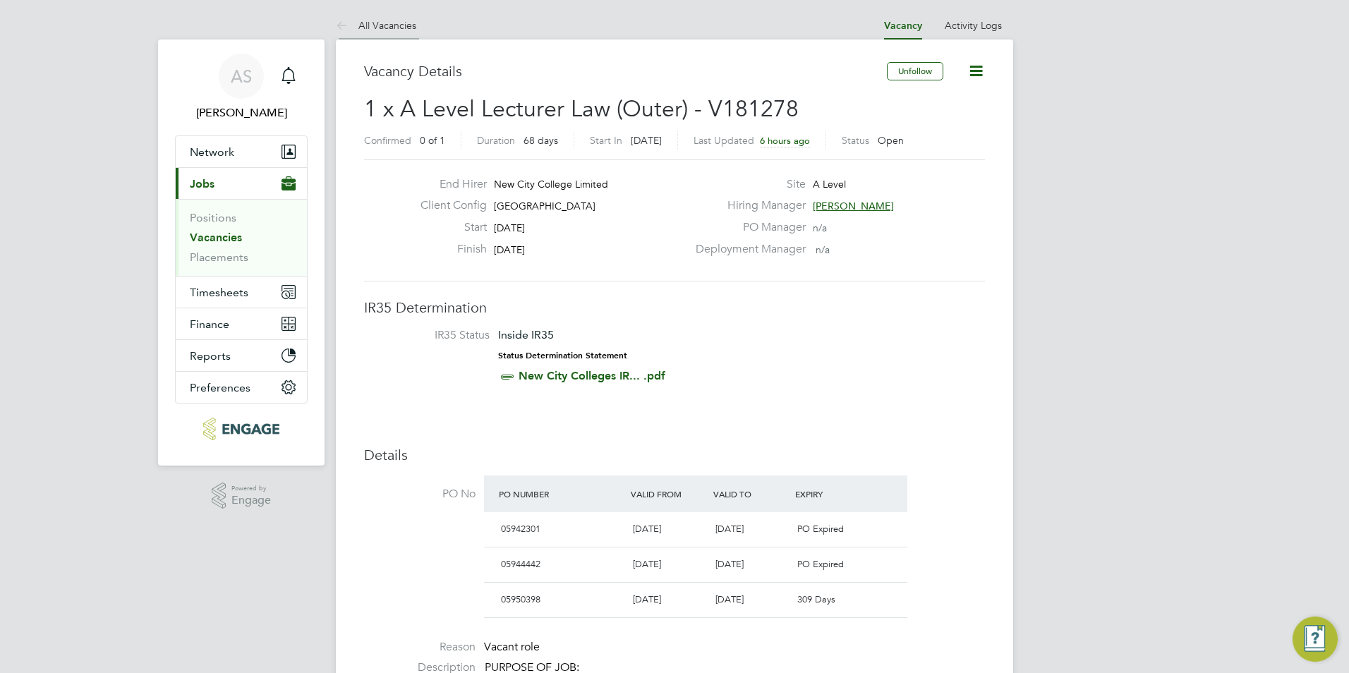
click at [406, 35] on li "All Vacancies" at bounding box center [376, 25] width 80 height 28
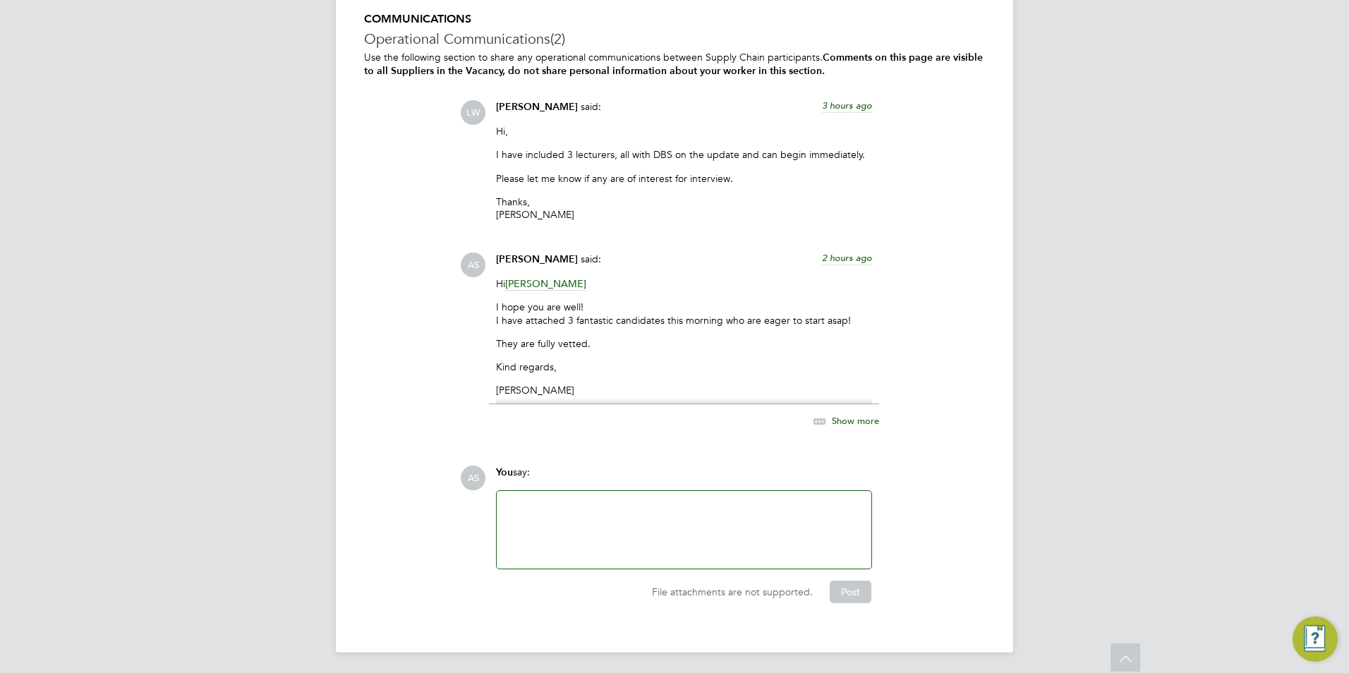
click at [545, 274] on div "[PERSON_NAME] said: 2 hours ago" at bounding box center [684, 265] width 376 height 25
click at [542, 277] on span "[PERSON_NAME]" at bounding box center [545, 283] width 81 height 13
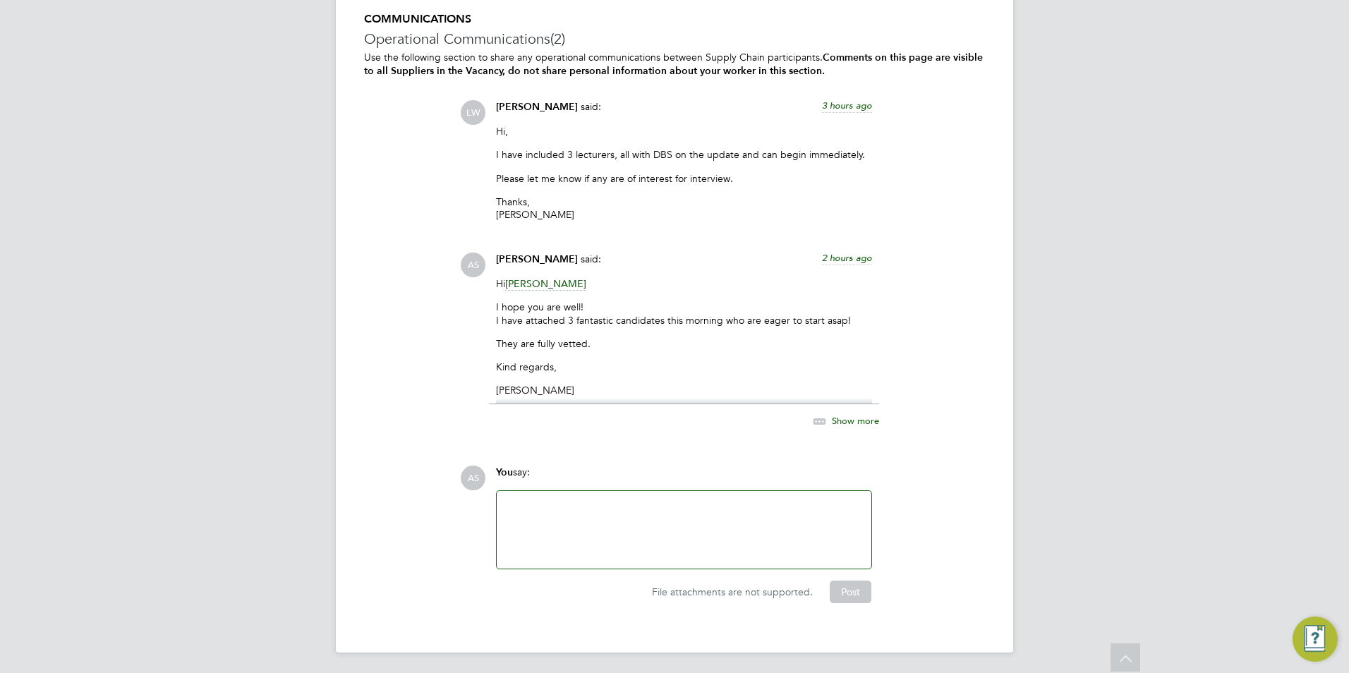
click at [671, 288] on p "Hi [PERSON_NAME]" at bounding box center [684, 283] width 376 height 13
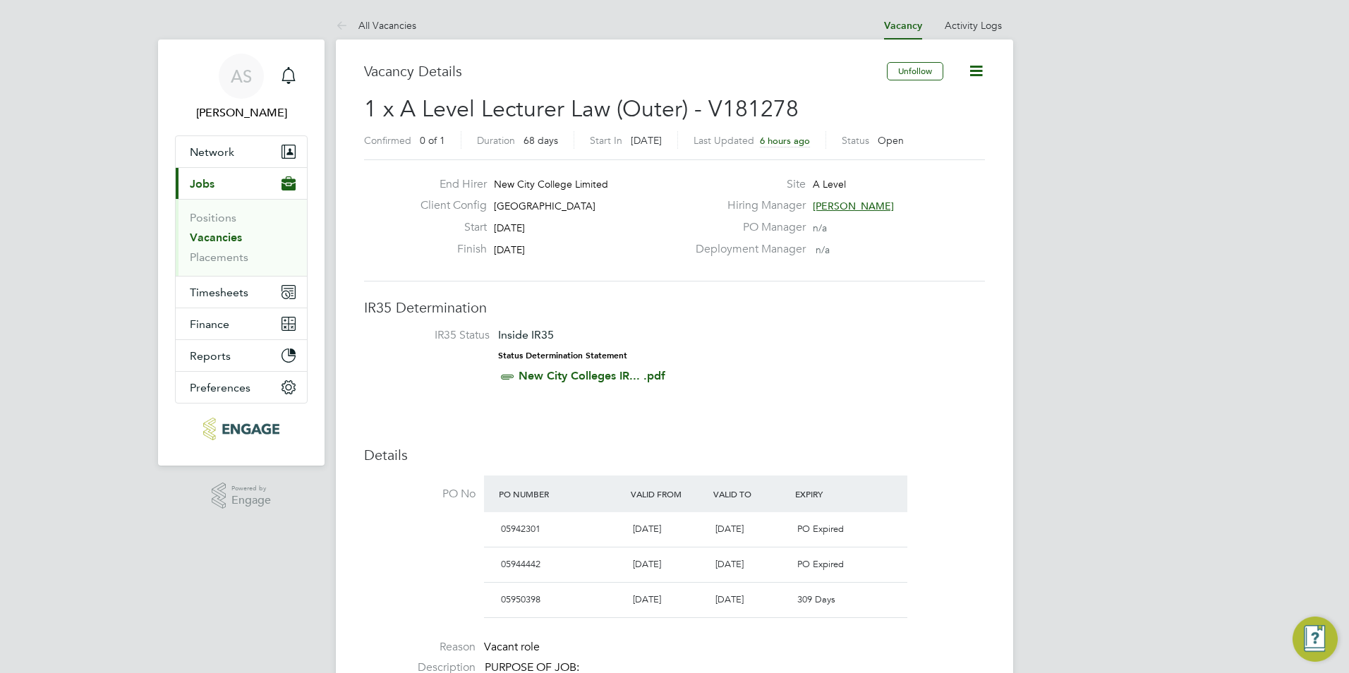
click at [368, 25] on link "All Vacancies" at bounding box center [376, 25] width 80 height 13
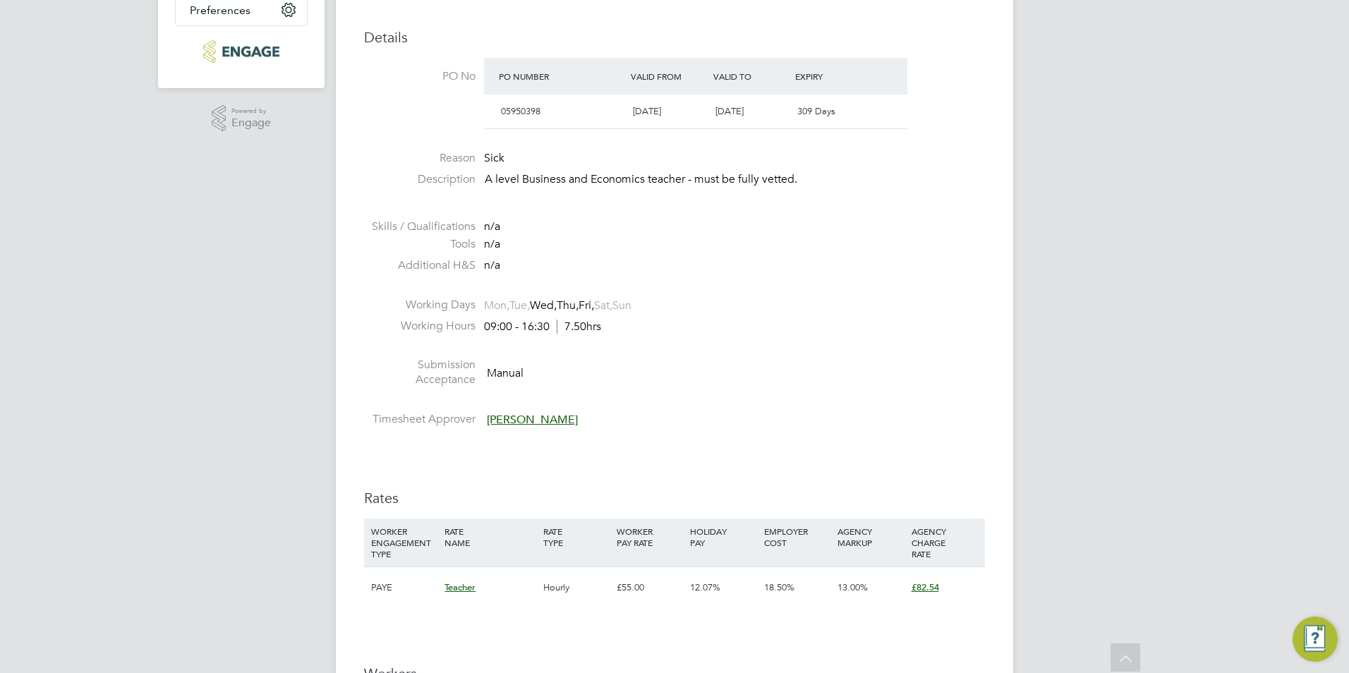
scroll to position [353, 0]
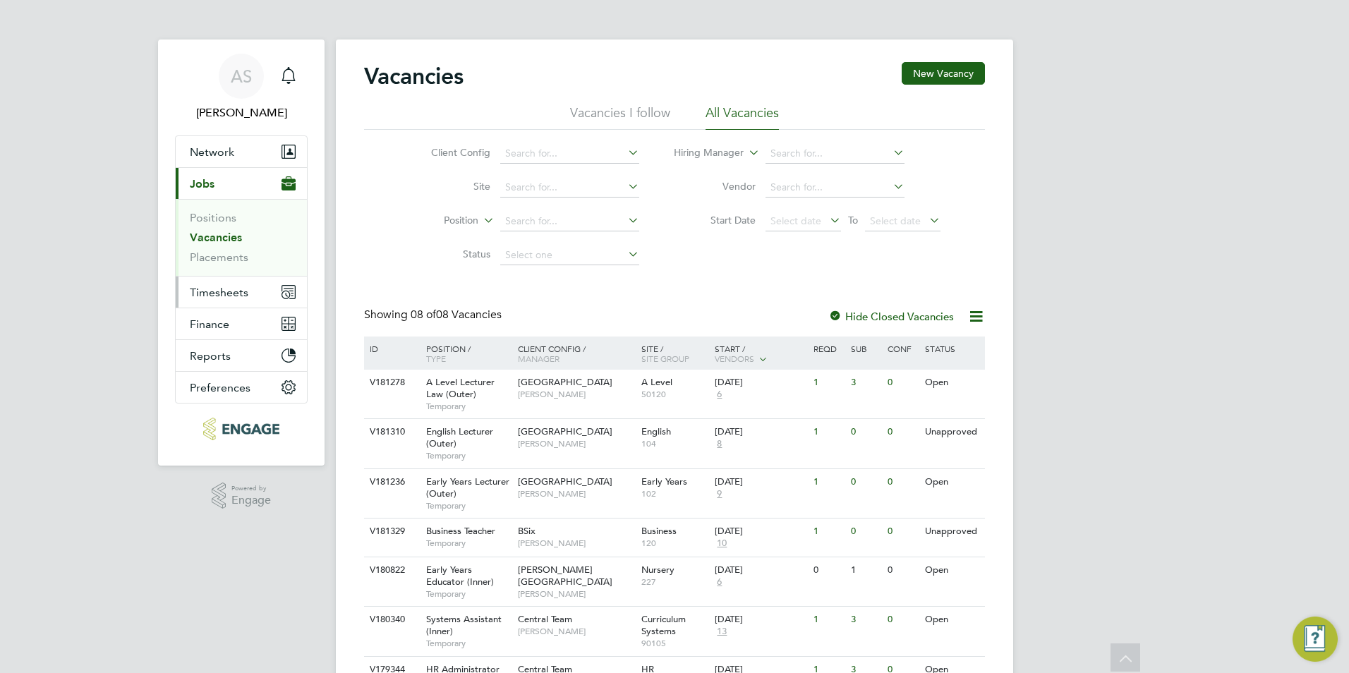
scroll to position [145, 0]
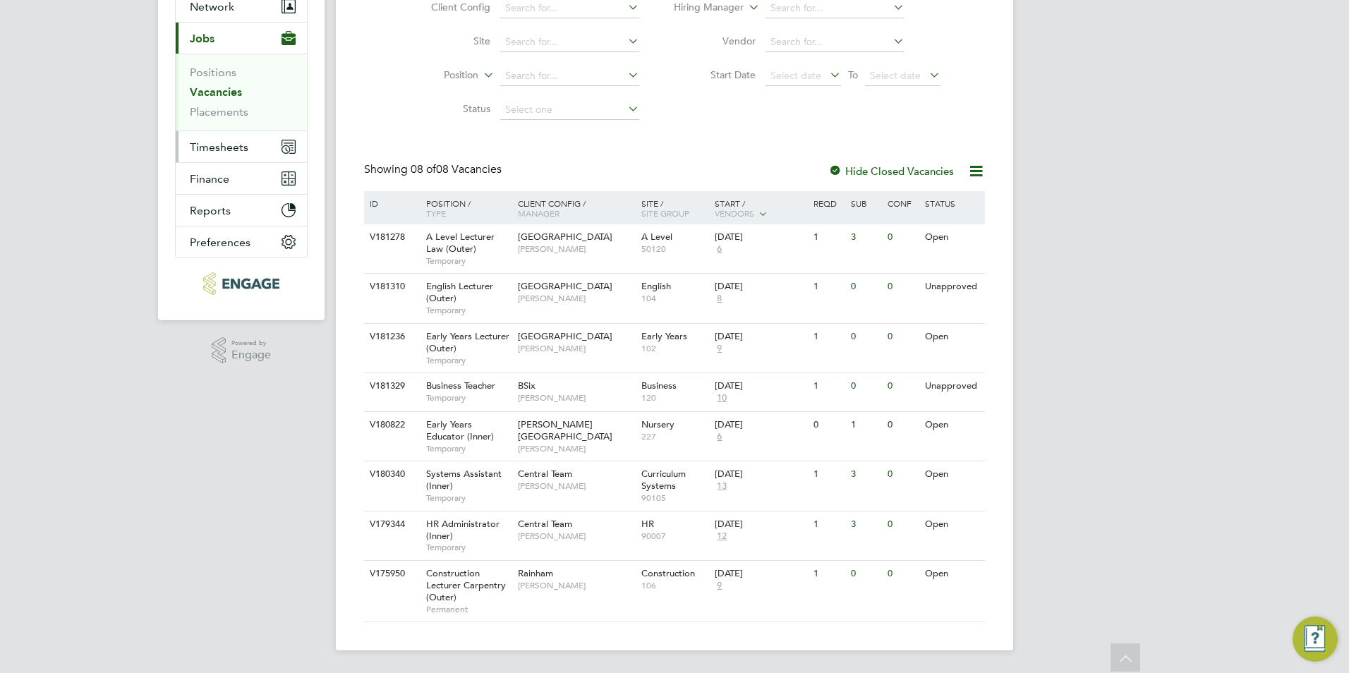
click at [226, 153] on span "Timesheets" at bounding box center [219, 146] width 59 height 13
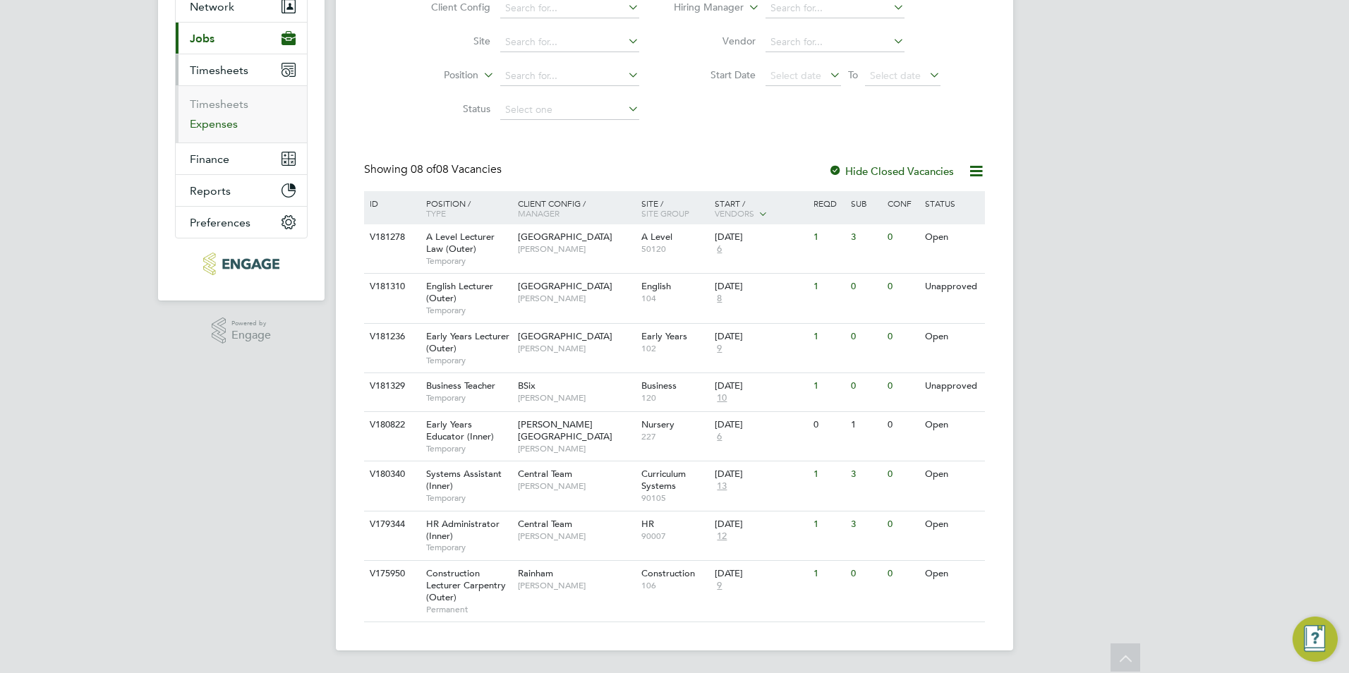
click at [217, 128] on link "Expenses" at bounding box center [214, 123] width 48 height 13
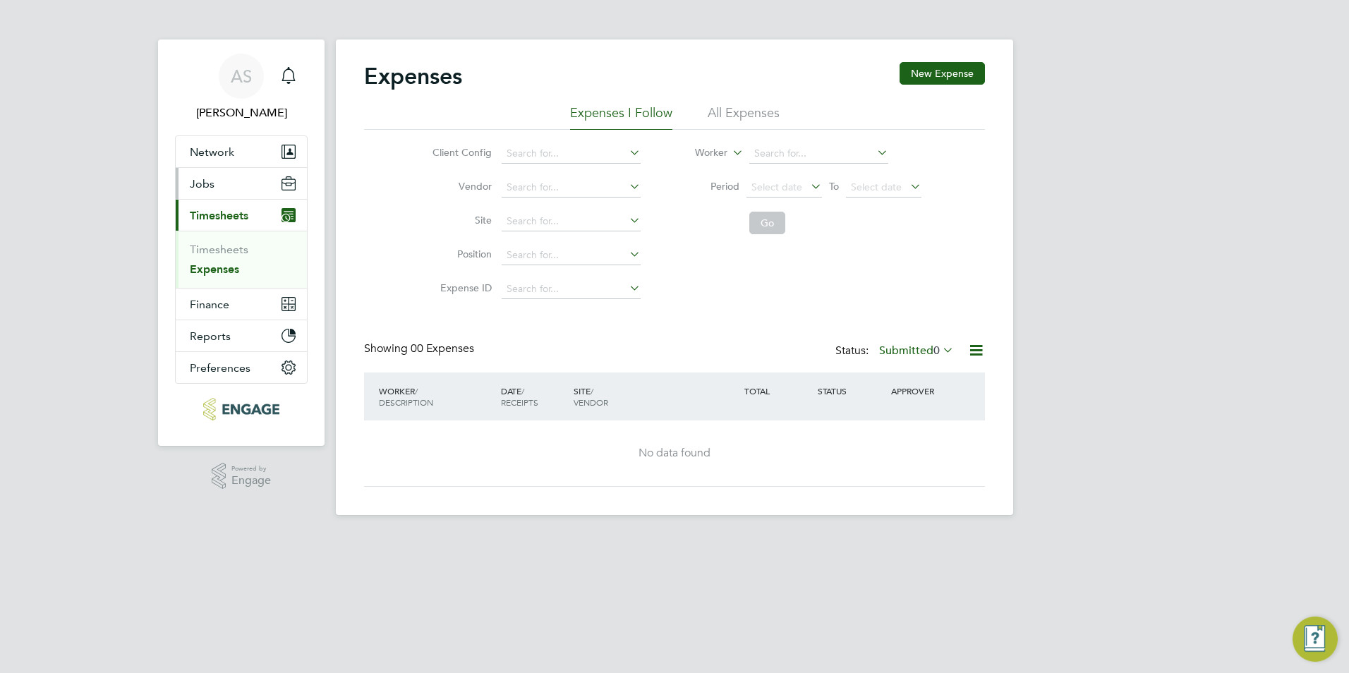
click at [226, 181] on button "Jobs" at bounding box center [241, 183] width 131 height 31
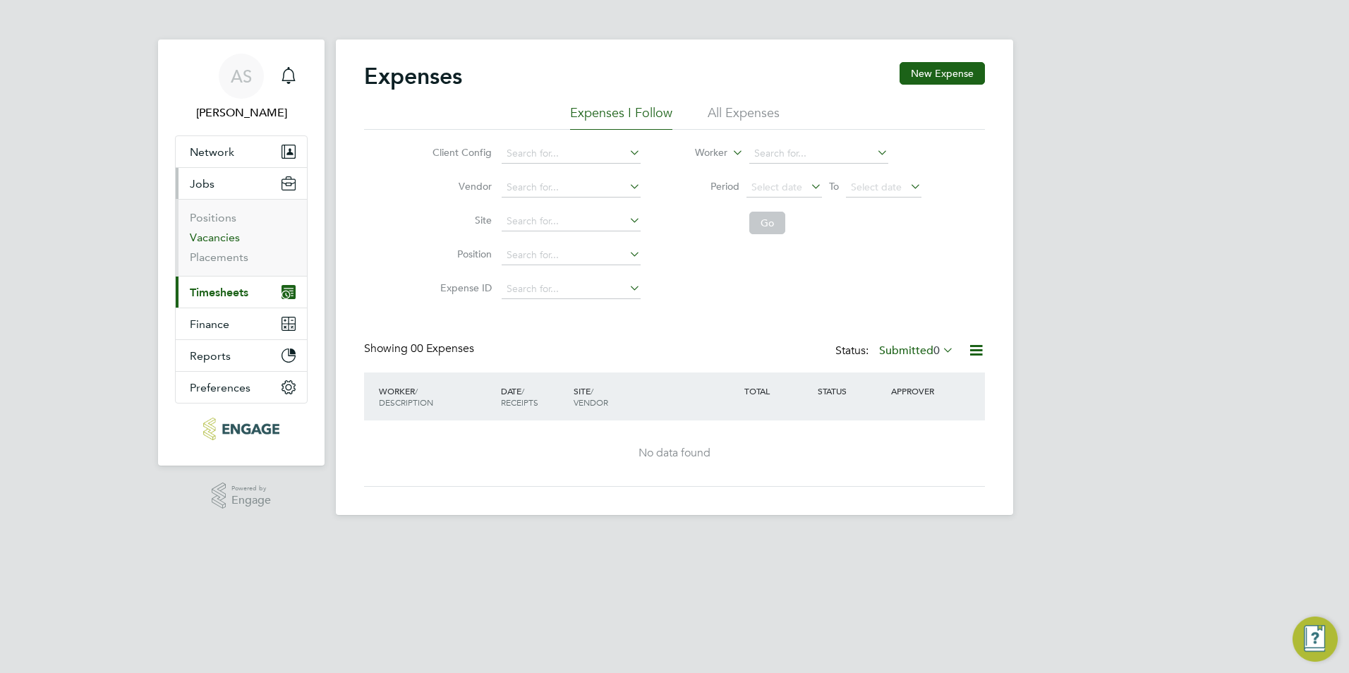
click at [233, 236] on link "Vacancies" at bounding box center [215, 237] width 50 height 13
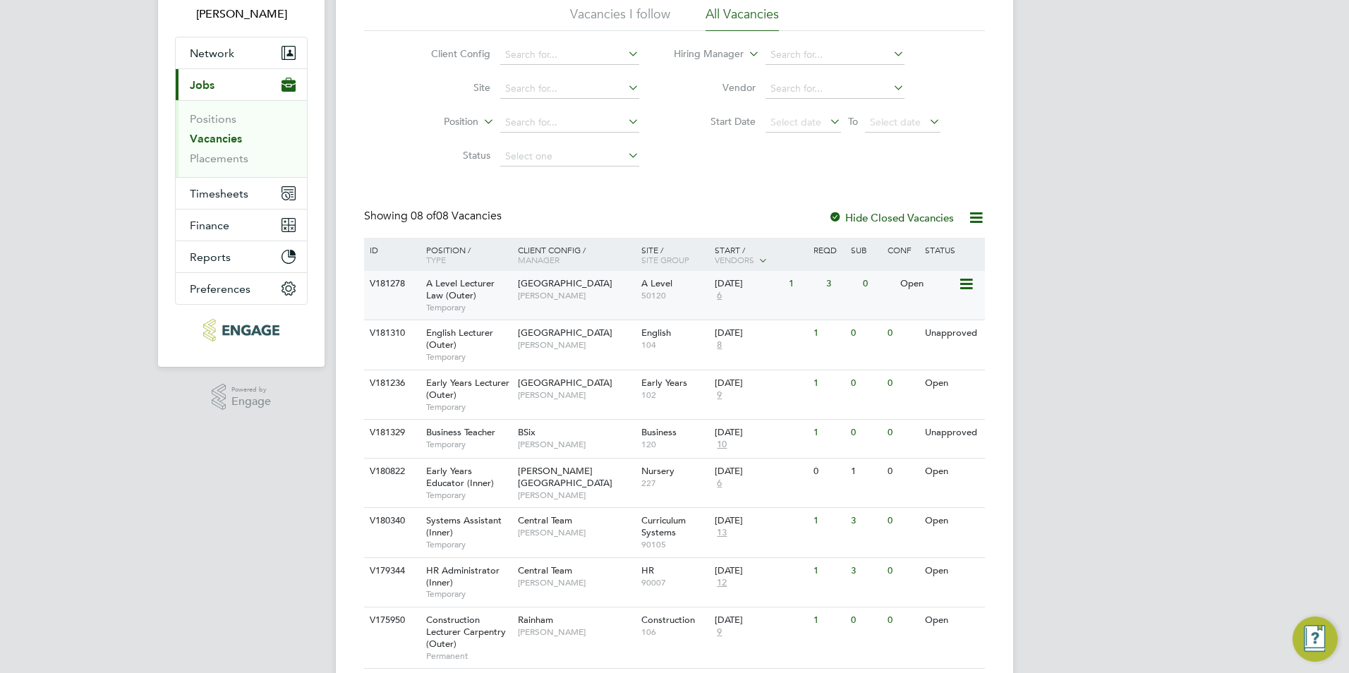
scroll to position [145, 0]
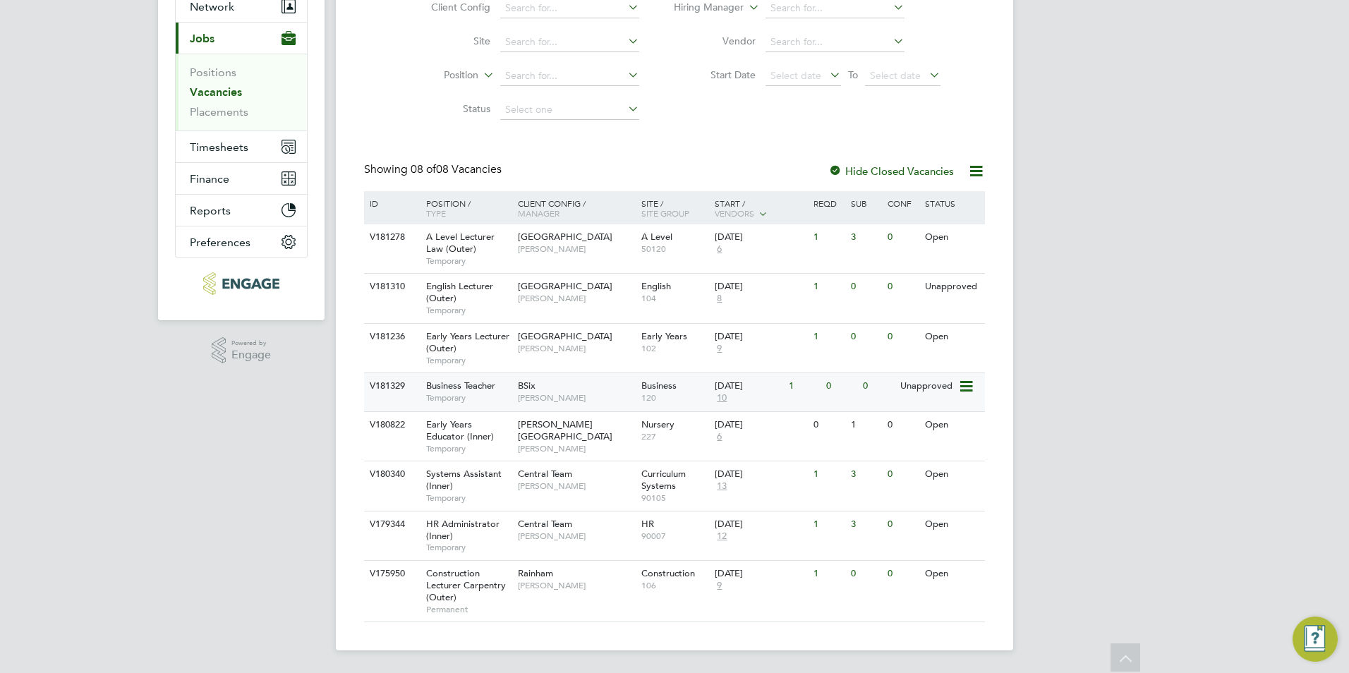
click at [467, 399] on span "Temporary" at bounding box center [468, 397] width 85 height 11
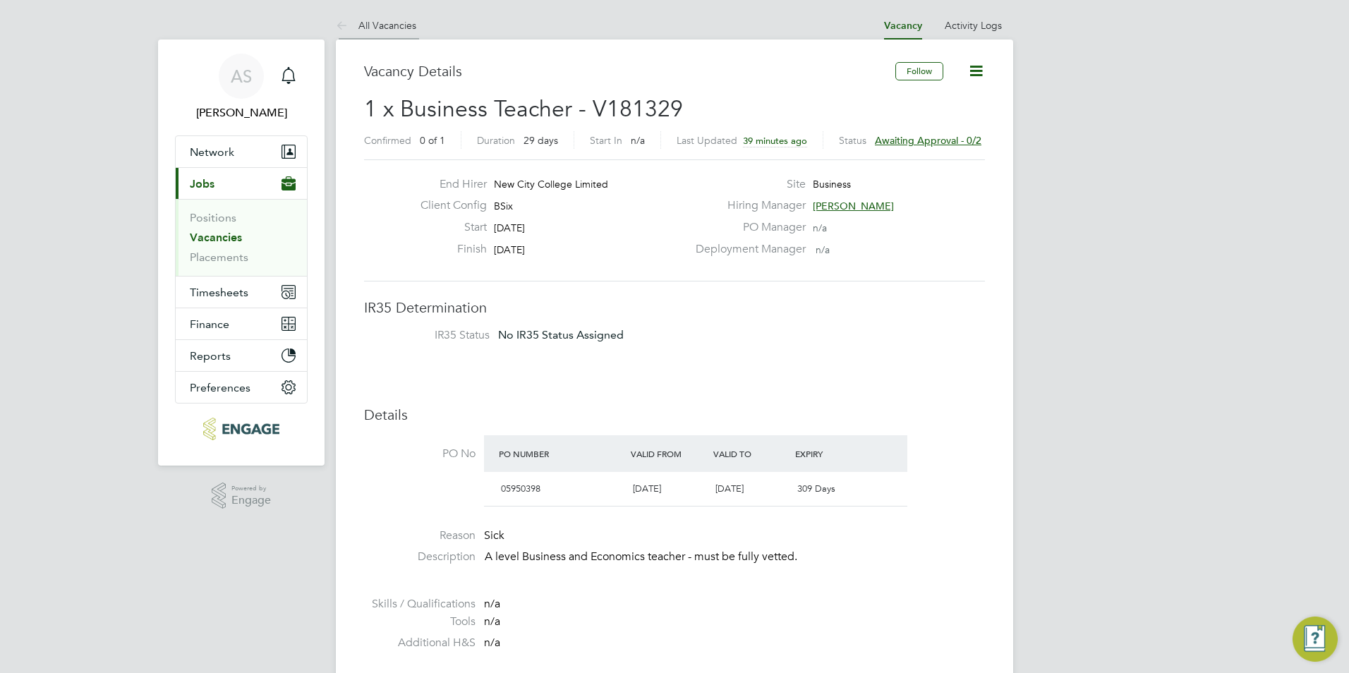
click at [412, 28] on link "All Vacancies" at bounding box center [376, 25] width 80 height 13
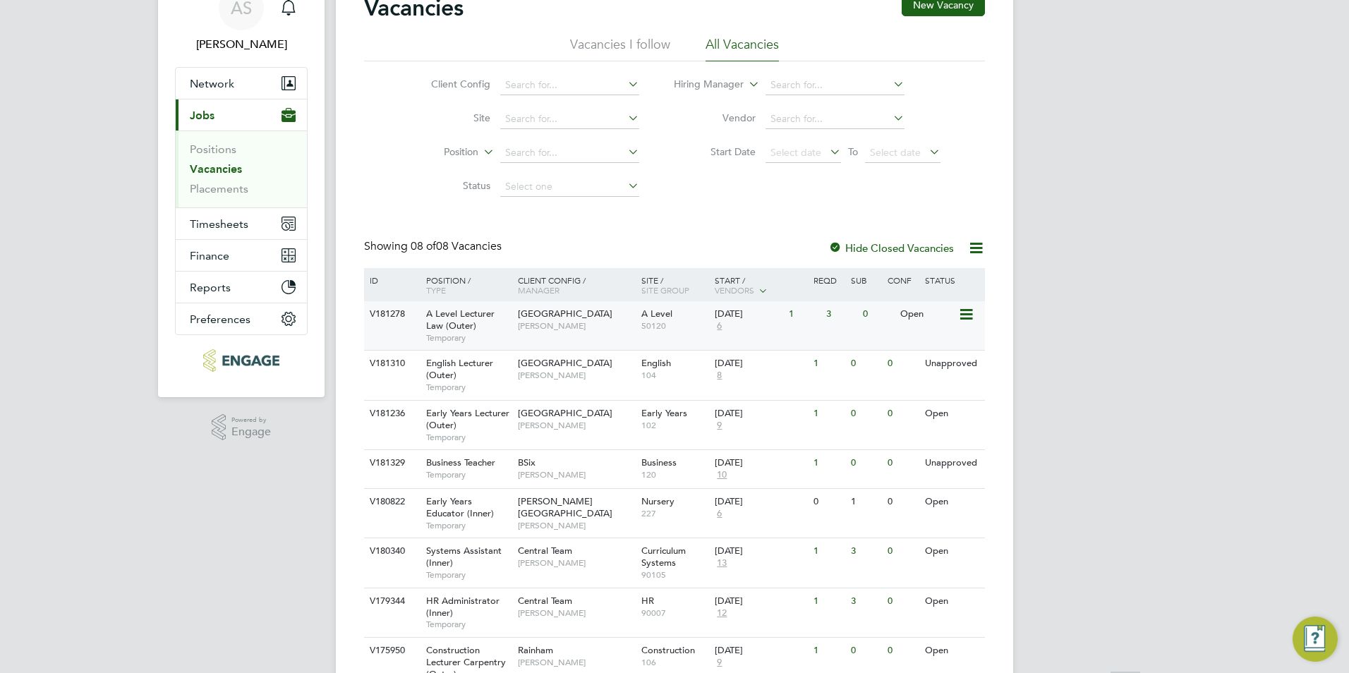
scroll to position [145, 0]
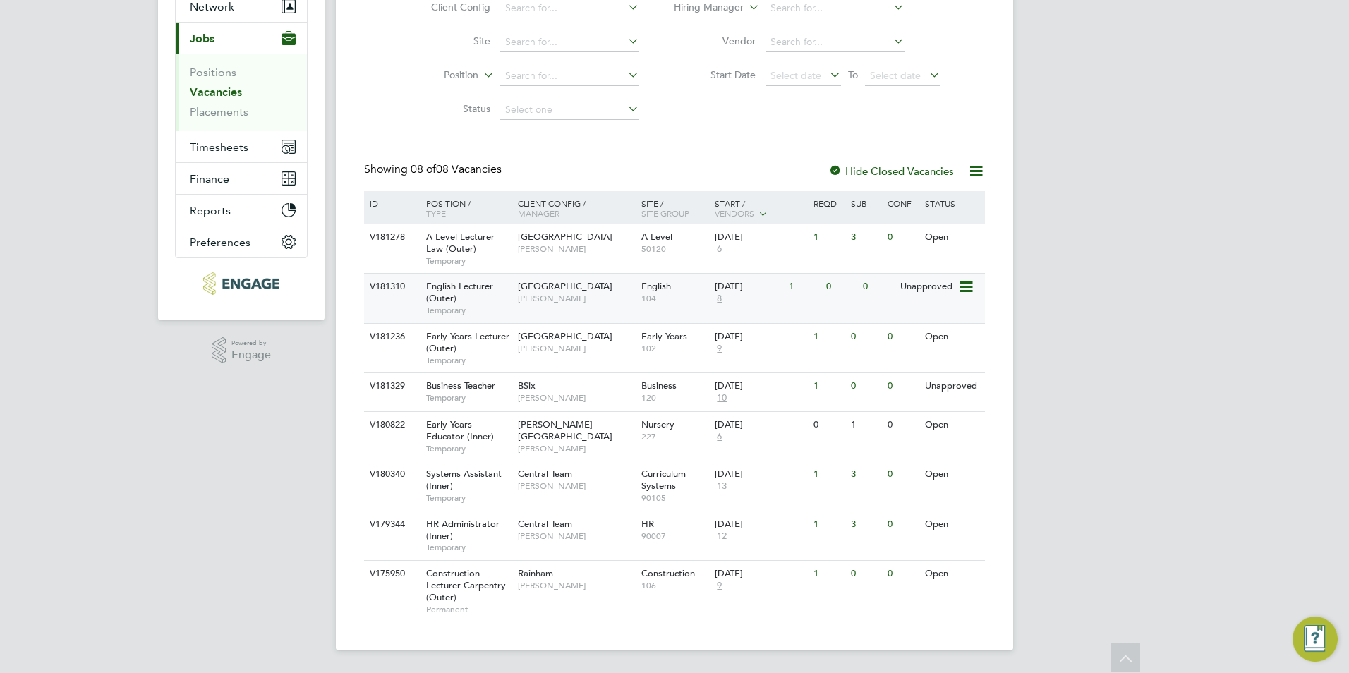
click at [723, 300] on span "8" at bounding box center [719, 299] width 9 height 12
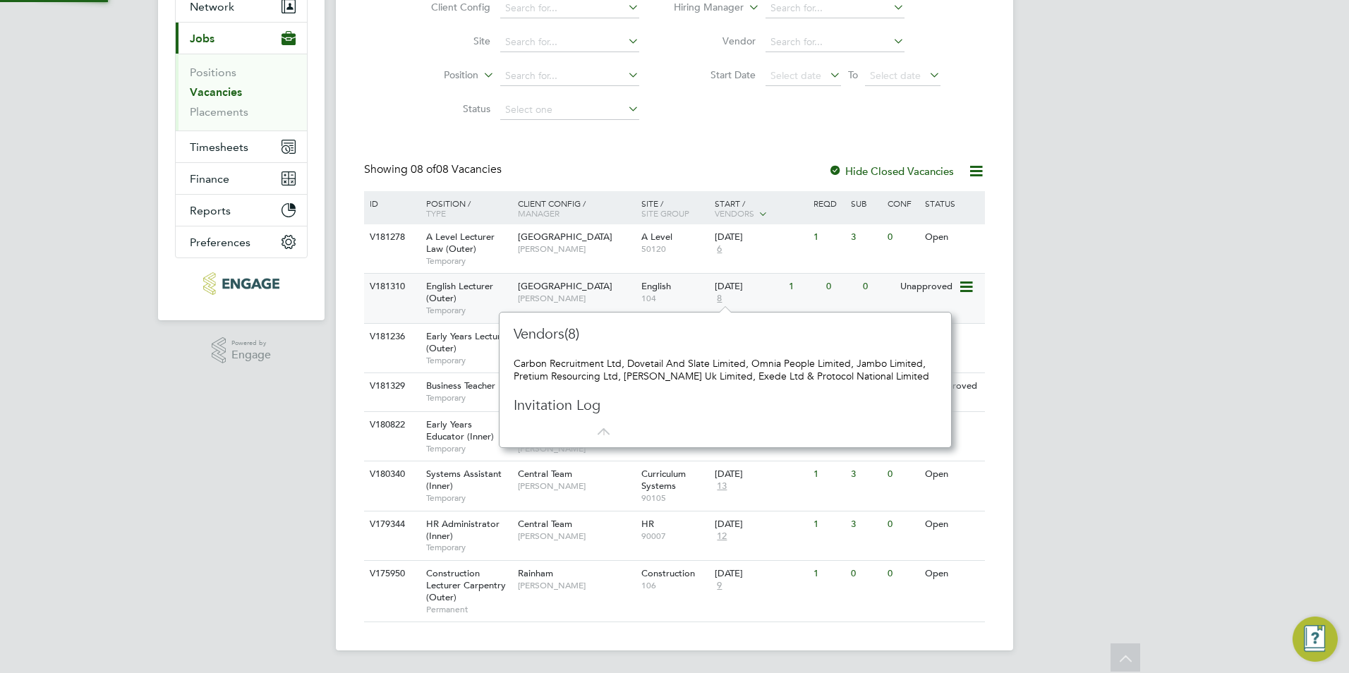
scroll to position [13, 10]
click at [198, 402] on div "AS Avais Sabir Notifications Applications: Network Team Members Businesses Site…" at bounding box center [674, 264] width 1349 height 819
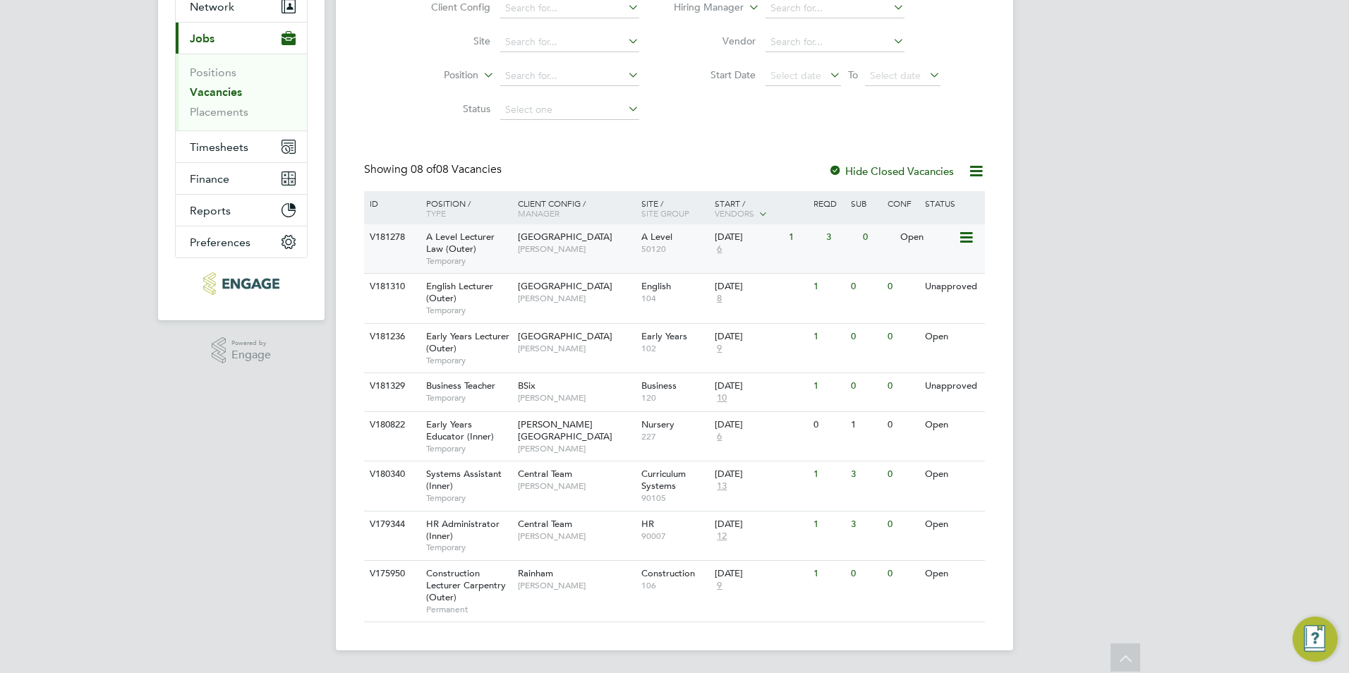
click at [460, 251] on span "A Level Lecturer Law (Outer)" at bounding box center [460, 243] width 68 height 24
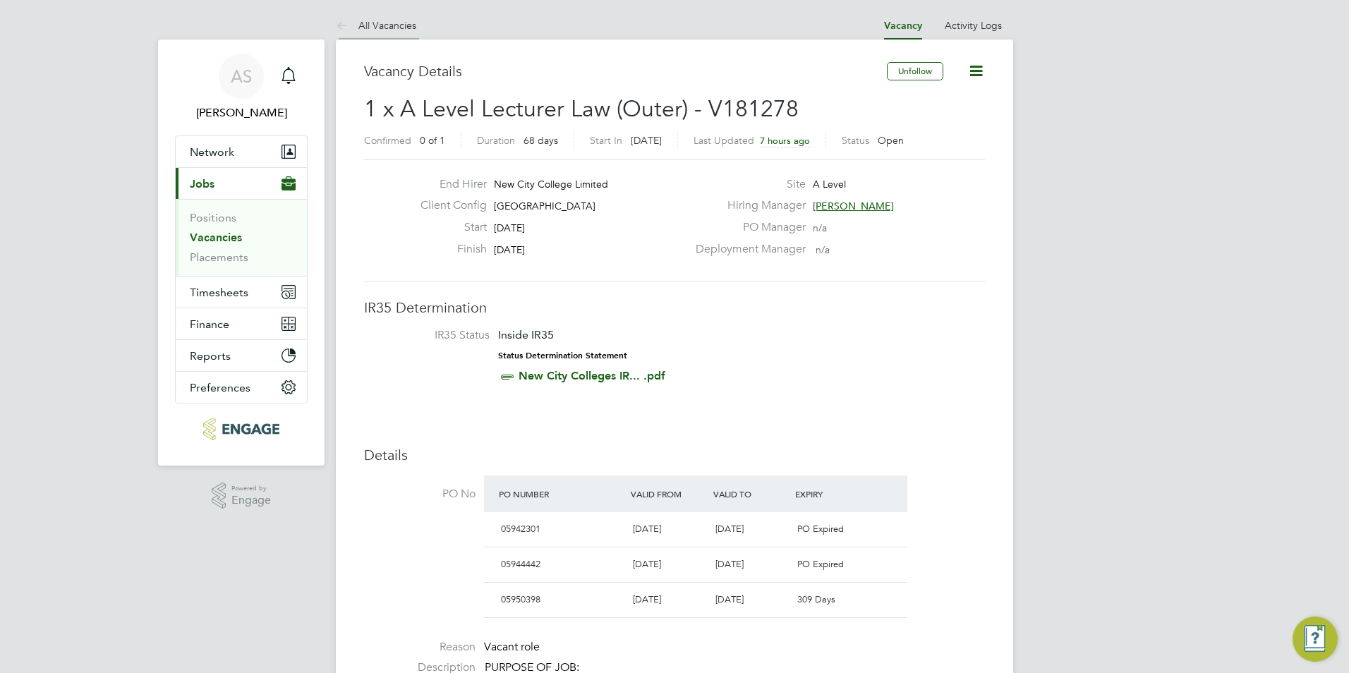
click at [414, 23] on link "All Vacancies" at bounding box center [376, 25] width 80 height 13
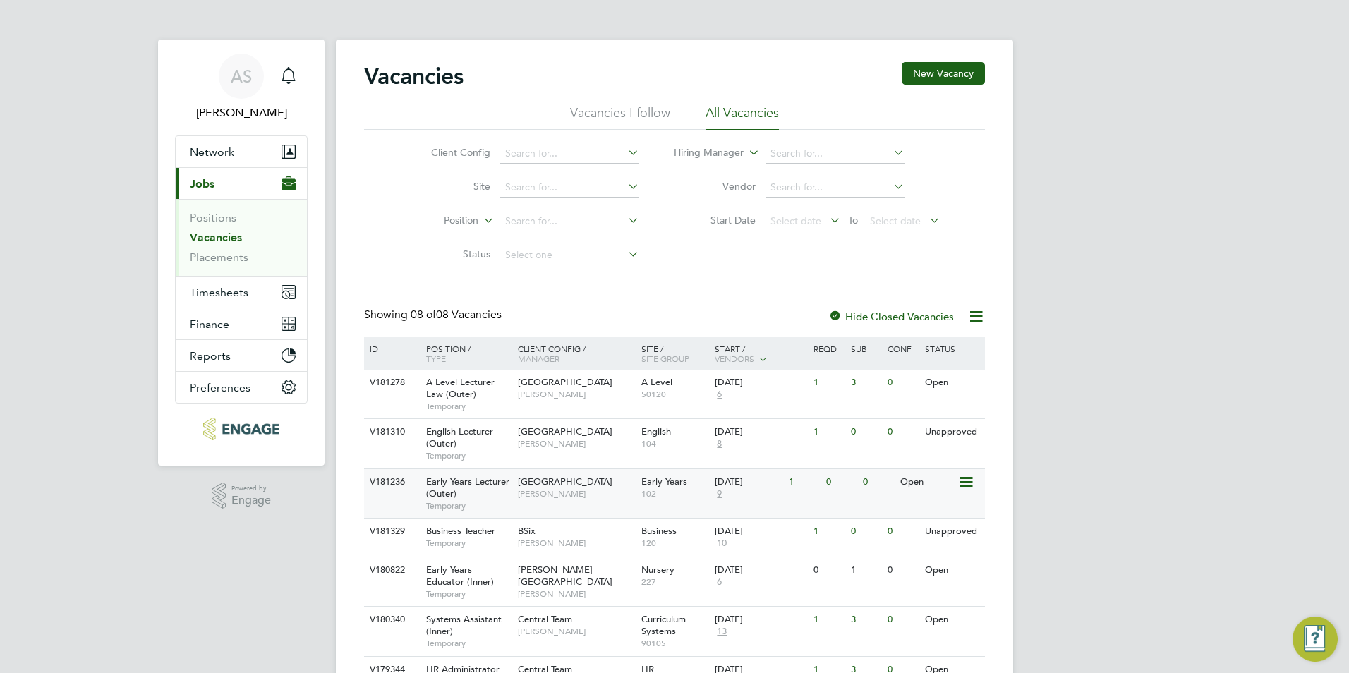
click at [531, 496] on span "[PERSON_NAME]" at bounding box center [576, 493] width 116 height 11
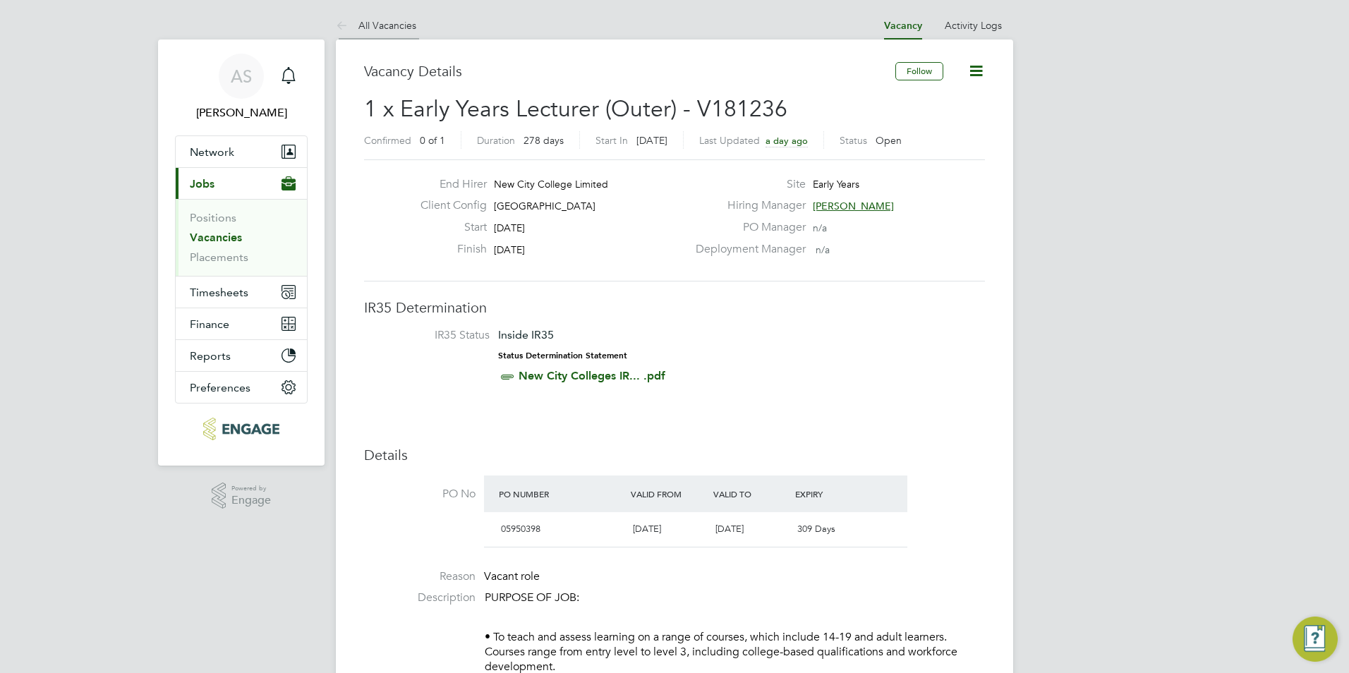
click at [390, 33] on li "All Vacancies" at bounding box center [376, 25] width 80 height 28
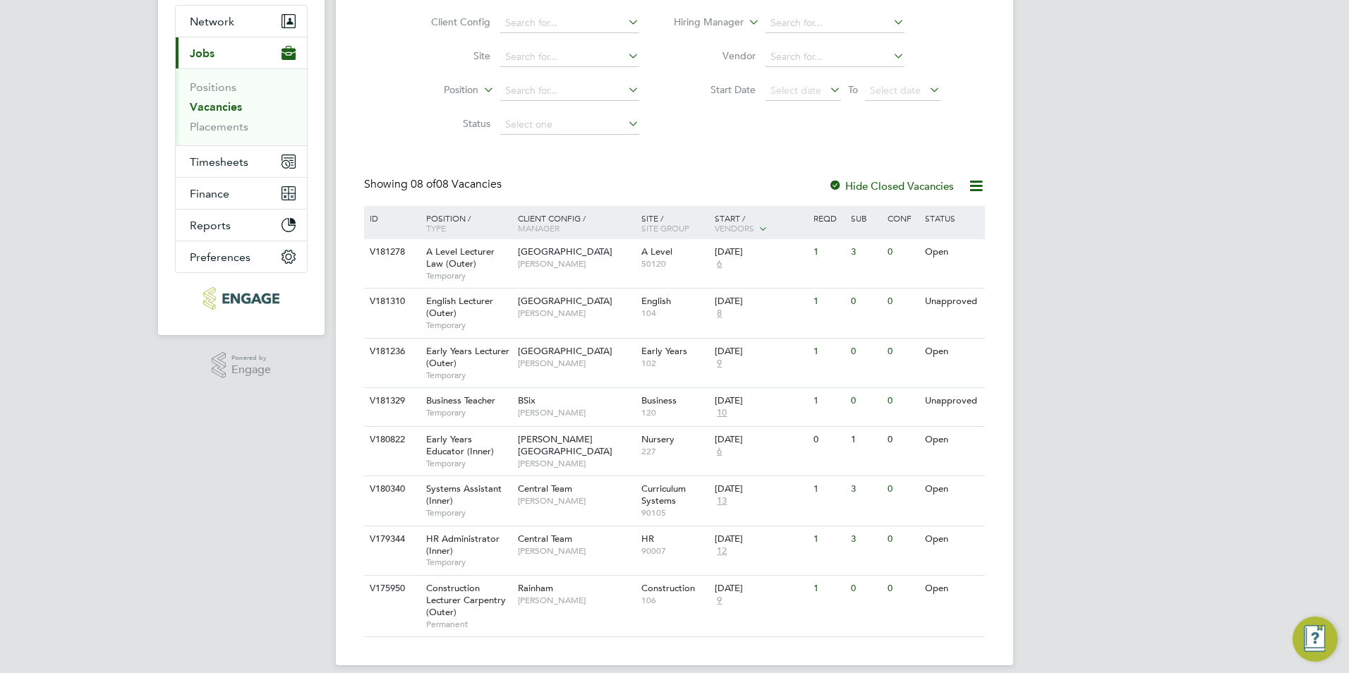
scroll to position [141, 0]
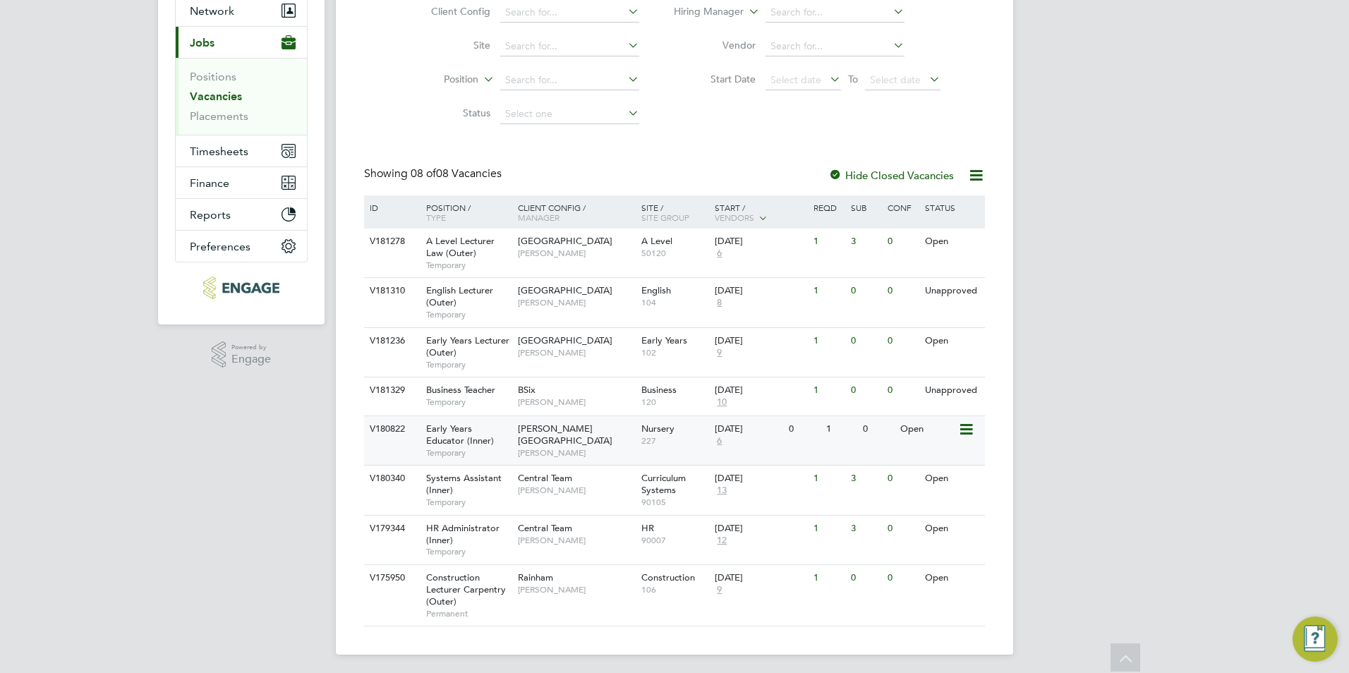
click at [570, 449] on div "[PERSON_NAME] Campus [PERSON_NAME]" at bounding box center [576, 440] width 124 height 49
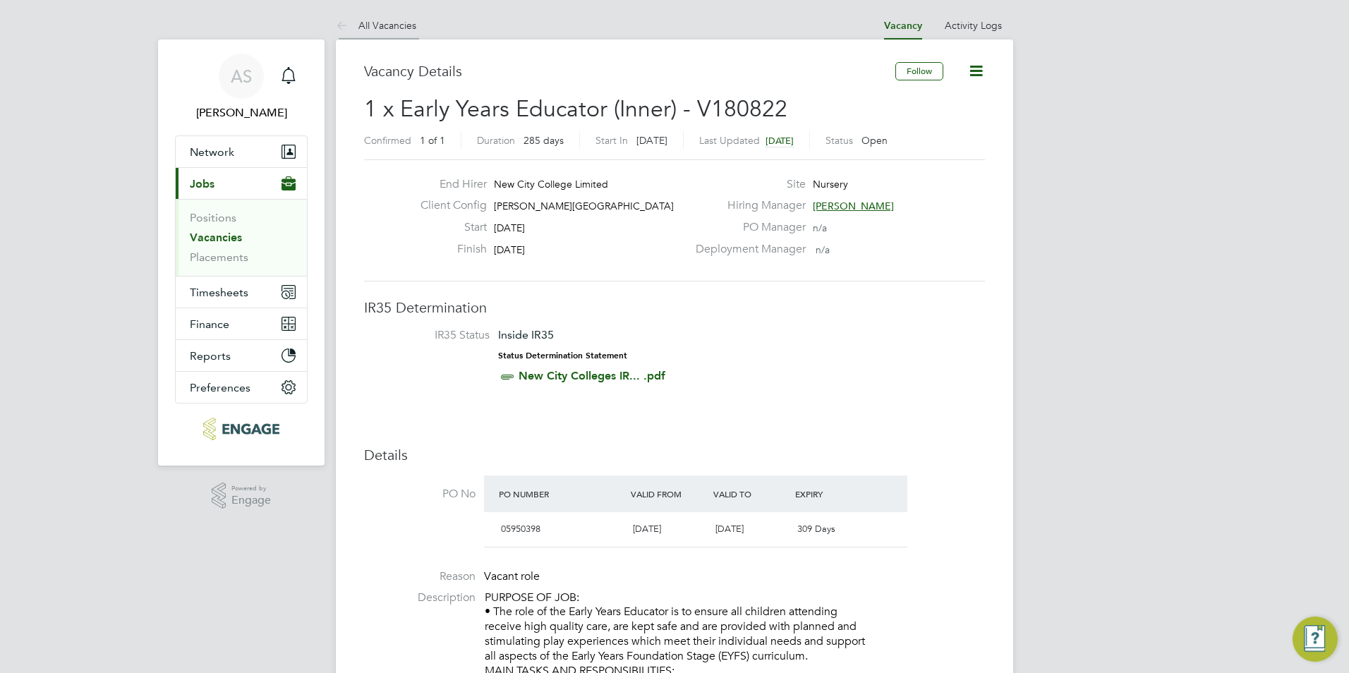
click at [407, 27] on link "All Vacancies" at bounding box center [376, 25] width 80 height 13
